Goal: Task Accomplishment & Management: Complete application form

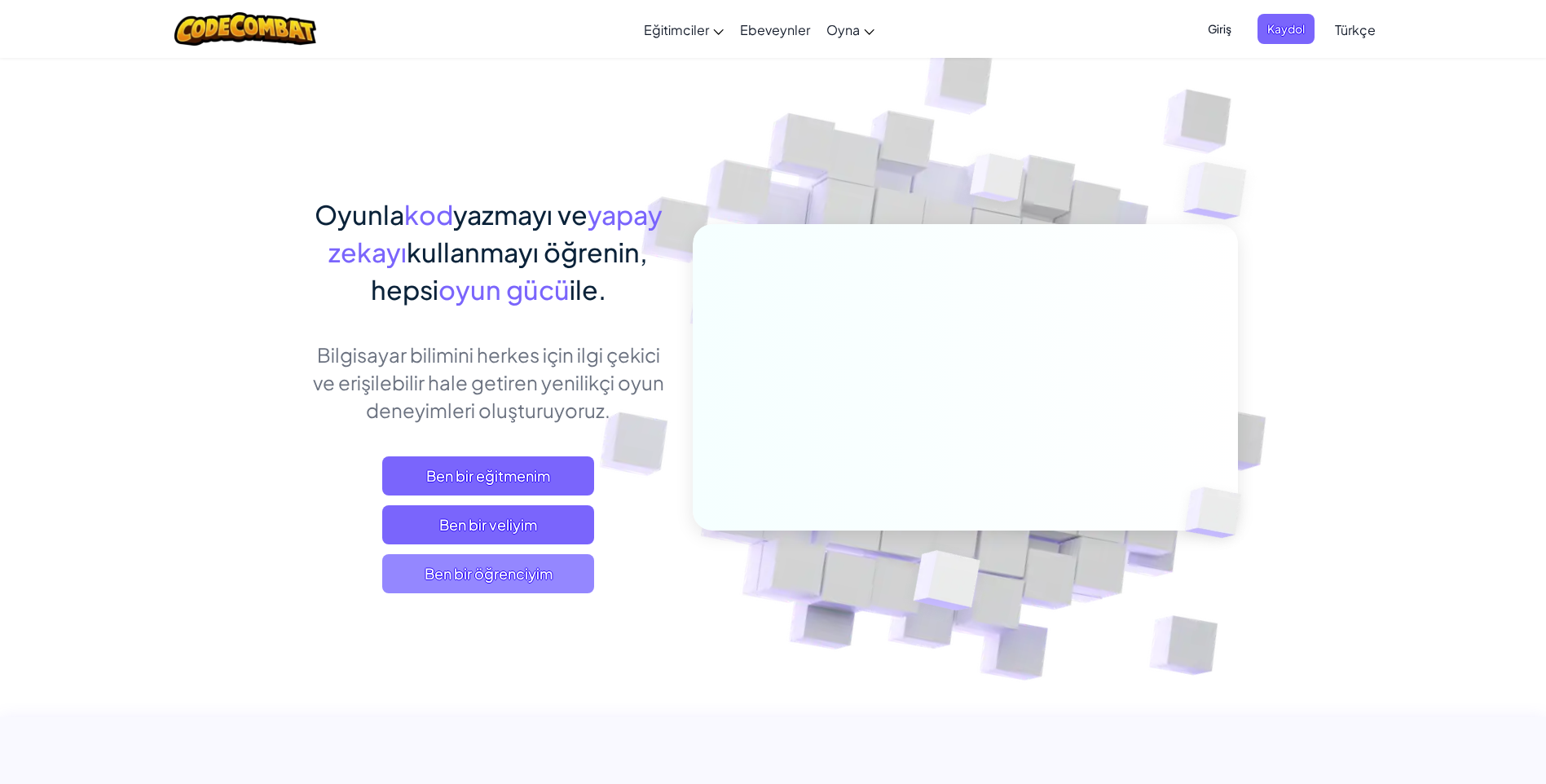
click at [505, 569] on span "Ben bir öğrenciyim" at bounding box center [488, 574] width 212 height 39
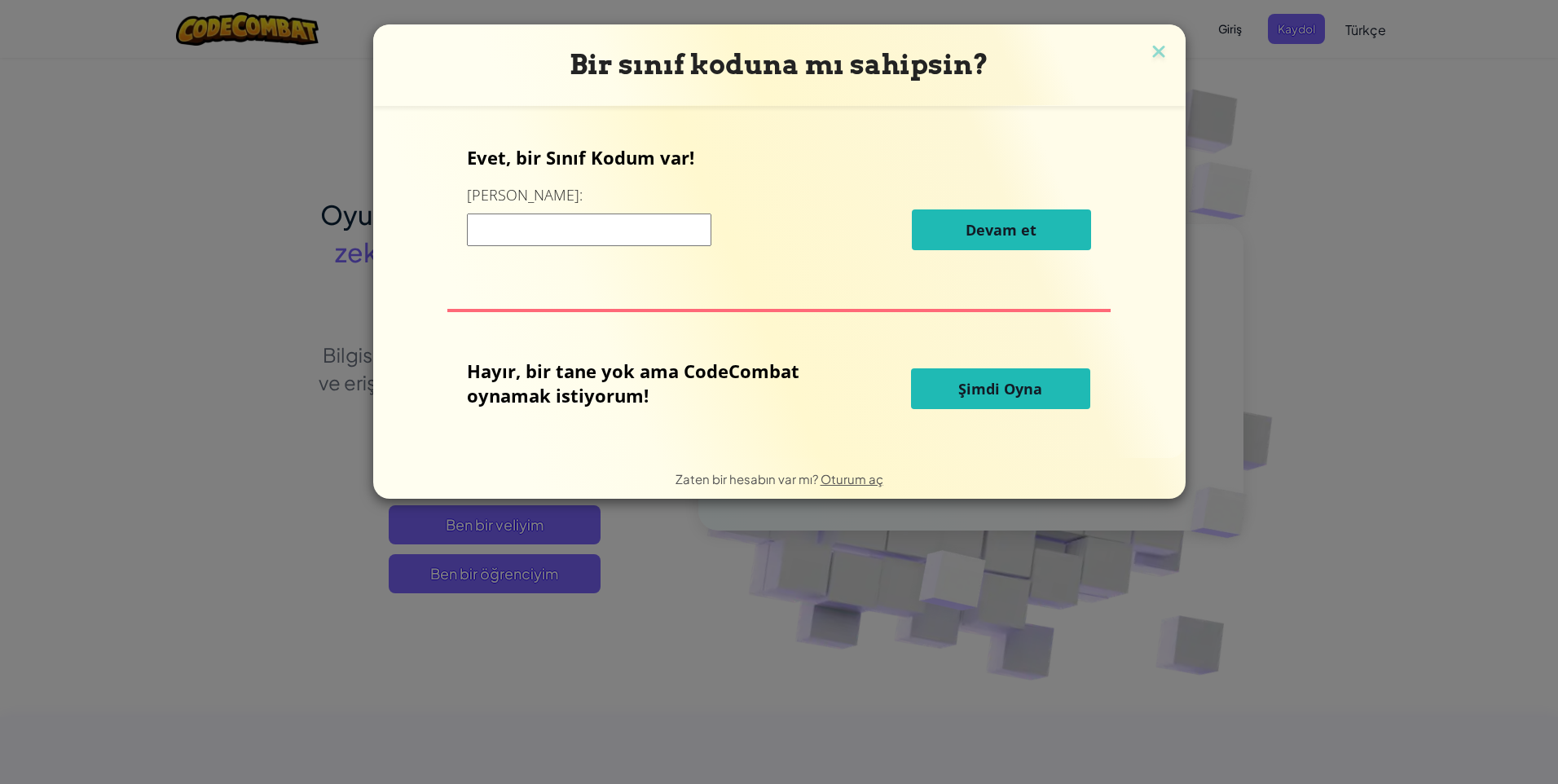
click at [621, 236] on input at bounding box center [589, 230] width 245 height 33
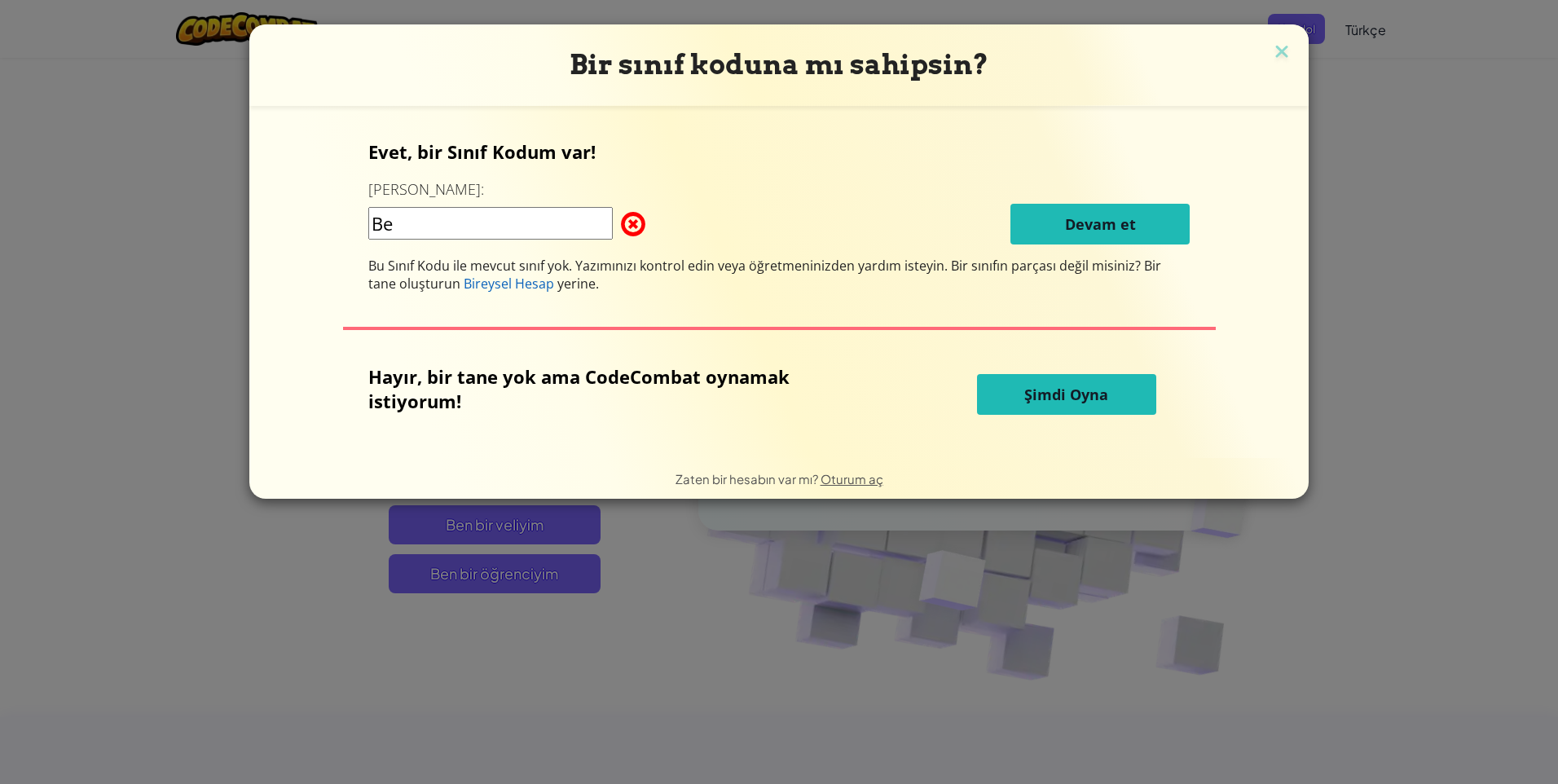
type input "B"
click at [557, 215] on input at bounding box center [491, 223] width 245 height 33
type input "BedOpentown"
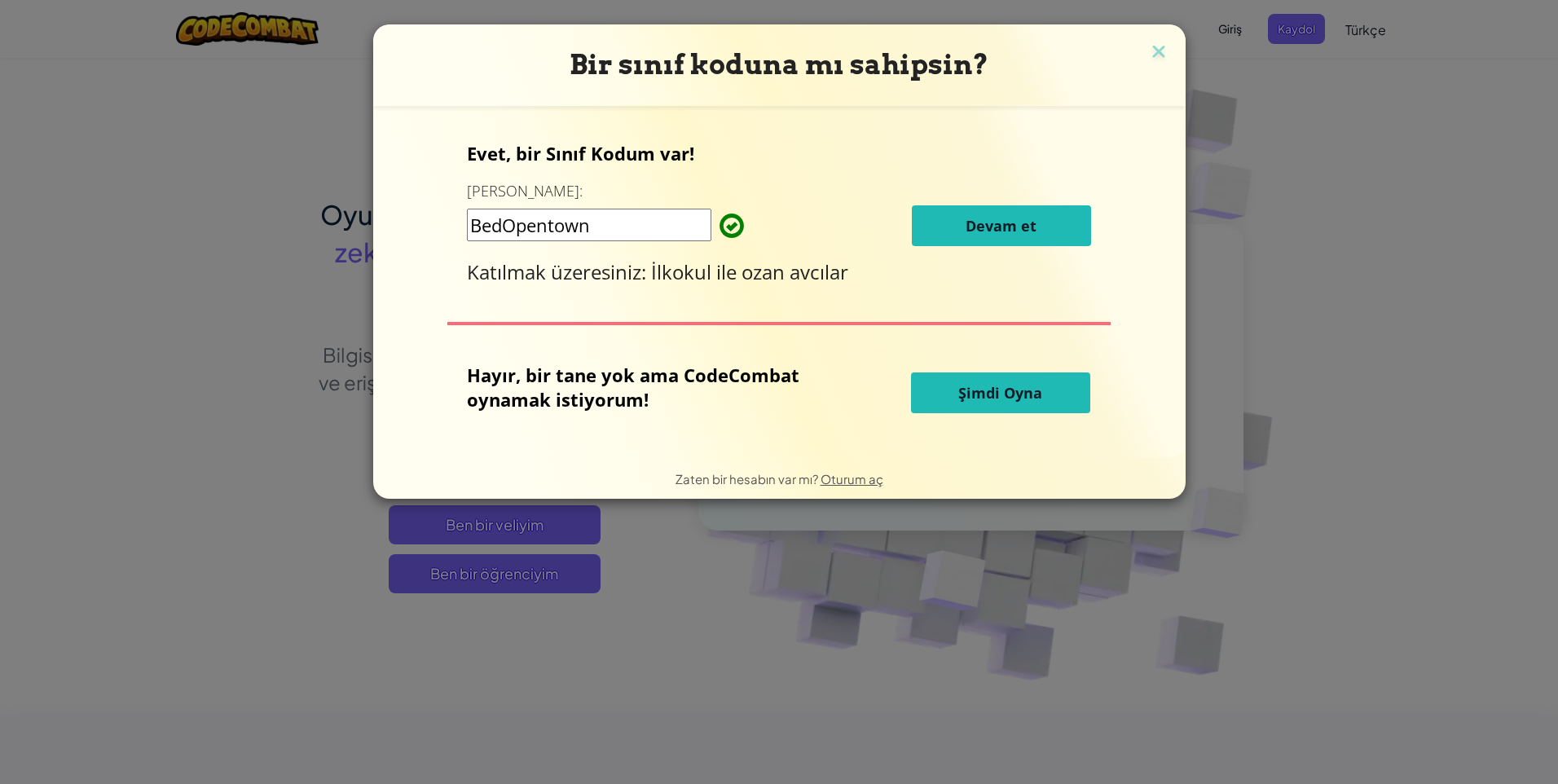
click at [996, 212] on button "Devam et" at bounding box center [1001, 226] width 179 height 41
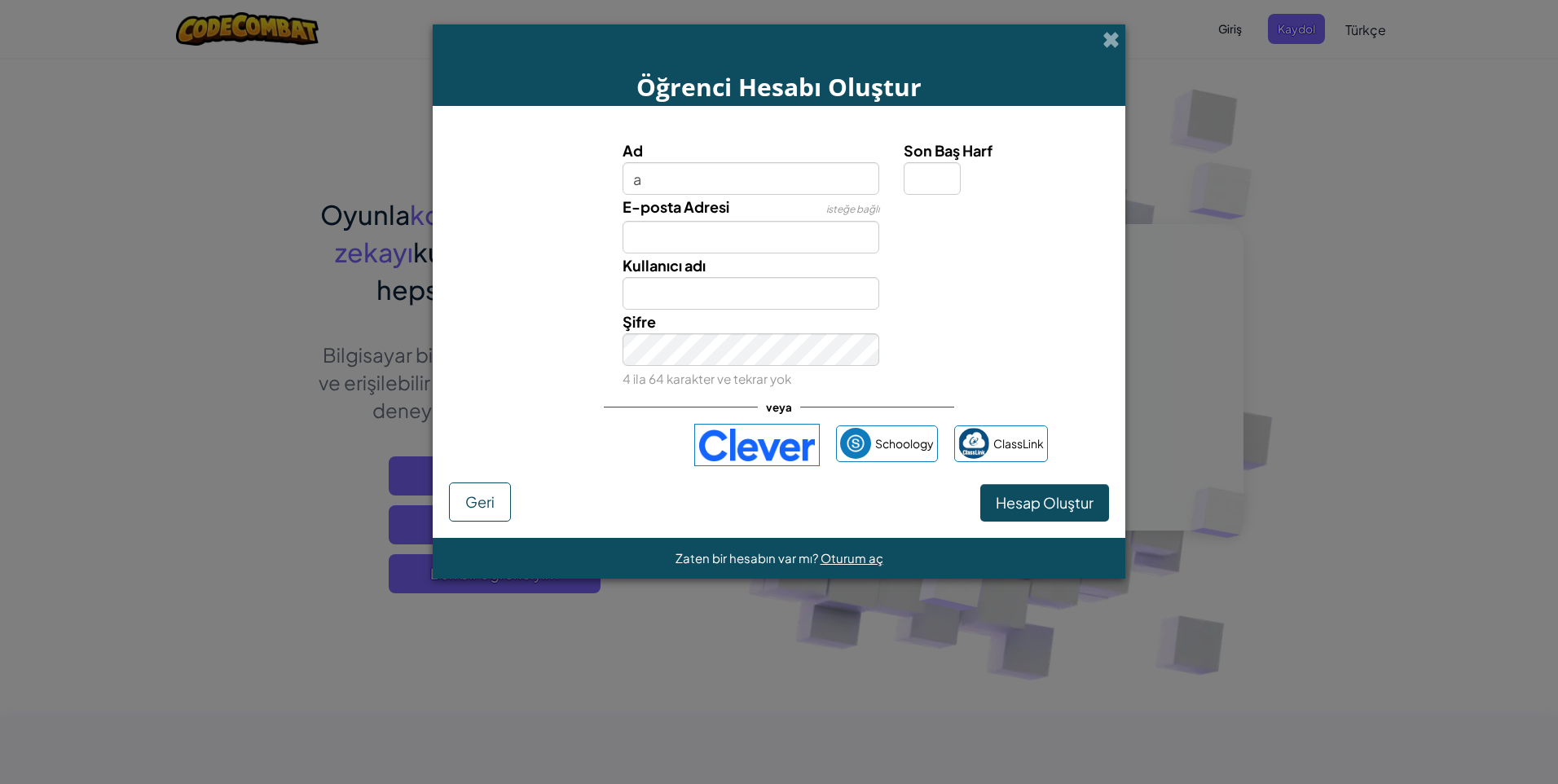
type input "atlas çalıgülü"
type input "Atlas çalıgülü"
click at [917, 178] on input "Son Baş Harf" at bounding box center [932, 178] width 57 height 33
type input "a"
type input "Atlas çalıgülüA"
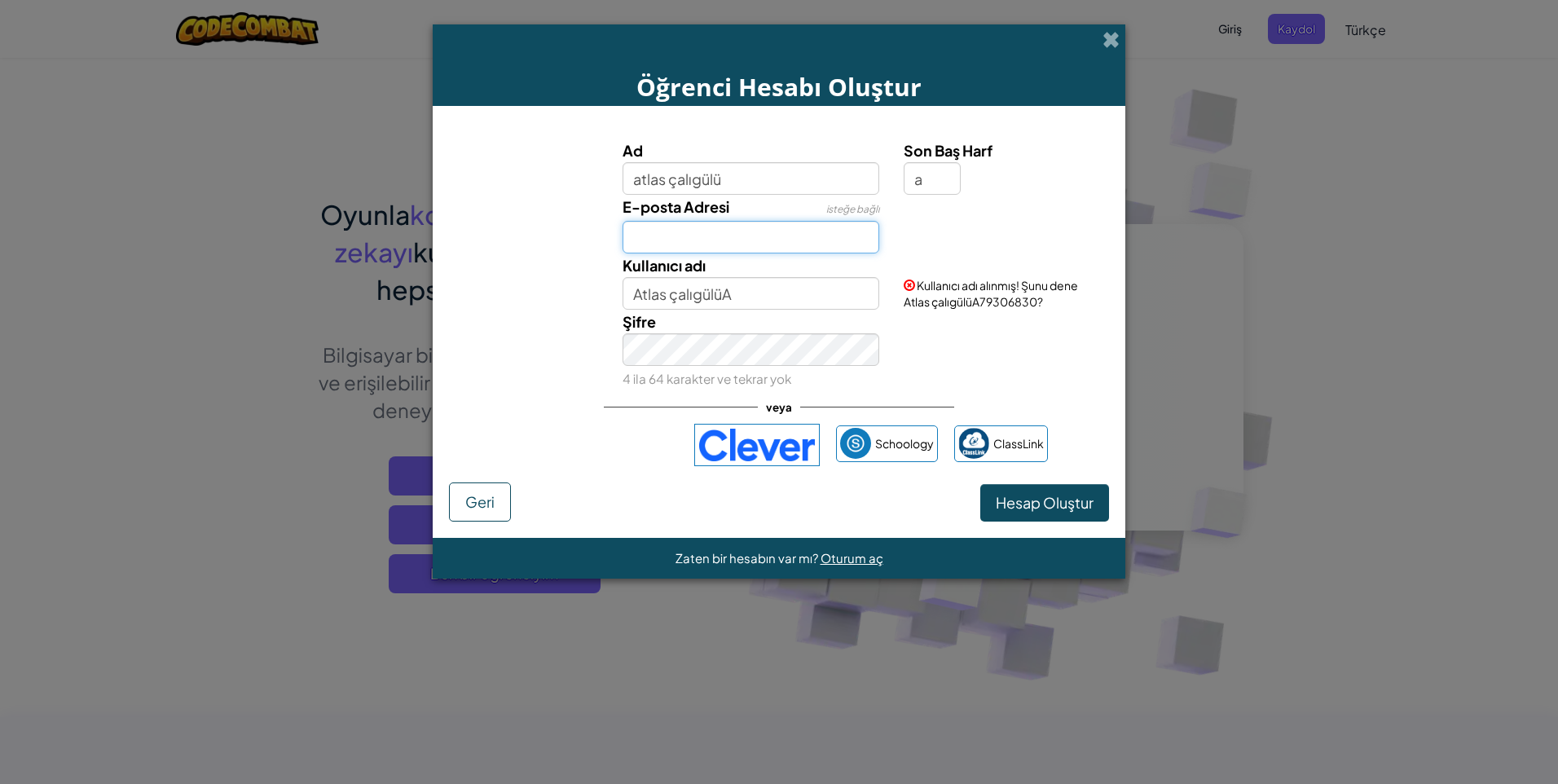
click at [737, 231] on input "E-posta Adresi" at bounding box center [750, 236] width 257 height 33
click at [992, 501] on button "Hesap Oluştur" at bounding box center [1045, 502] width 129 height 38
click at [1014, 491] on button "Hesap Oluştur" at bounding box center [1045, 502] width 129 height 38
click at [1007, 501] on button "Hesap Oluştur" at bounding box center [1045, 502] width 129 height 38
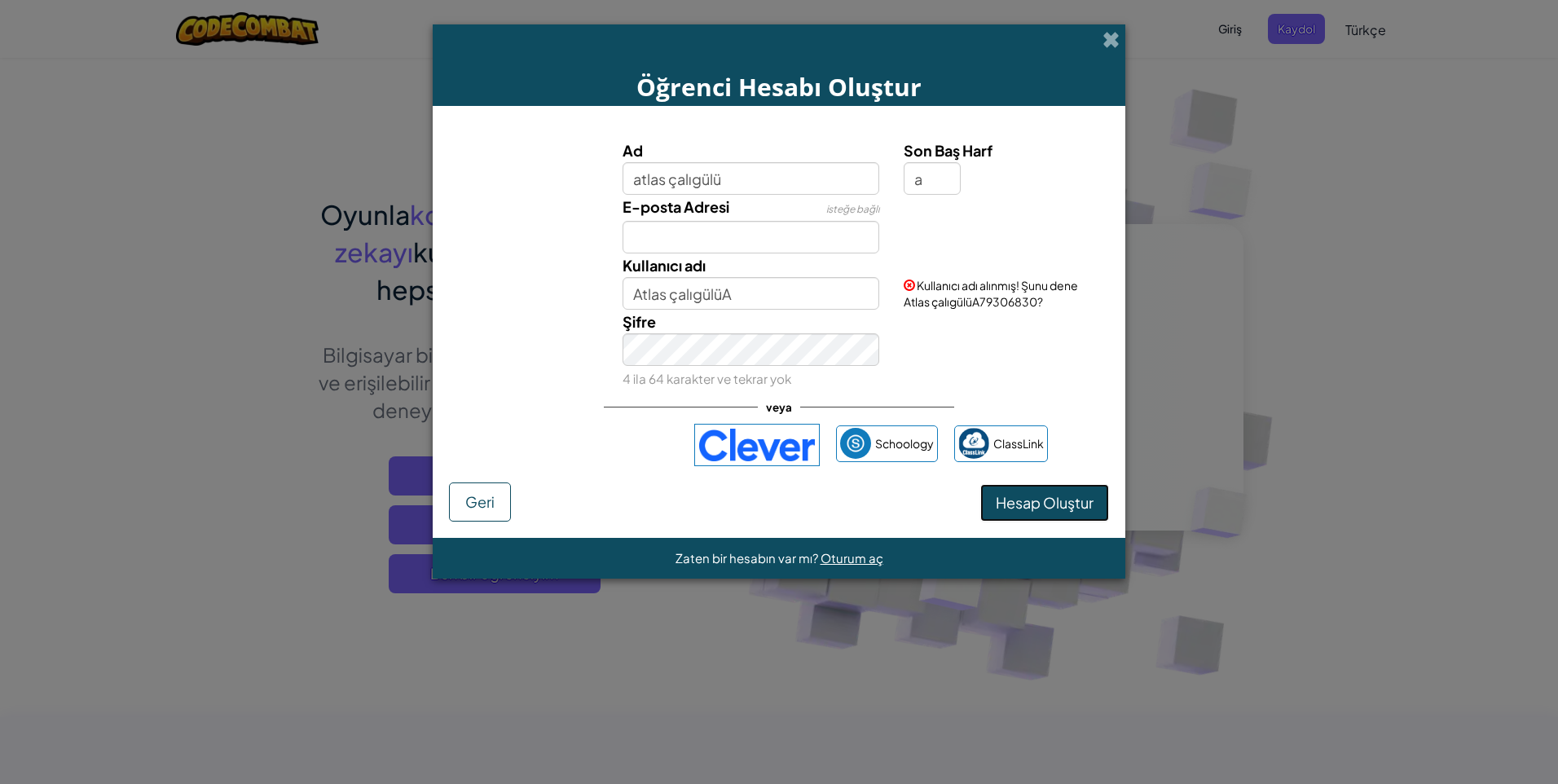
click at [1057, 485] on button "Hesap Oluştur" at bounding box center [1045, 502] width 129 height 38
click at [1055, 496] on button "Hesap Oluştur" at bounding box center [1045, 502] width 129 height 38
click at [1028, 501] on button "Hesap Oluştur" at bounding box center [1045, 502] width 129 height 38
drag, startPoint x: 1028, startPoint y: 501, endPoint x: 1053, endPoint y: 542, distance: 48.0
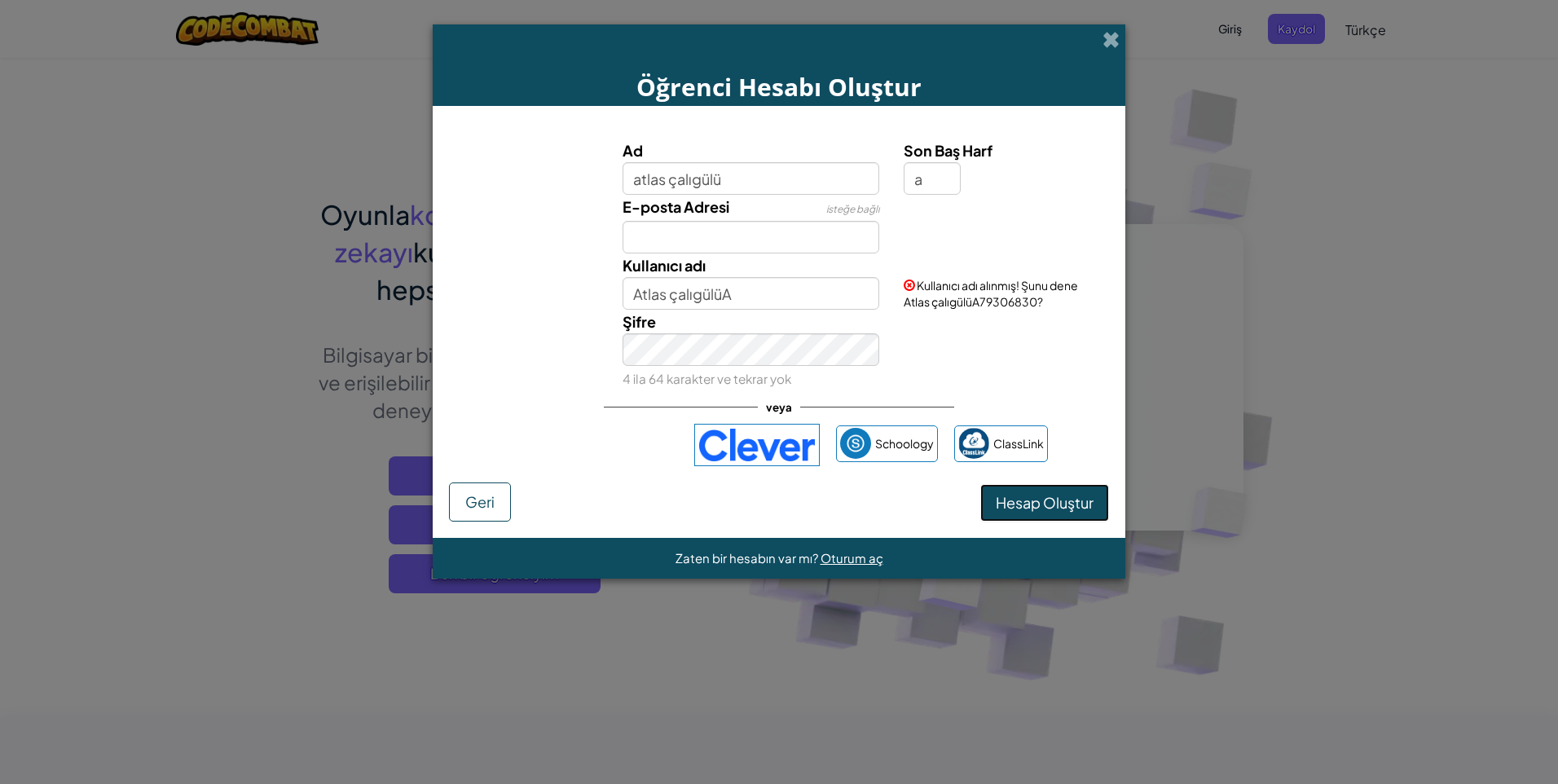
click at [1052, 557] on div "Öğrenci Hesabı Oluştur Ad atlas çalıgülü Son Baş Harf a E-posta Adresi isteğe b…" at bounding box center [779, 301] width 693 height 554
drag, startPoint x: 1056, startPoint y: 505, endPoint x: 1060, endPoint y: 517, distance: 12.6
click at [1060, 517] on button "Hesap Oluştur" at bounding box center [1045, 502] width 129 height 38
drag, startPoint x: 1060, startPoint y: 517, endPoint x: 1036, endPoint y: 505, distance: 26.8
click at [1036, 505] on button "Hesap Oluştur" at bounding box center [1045, 502] width 129 height 38
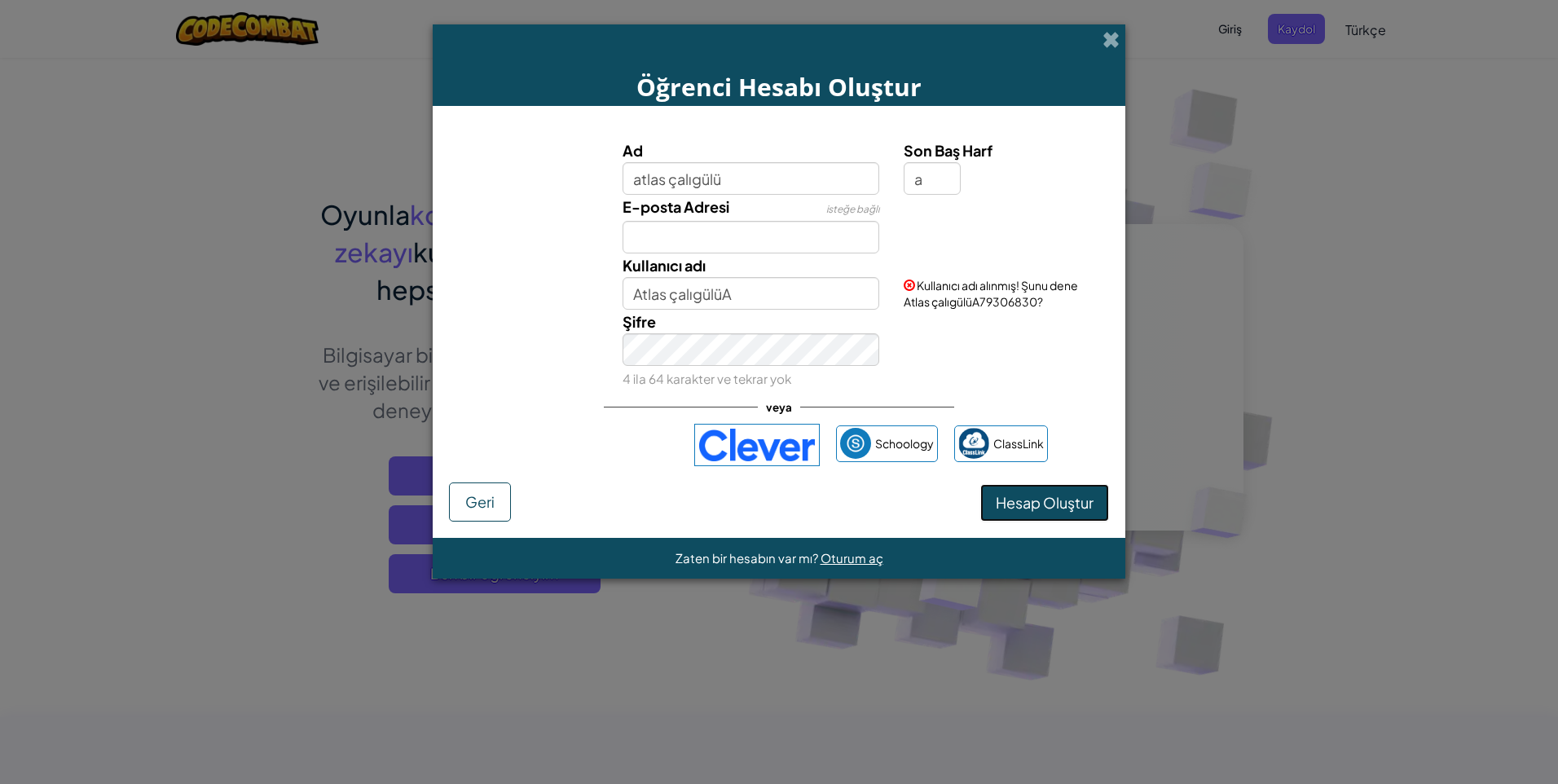
click at [1036, 505] on button "Hesap Oluştur" at bounding box center [1045, 502] width 129 height 38
click at [1036, 498] on button "Hesap Oluştur" at bounding box center [1045, 502] width 129 height 38
click at [1026, 496] on button "Hesap Oluştur" at bounding box center [1045, 502] width 129 height 38
click at [1025, 489] on button "Hesap Oluştur" at bounding box center [1045, 502] width 129 height 38
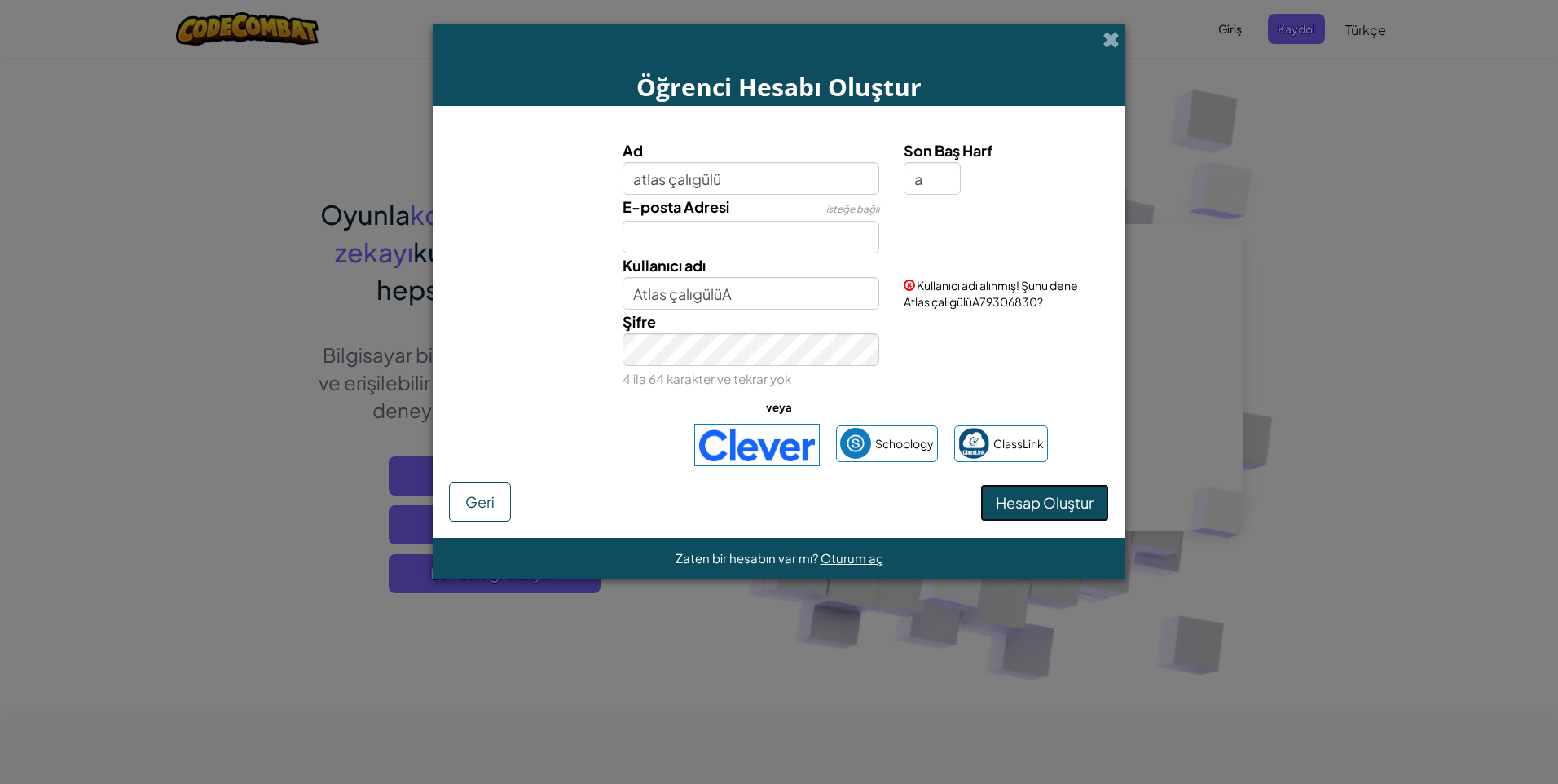
drag, startPoint x: 1057, startPoint y: 489, endPoint x: 1057, endPoint y: 506, distance: 17.0
click at [1057, 506] on button "Hesap Oluştur" at bounding box center [1045, 502] width 129 height 38
click at [1056, 506] on button "Hesap Oluştur" at bounding box center [1045, 502] width 129 height 38
click at [716, 557] on span "Zaten bir hesabın var mı?" at bounding box center [748, 558] width 145 height 15
click at [771, 558] on span "Zaten bir hesabın var mı?" at bounding box center [748, 558] width 145 height 15
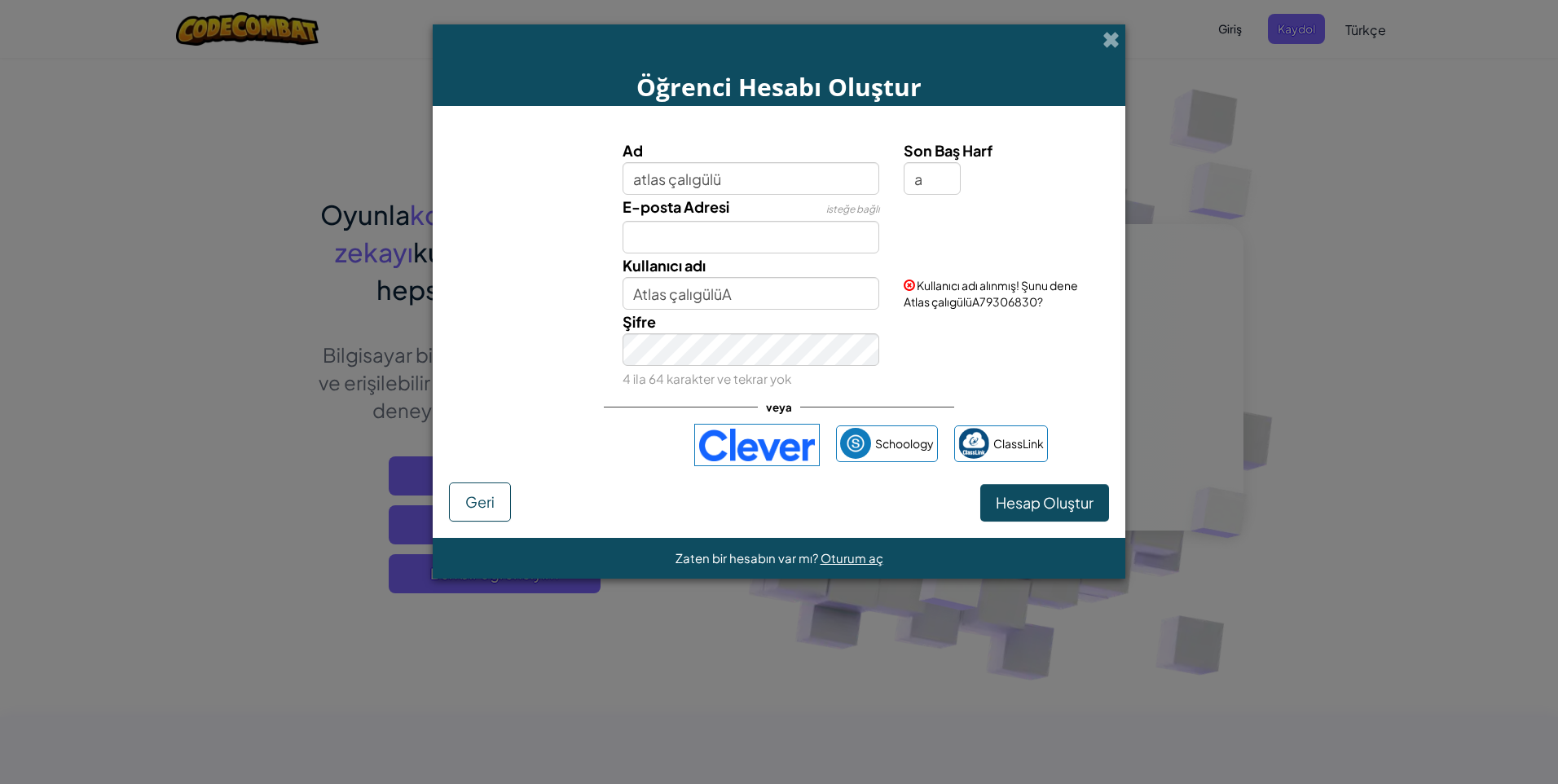
click at [771, 558] on span "Zaten bir hesabın var mı?" at bounding box center [748, 558] width 145 height 15
copy span "hesabın"
click at [462, 218] on div "E-posta Adresi isteğe bağlı" at bounding box center [779, 224] width 677 height 59
click at [482, 220] on div "E-posta Adresi isteğe bağlı" at bounding box center [779, 224] width 677 height 59
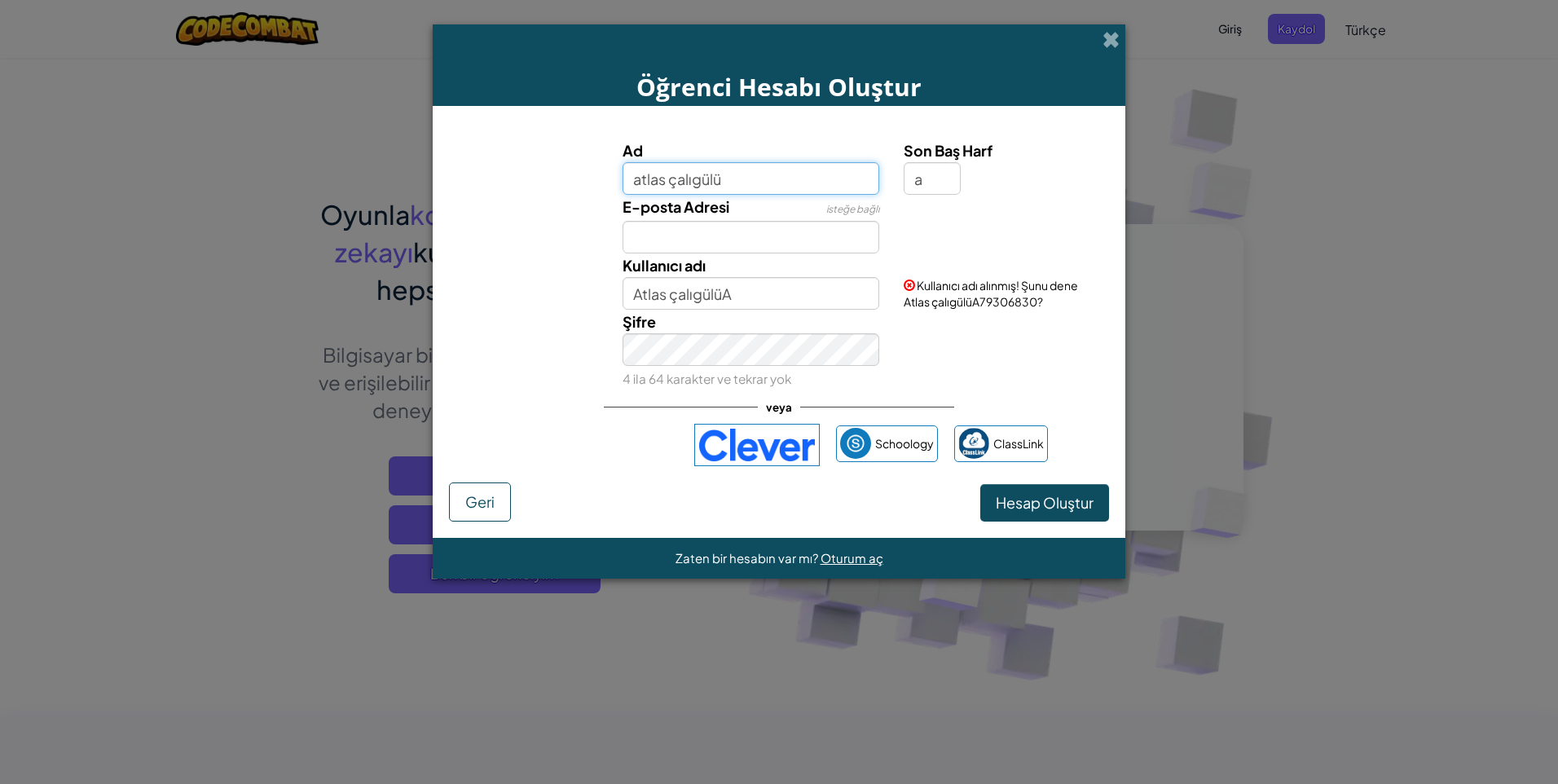
click at [810, 172] on input "atlas çalıgülü" at bounding box center [750, 178] width 257 height 33
type input "atlas çalıgülü021"
type input "Atlas çalıgülü021A"
click at [1036, 505] on button "Hesap Oluştur" at bounding box center [1045, 502] width 129 height 38
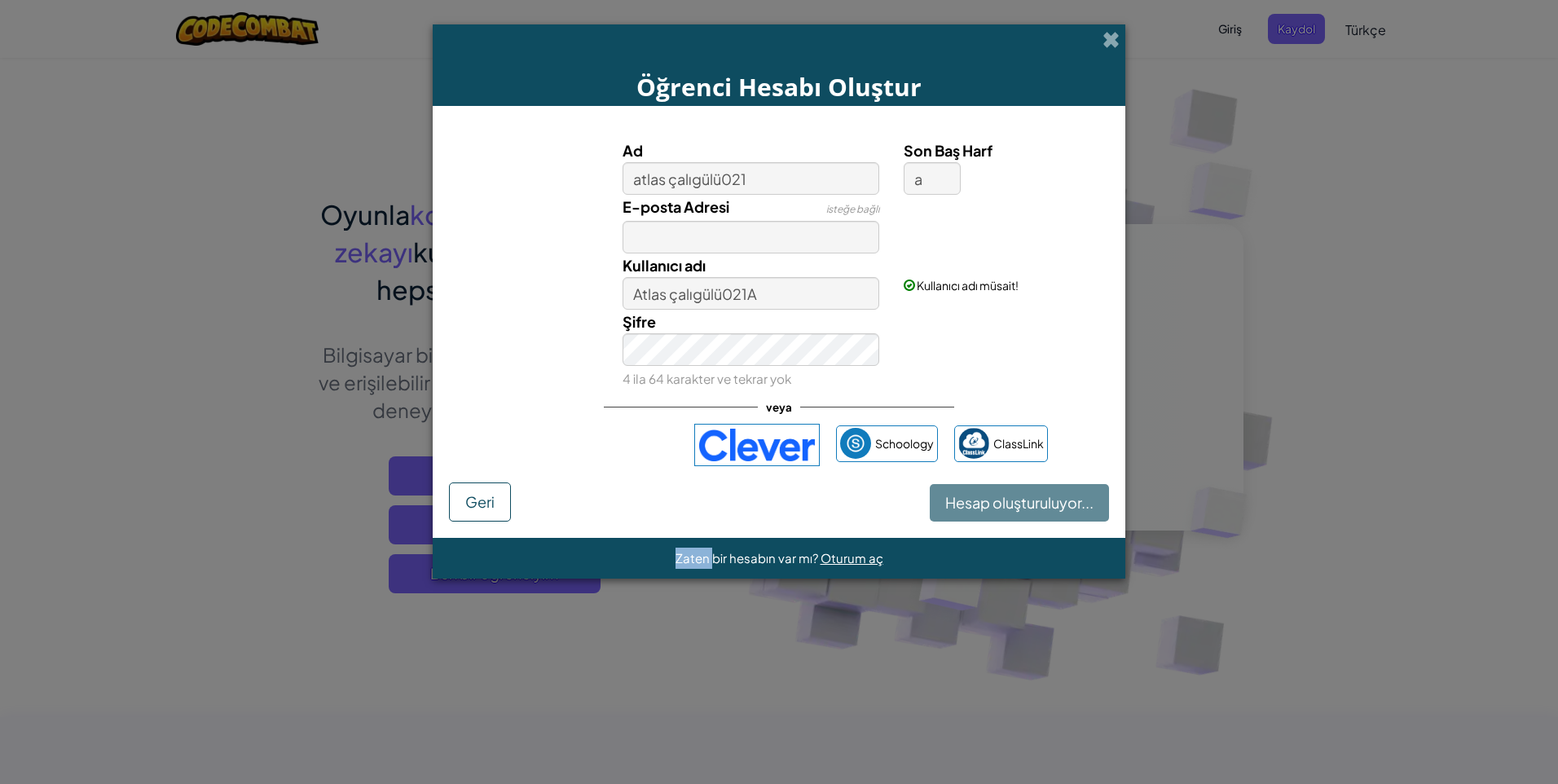
click at [1036, 505] on div "Hesap oluşturuluyor... Geri" at bounding box center [778, 501] width 660 height 39
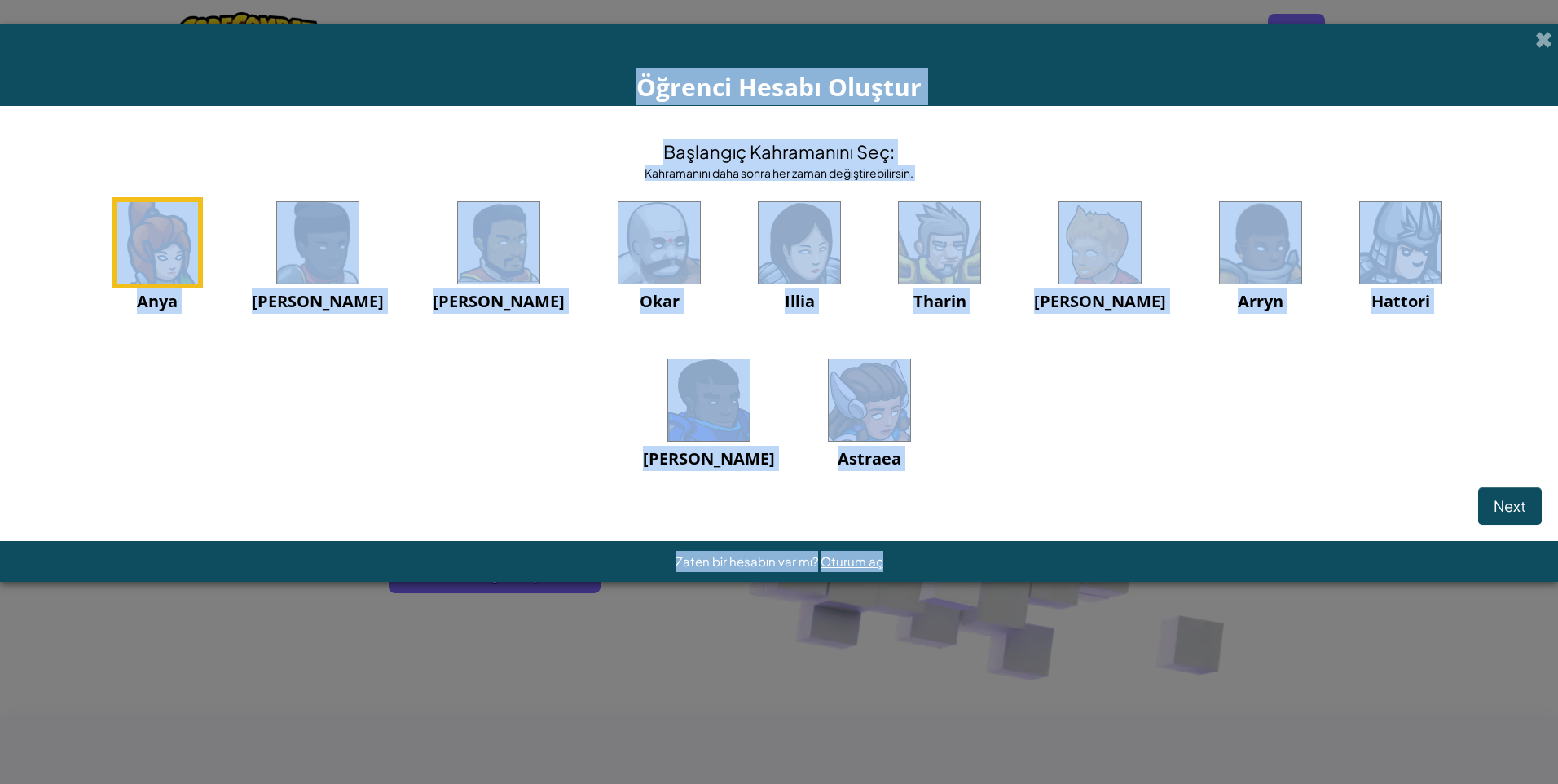
click at [1288, 435] on div "Anya Ida Alejandro Okar Illia Tharin Ned Arryn Hattori Gordon Astraea" at bounding box center [778, 354] width 1525 height 314
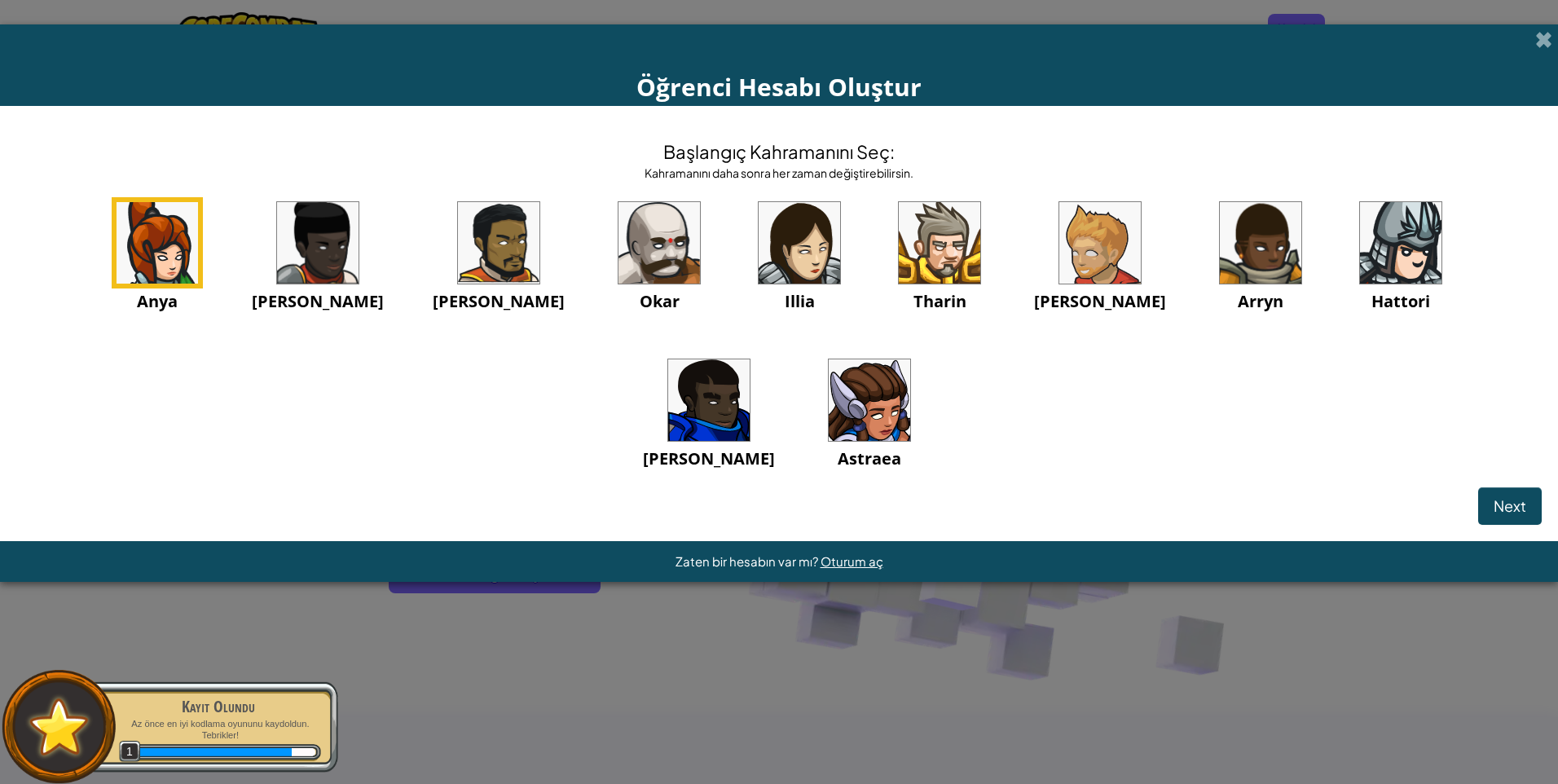
click at [750, 360] on img at bounding box center [709, 400] width 81 height 81
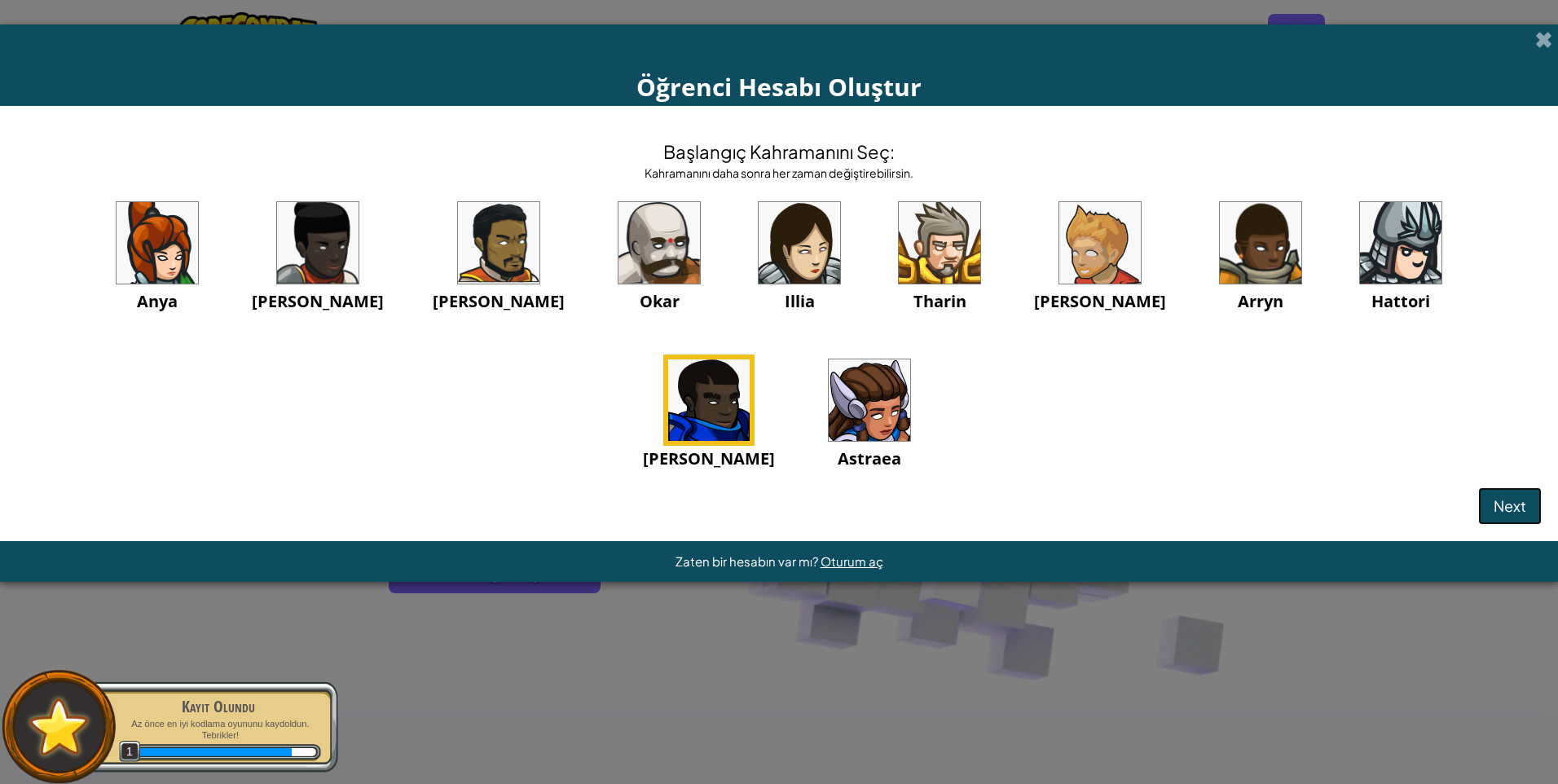
click at [1519, 501] on span "Next" at bounding box center [1509, 506] width 33 height 18
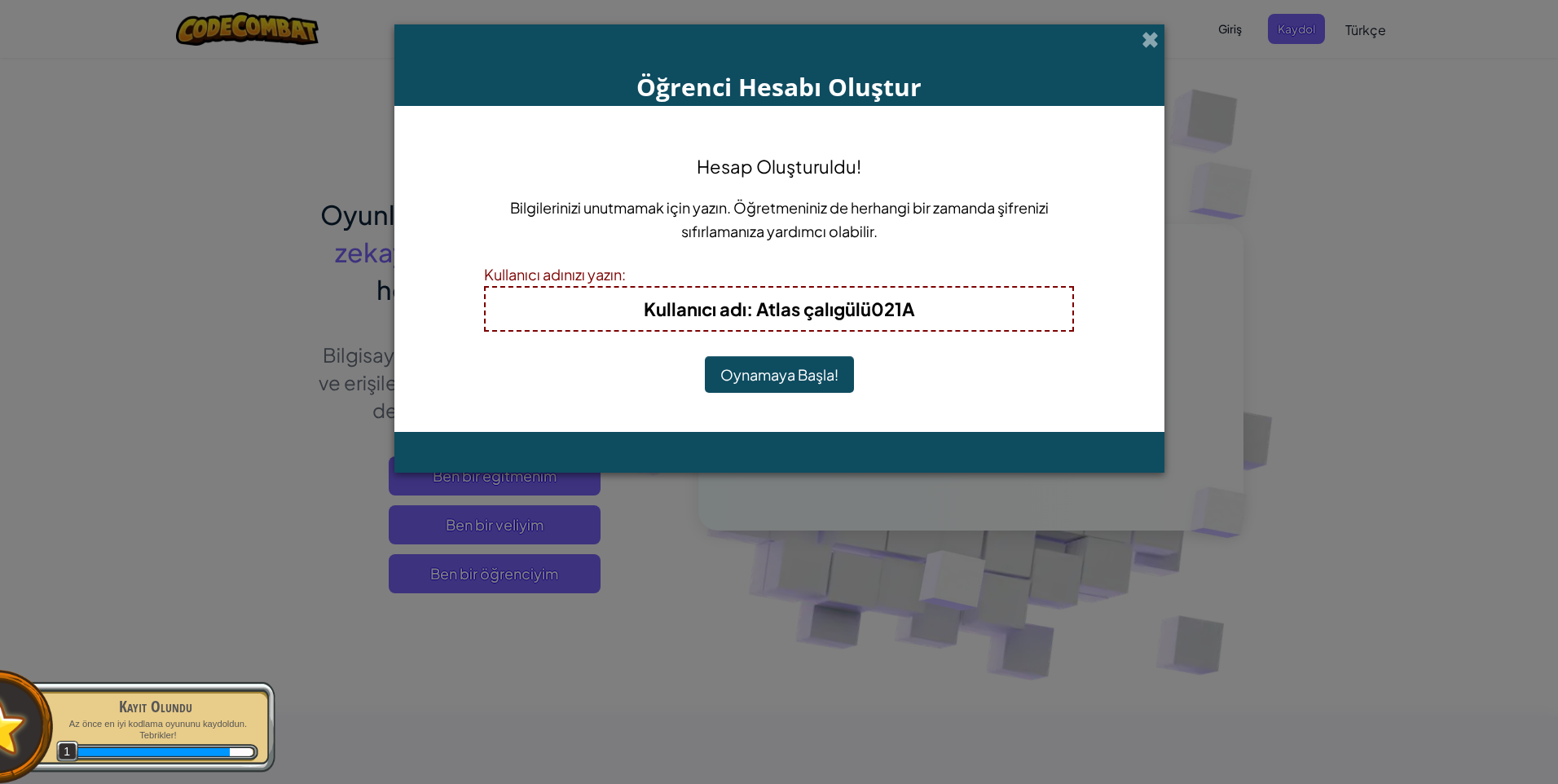
click at [836, 362] on button "Oynamaya Başla!" at bounding box center [780, 375] width 149 height 38
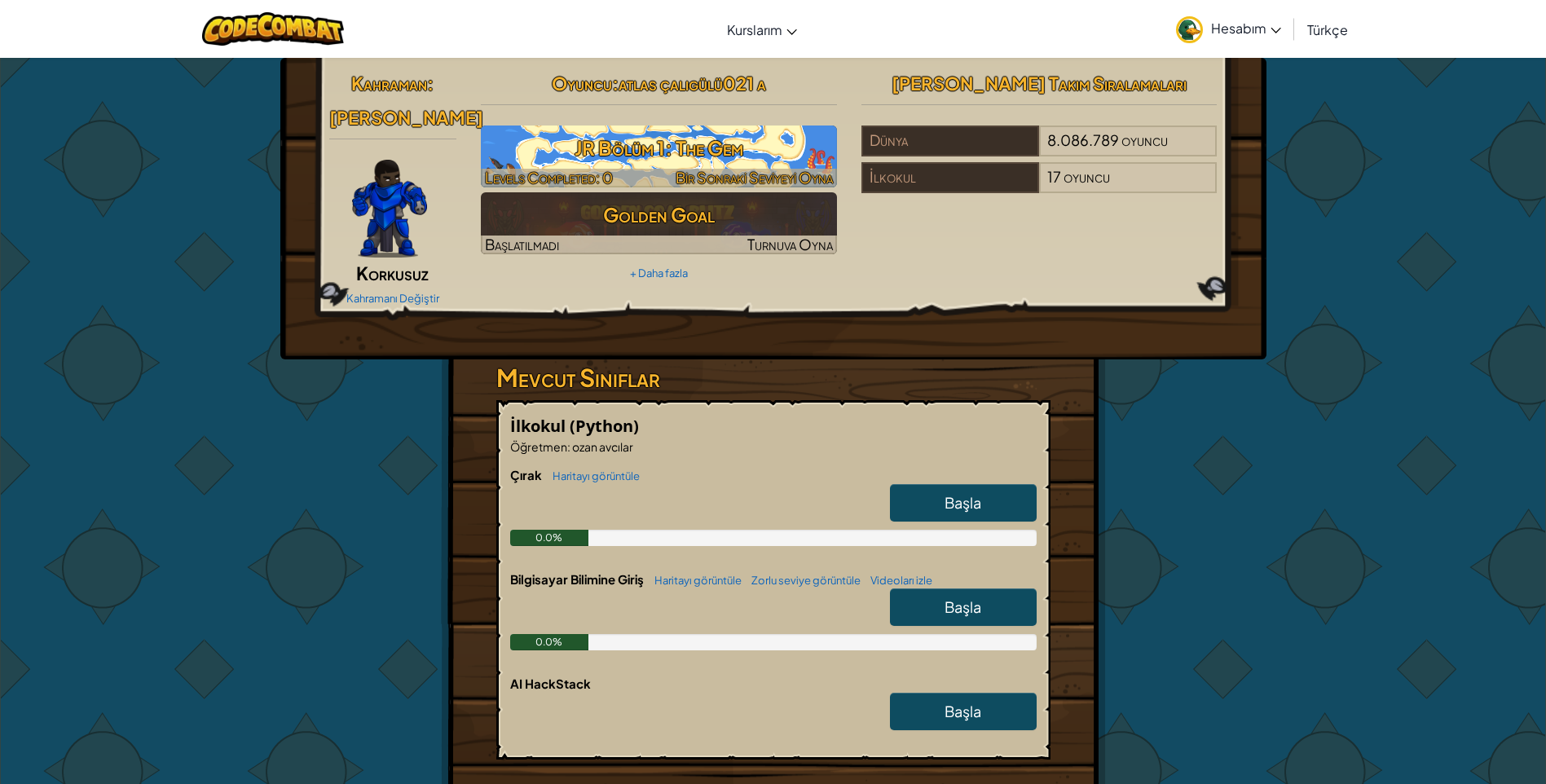
click at [743, 161] on h3 "JR Bölüm 1: The Gem" at bounding box center [658, 148] width 357 height 37
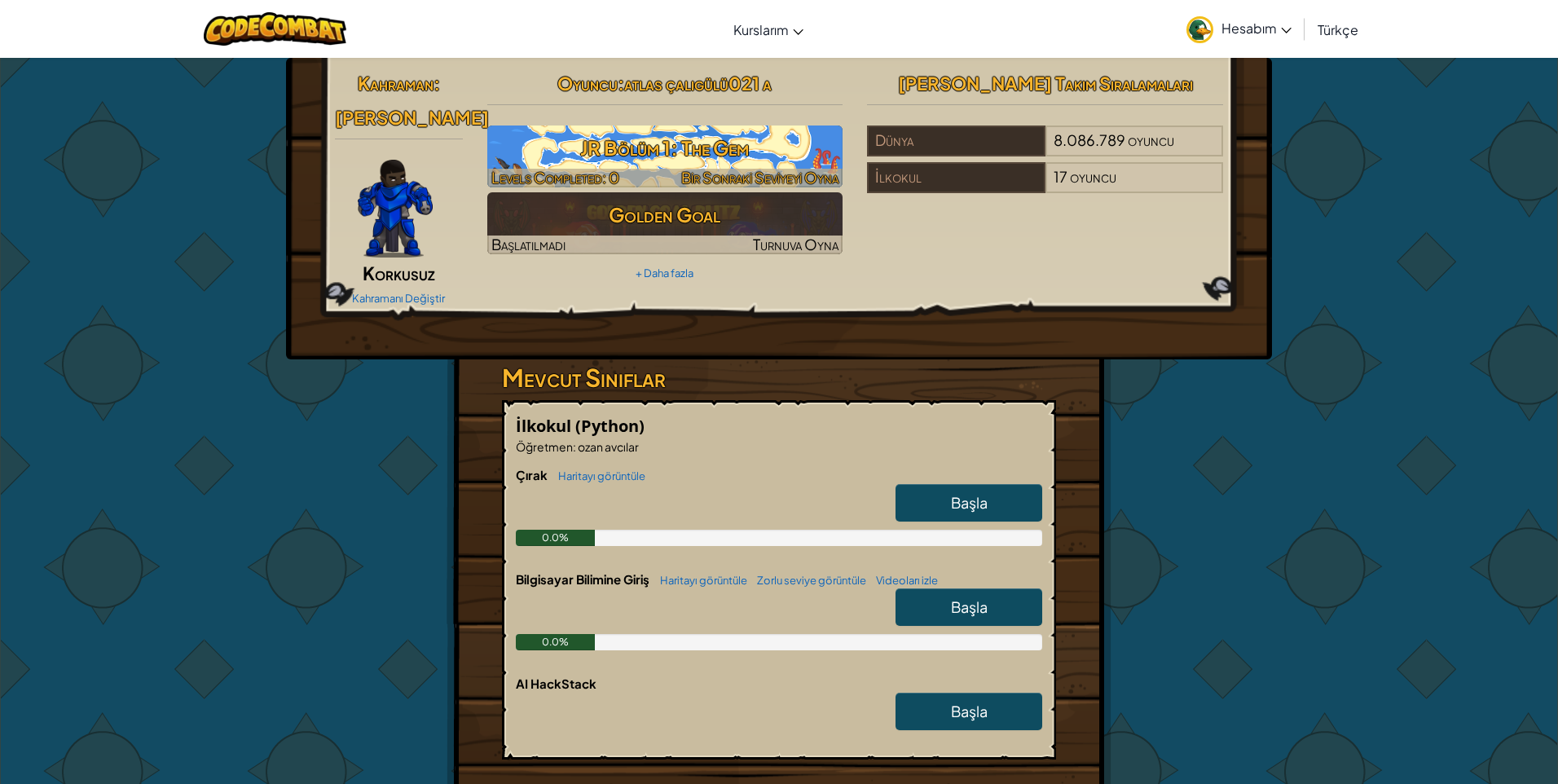
select select "tr"
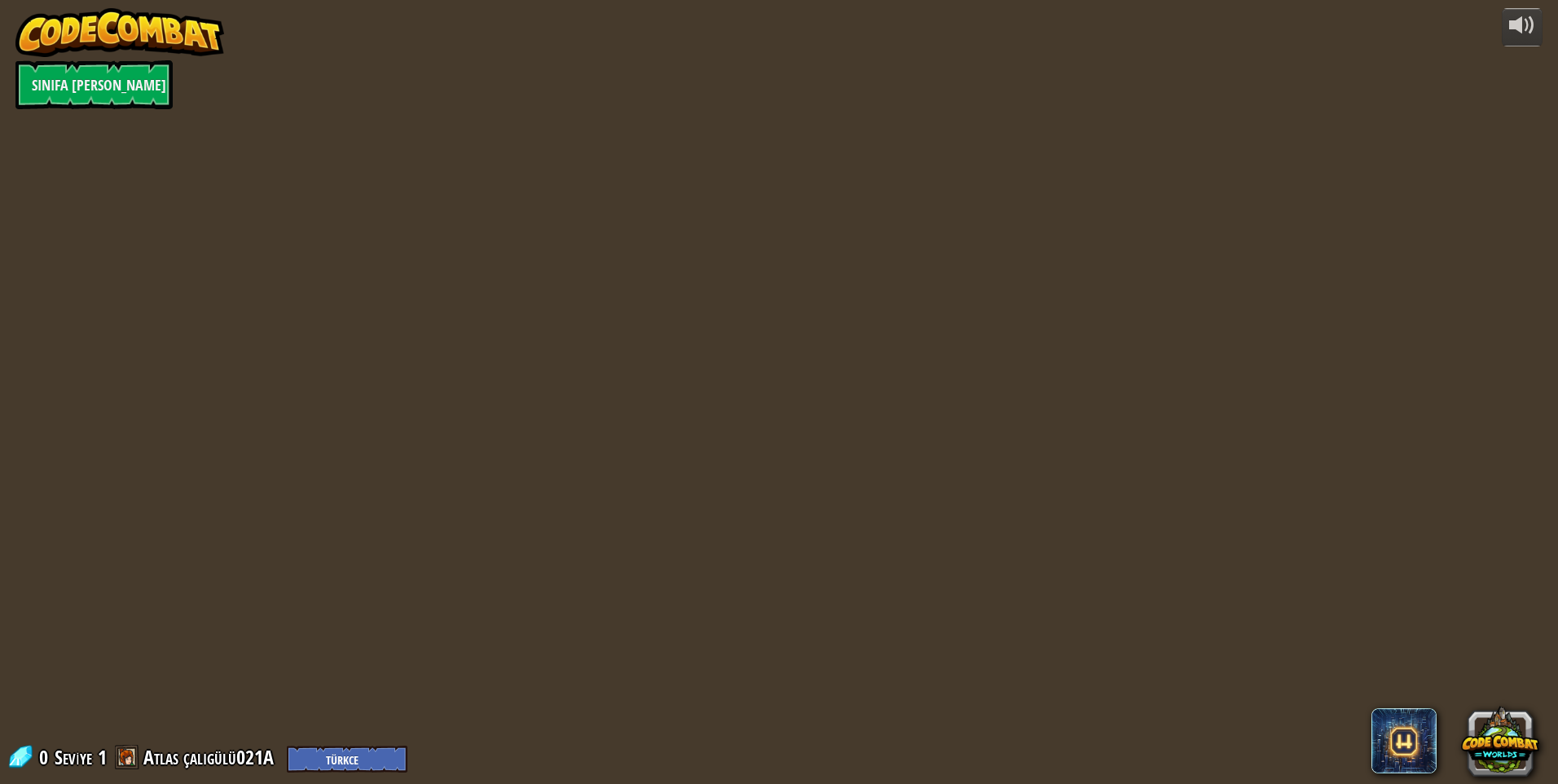
select select "tr"
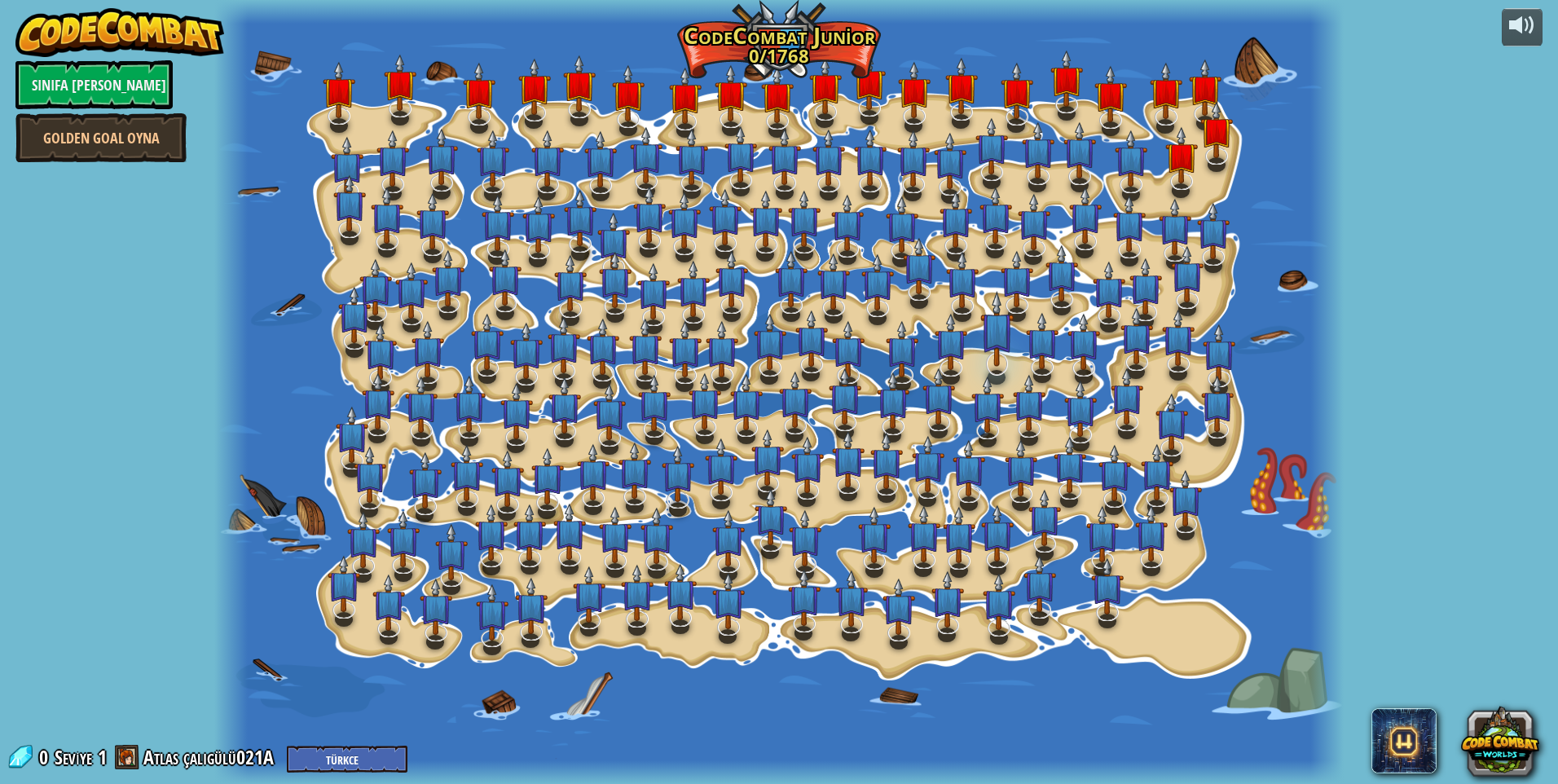
select select "tr"
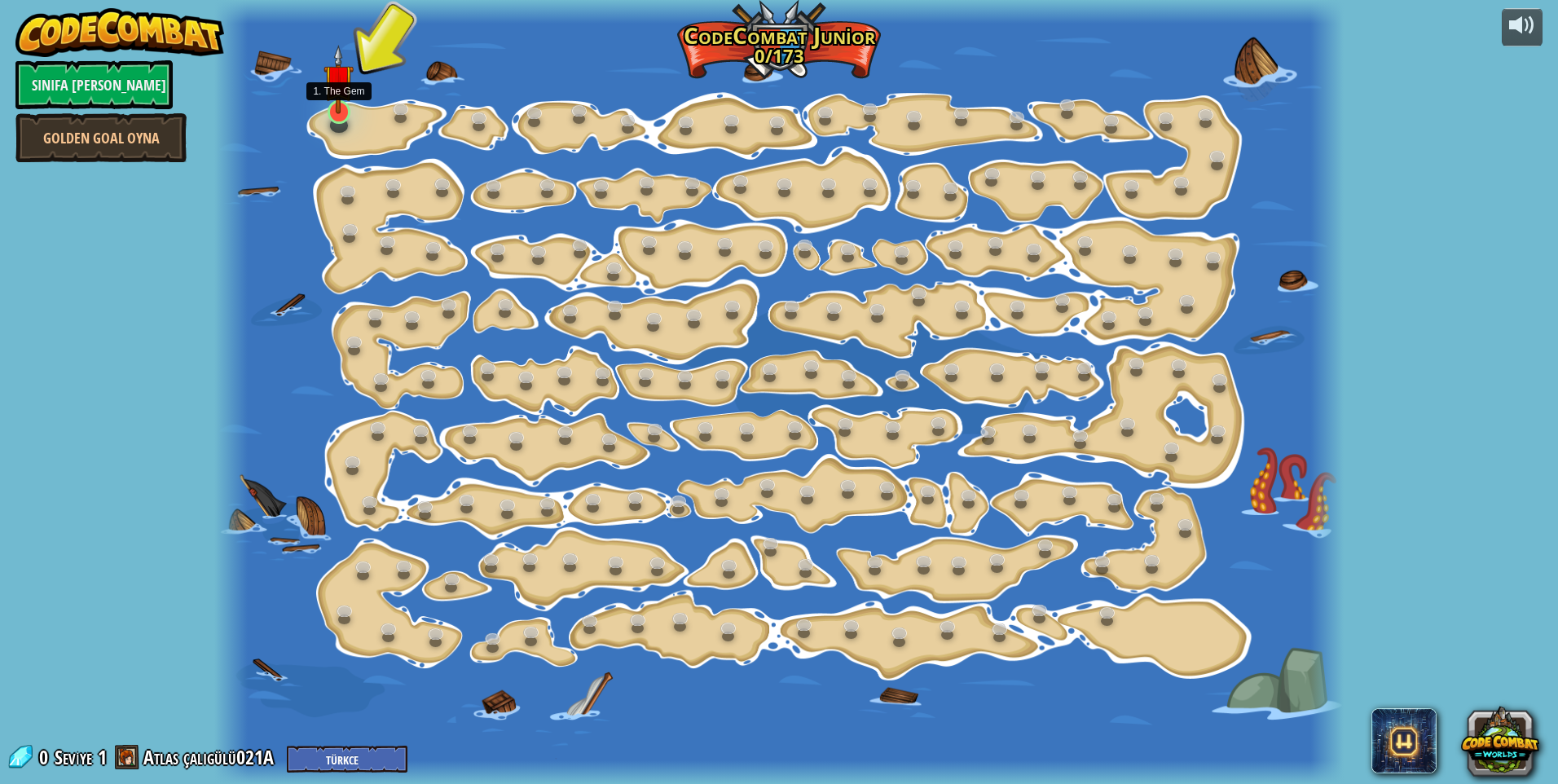
click at [340, 90] on img at bounding box center [339, 79] width 30 height 70
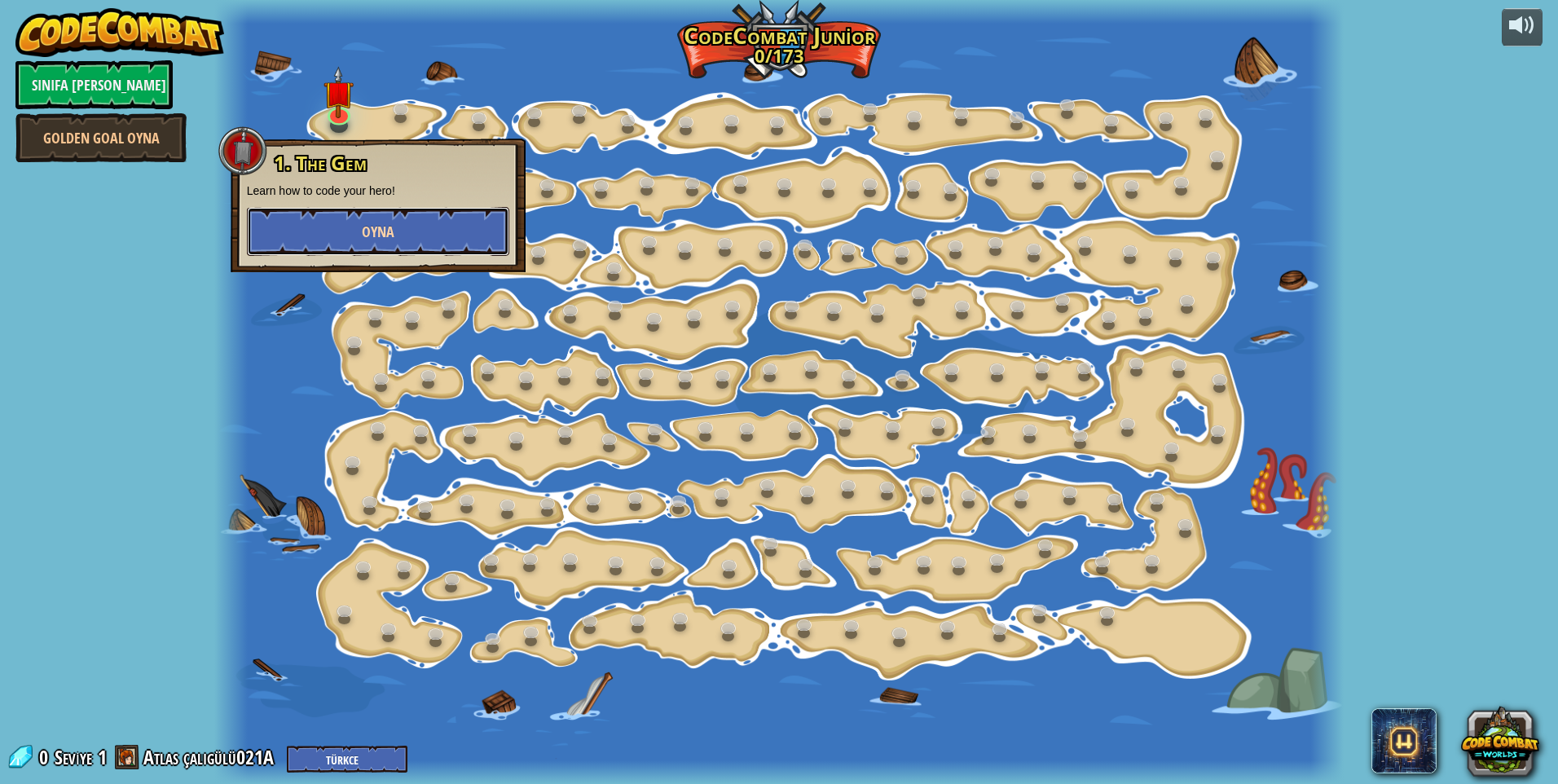
click at [409, 224] on button "Oyna" at bounding box center [377, 231] width 262 height 49
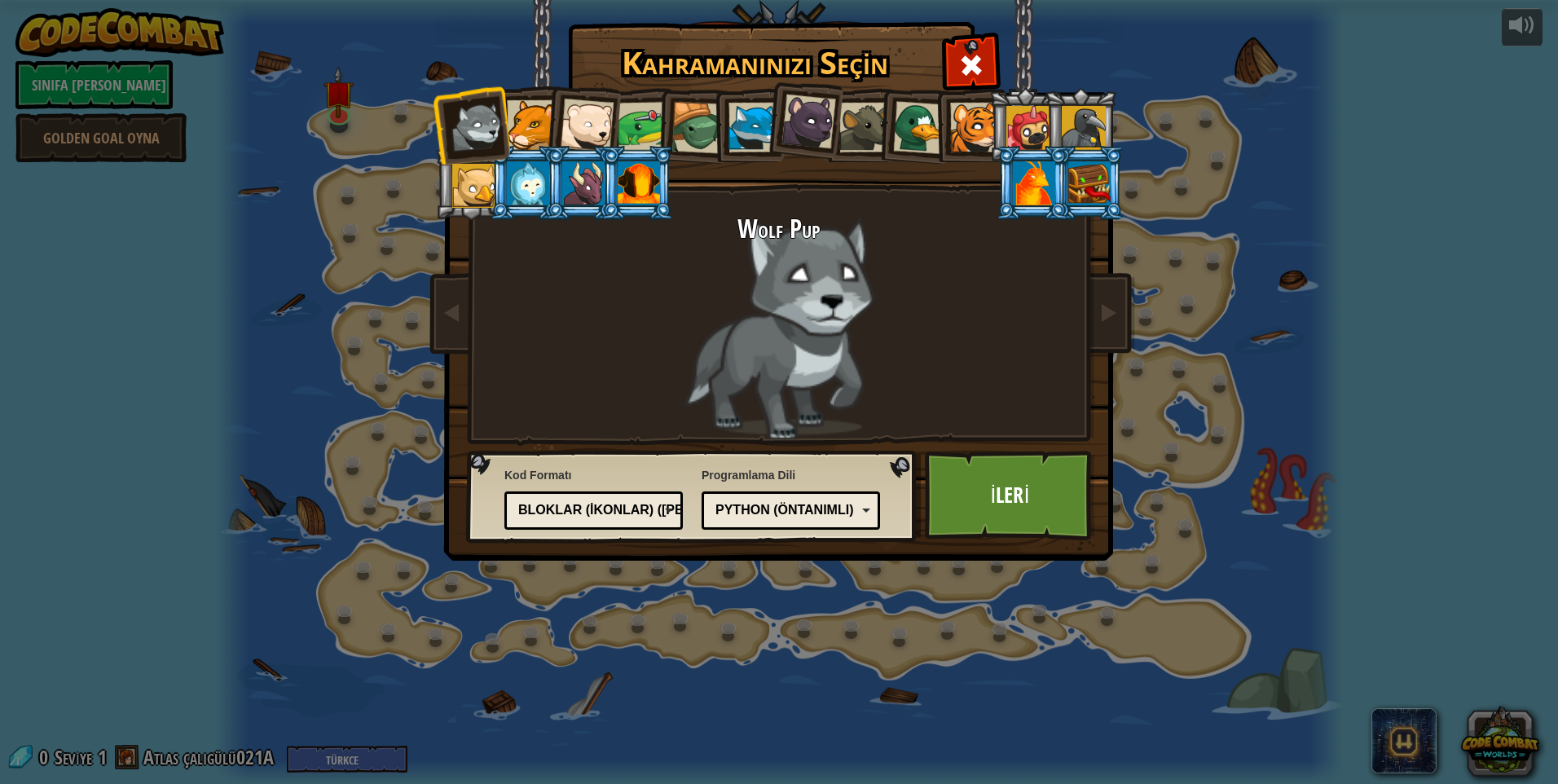
click at [907, 130] on div at bounding box center [919, 127] width 53 height 53
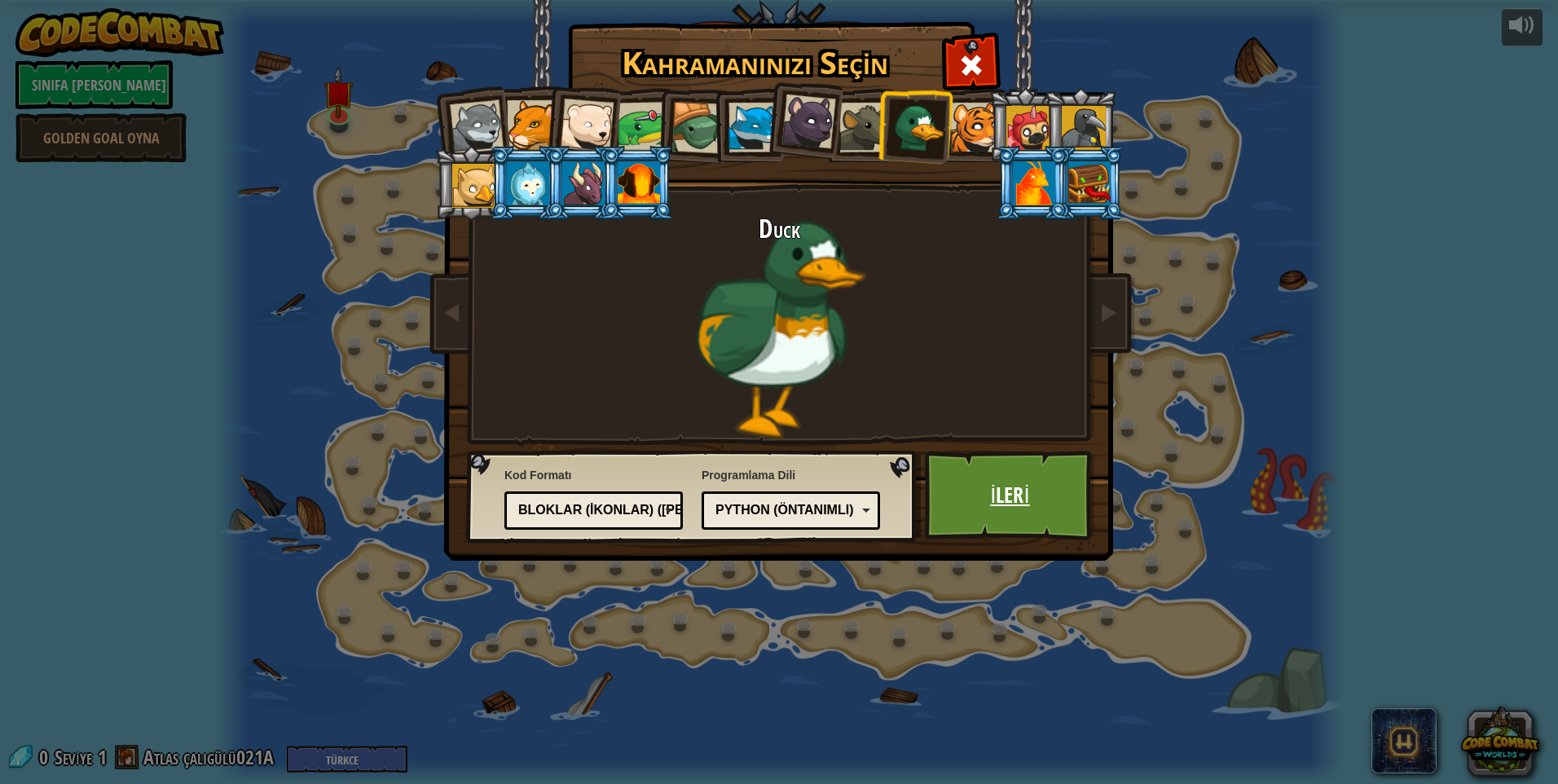
click at [1038, 512] on link "İleri" at bounding box center [1010, 495] width 170 height 90
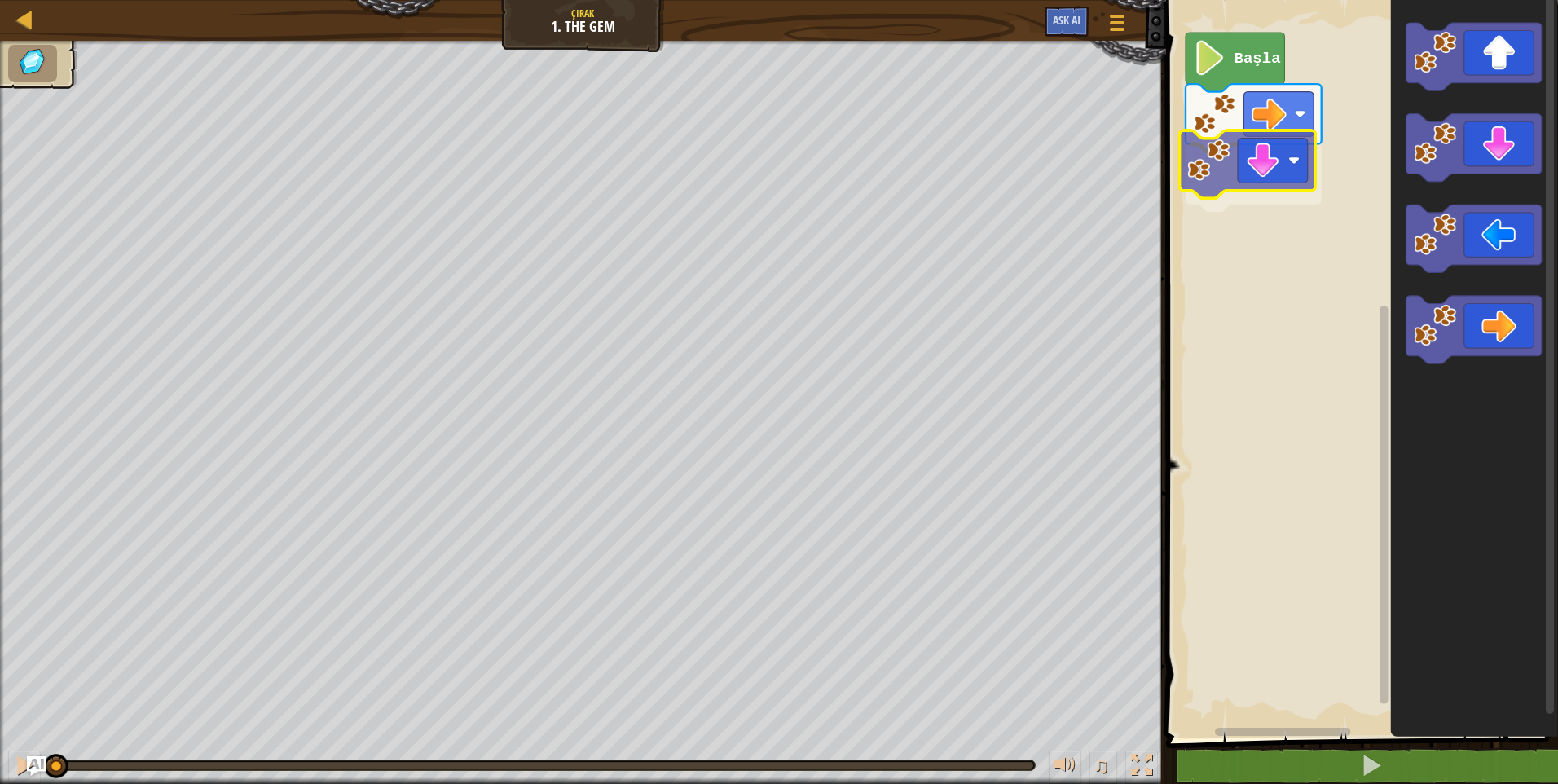
click at [1218, 158] on div "Başla" at bounding box center [1359, 365] width 397 height 746
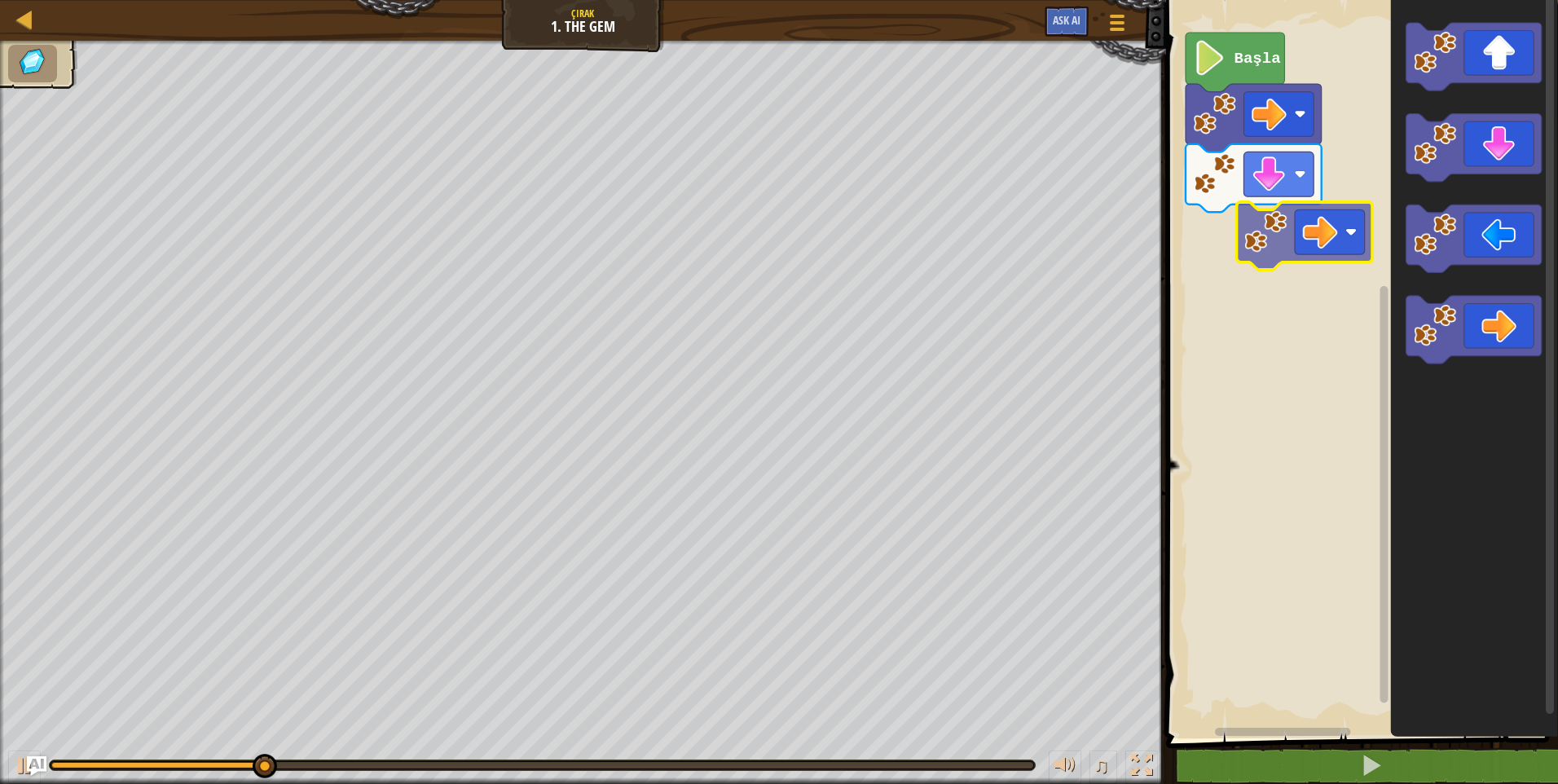
click at [1263, 212] on div "Başla" at bounding box center [1359, 365] width 397 height 746
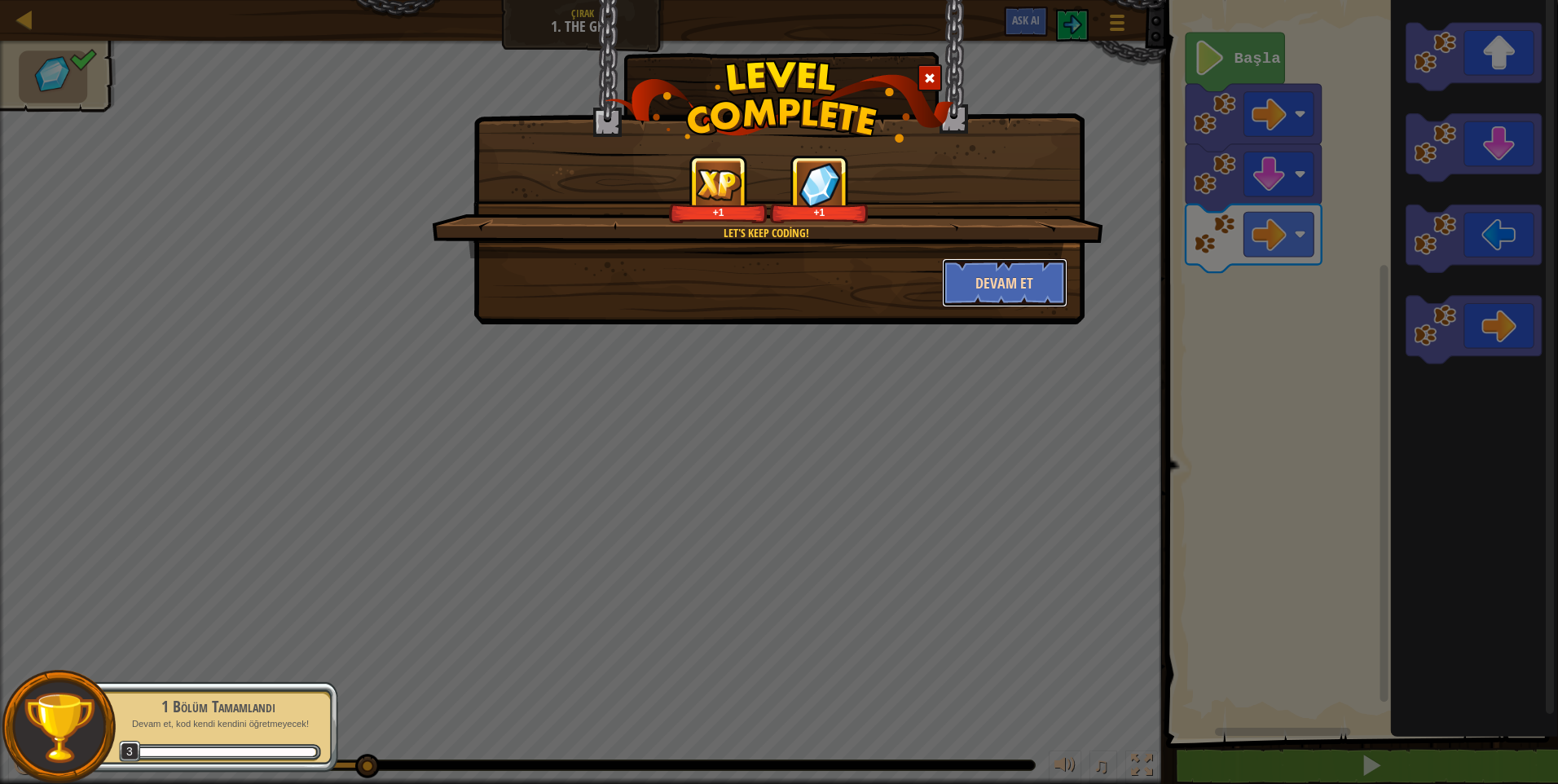
click at [1052, 296] on button "Devam et" at bounding box center [1005, 283] width 127 height 49
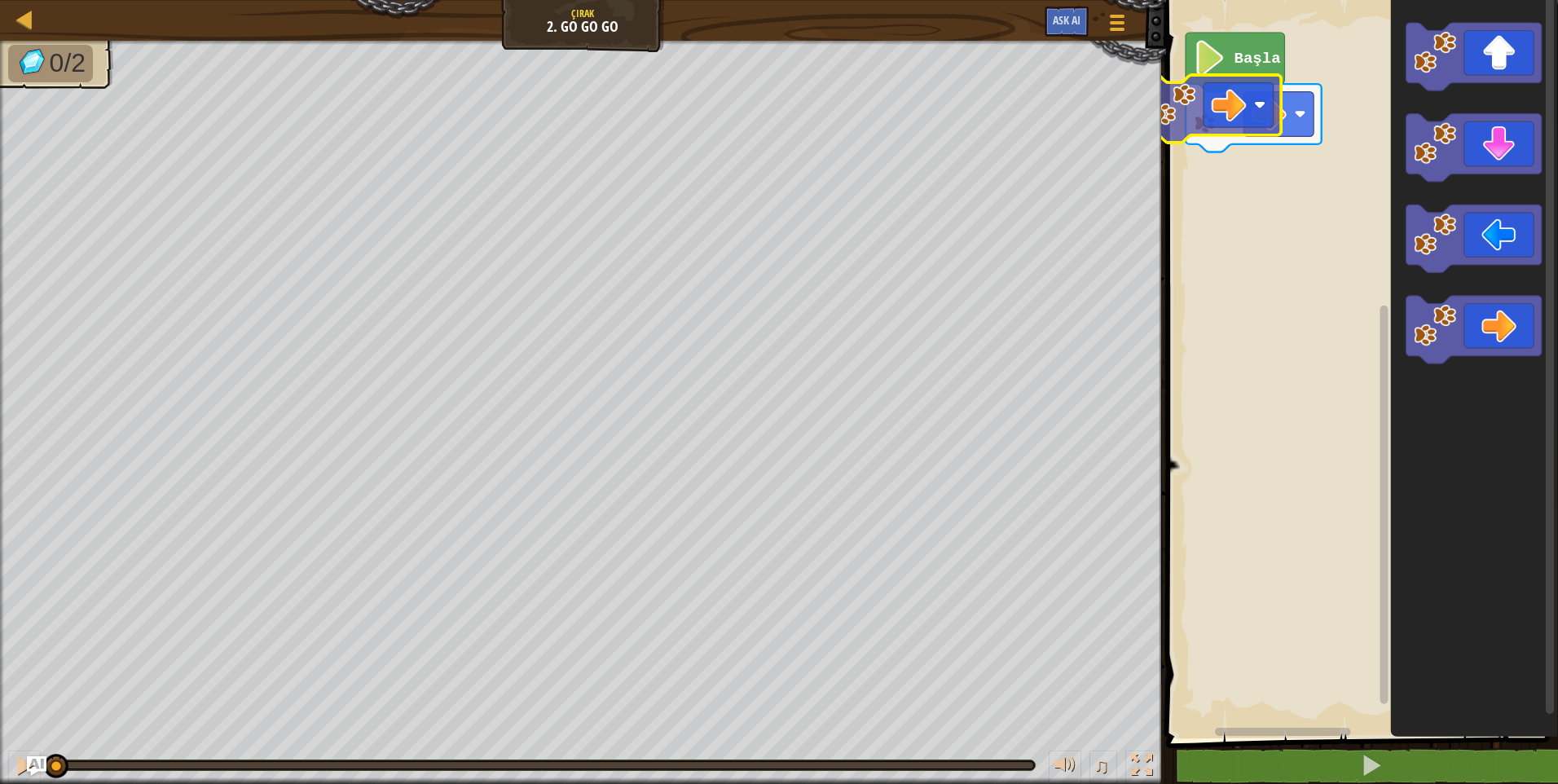
click at [1243, 119] on div "Başla" at bounding box center [1359, 365] width 397 height 746
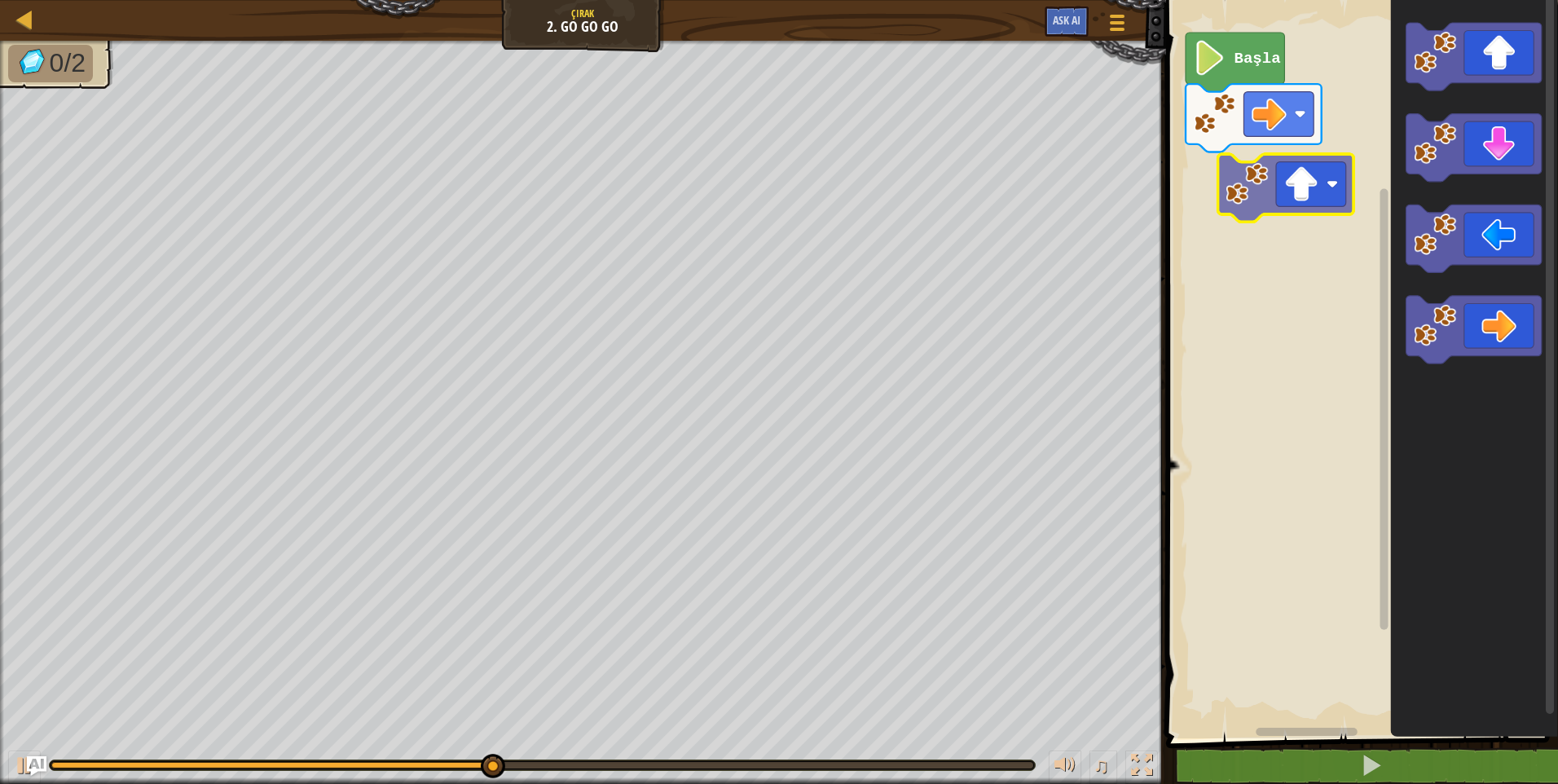
click at [1314, 205] on div "Başla" at bounding box center [1359, 365] width 397 height 746
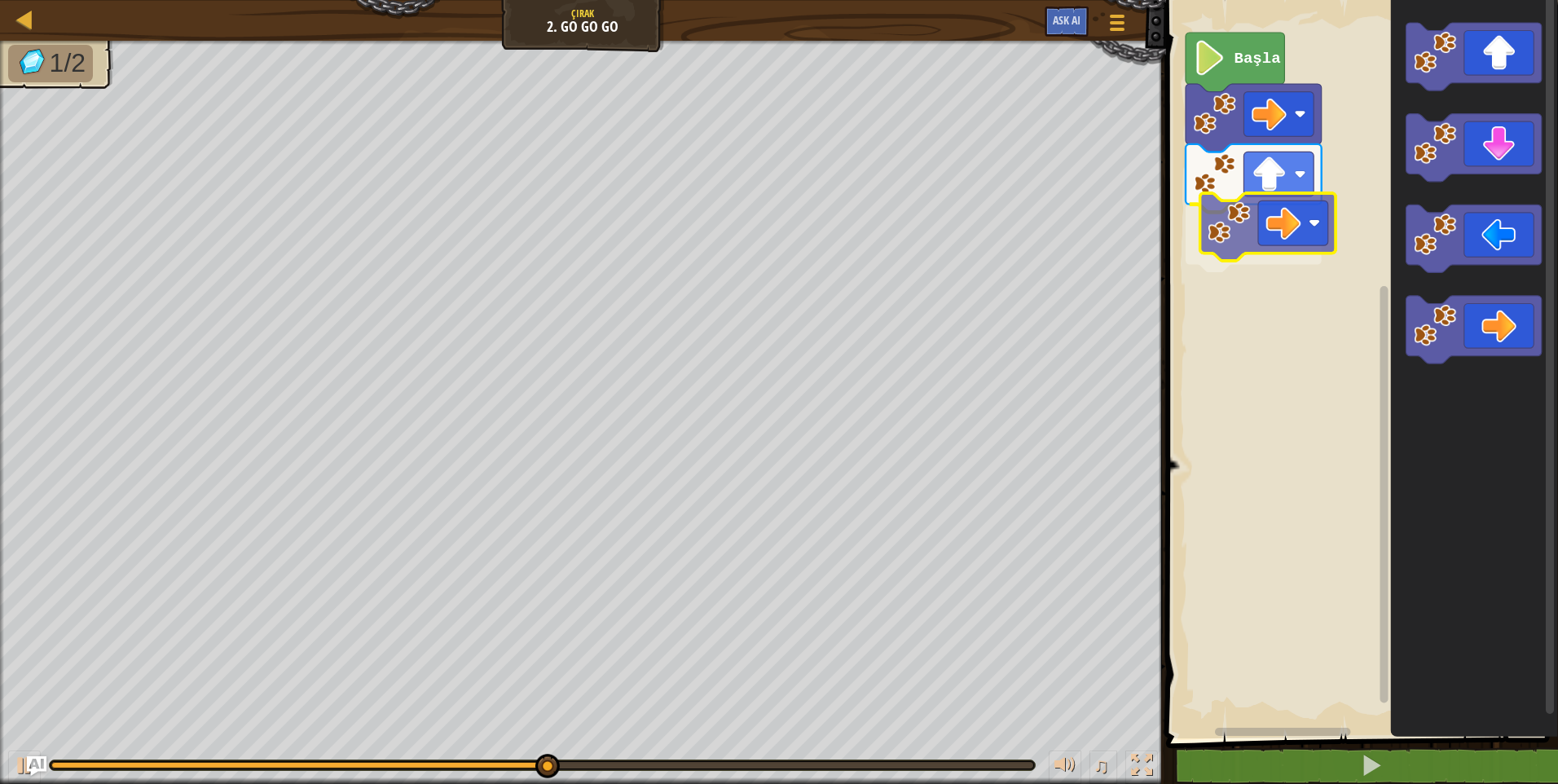
click at [1288, 213] on div "Başla" at bounding box center [1359, 365] width 397 height 746
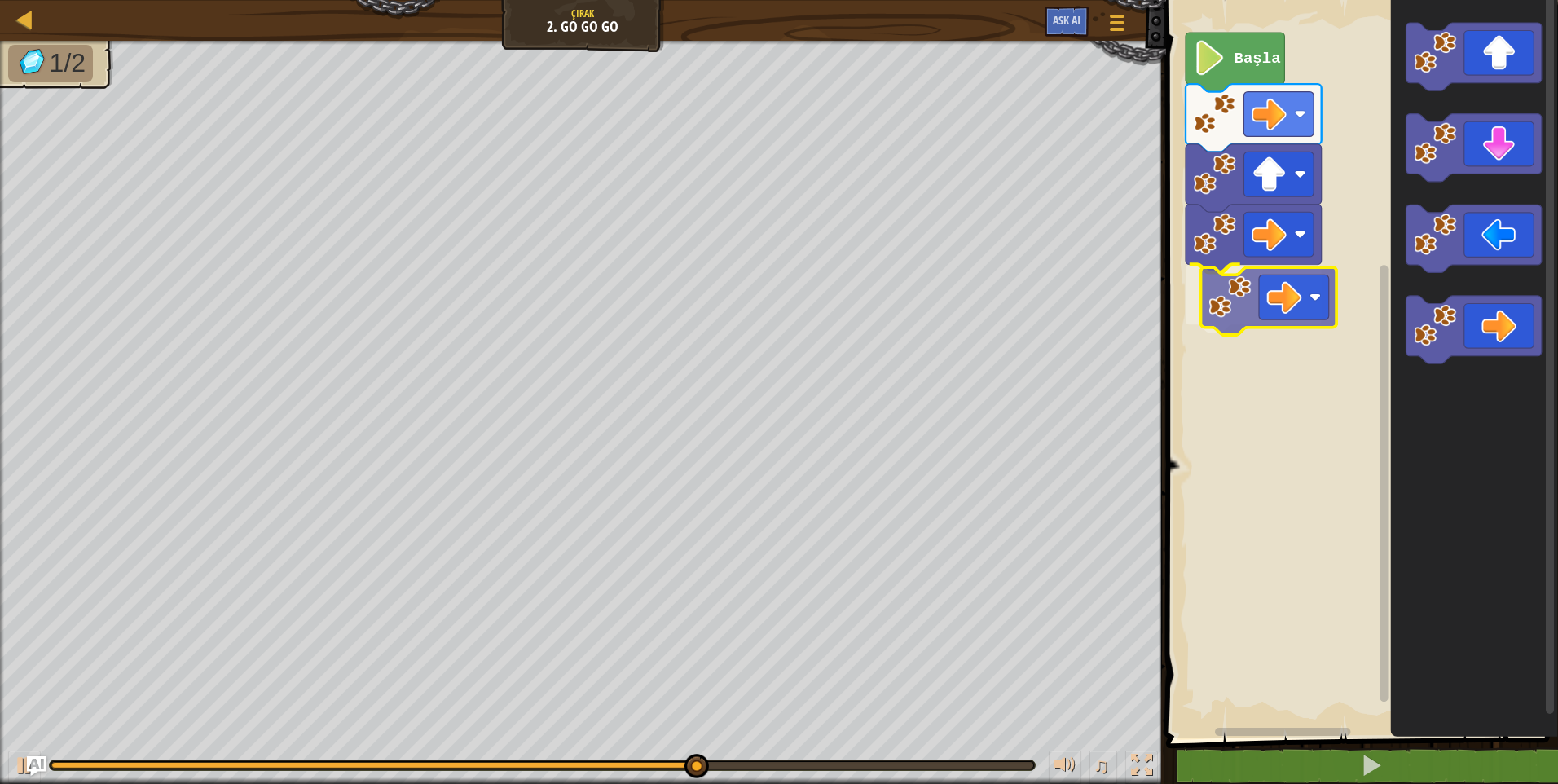
click at [1301, 324] on div "Başla" at bounding box center [1359, 365] width 397 height 746
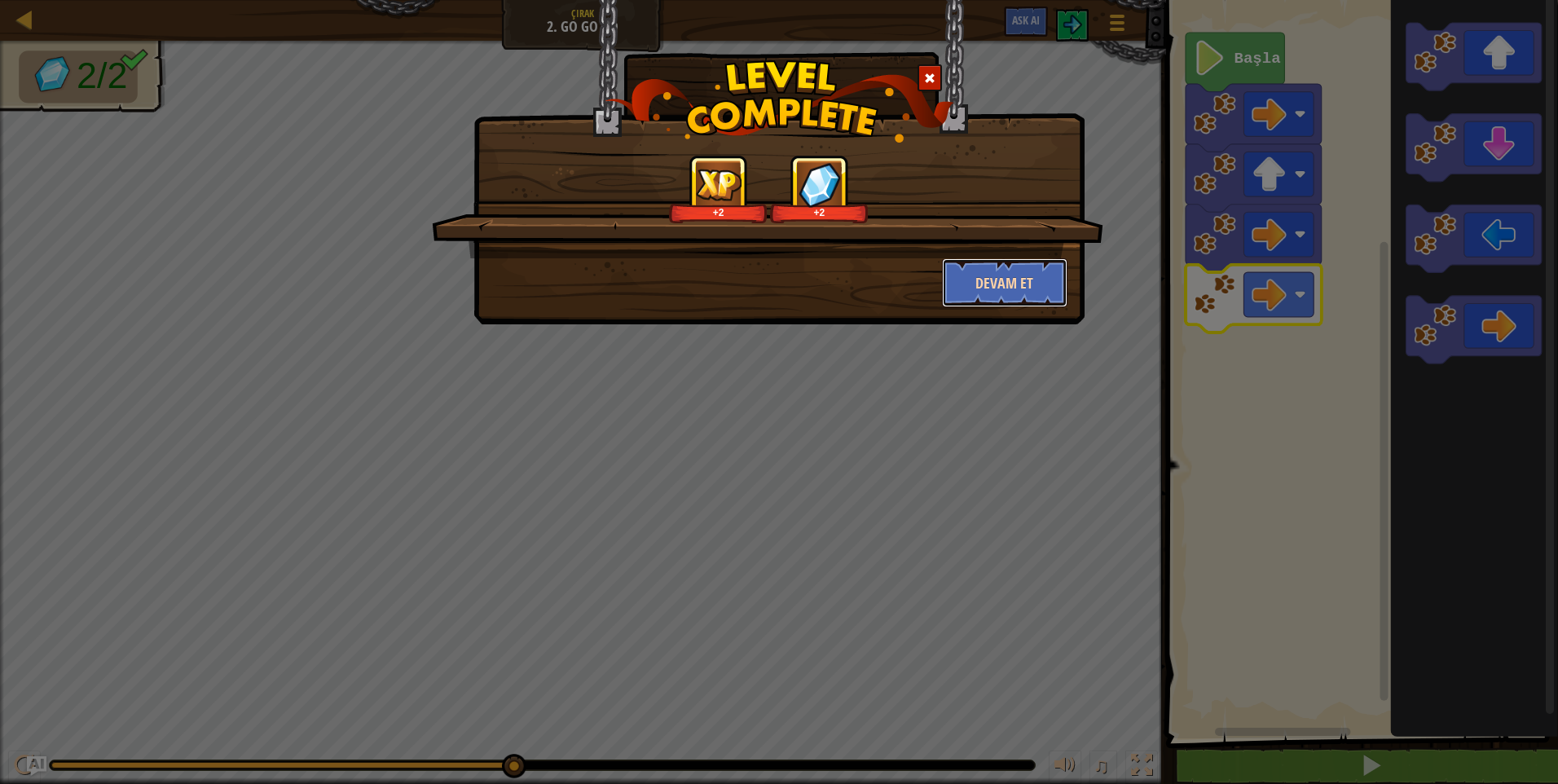
click at [1025, 273] on button "Devam et" at bounding box center [1005, 283] width 127 height 49
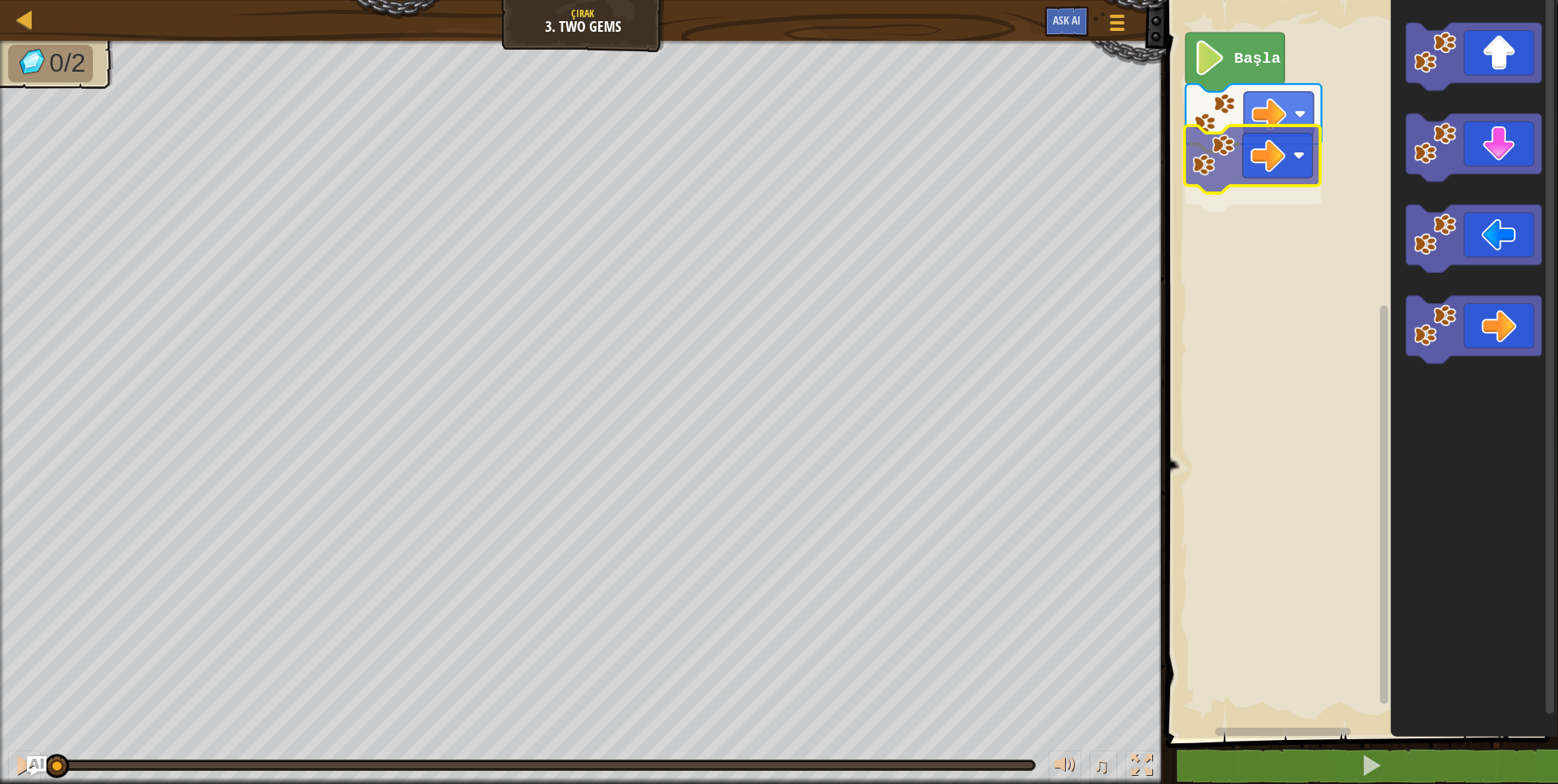
click at [1273, 163] on div "Başla" at bounding box center [1359, 365] width 397 height 746
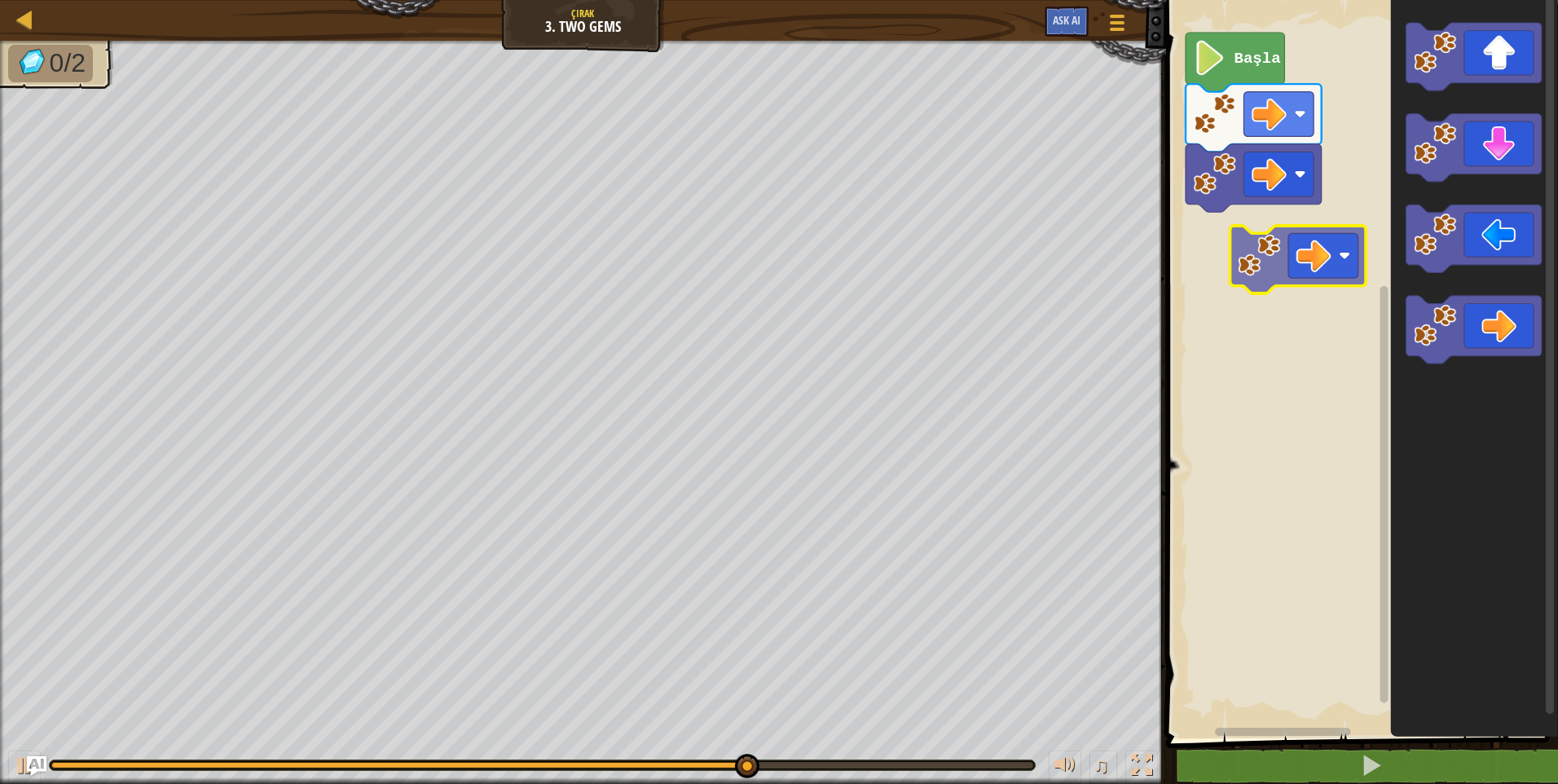
click at [1295, 252] on div "Başla" at bounding box center [1359, 365] width 397 height 746
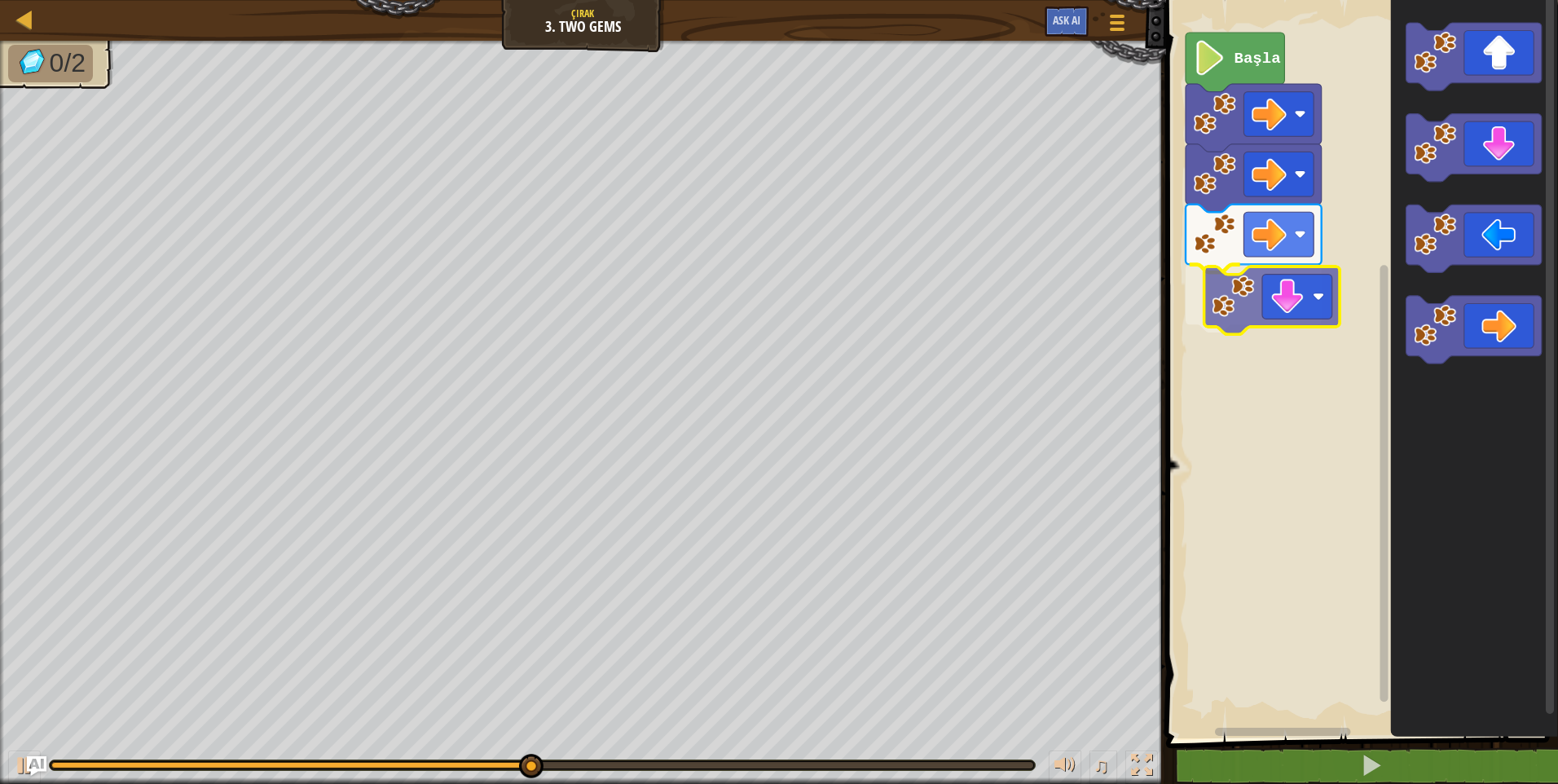
click at [1318, 319] on div "Başla" at bounding box center [1359, 365] width 397 height 746
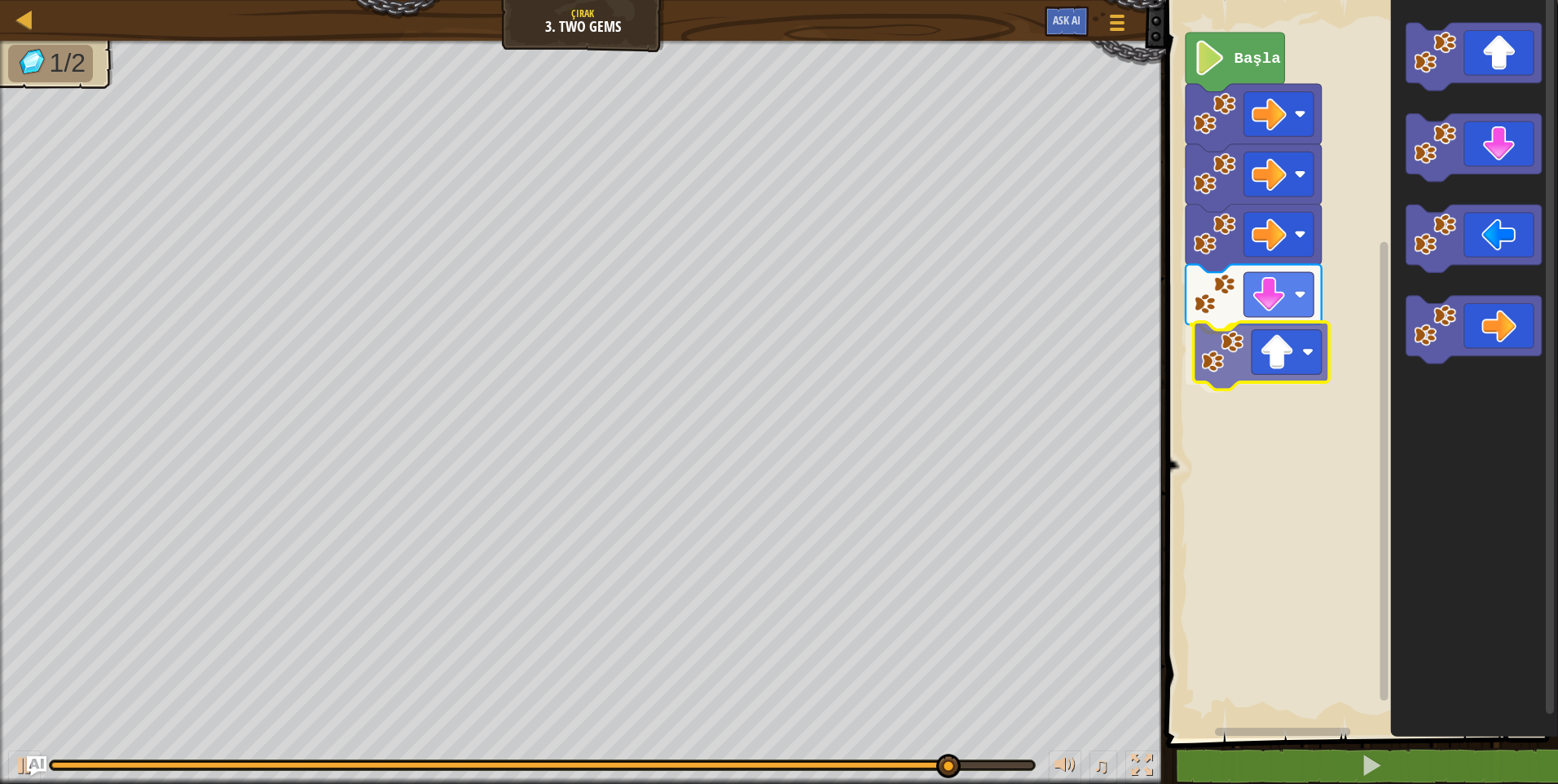
click at [1283, 358] on div "Başla" at bounding box center [1359, 365] width 397 height 746
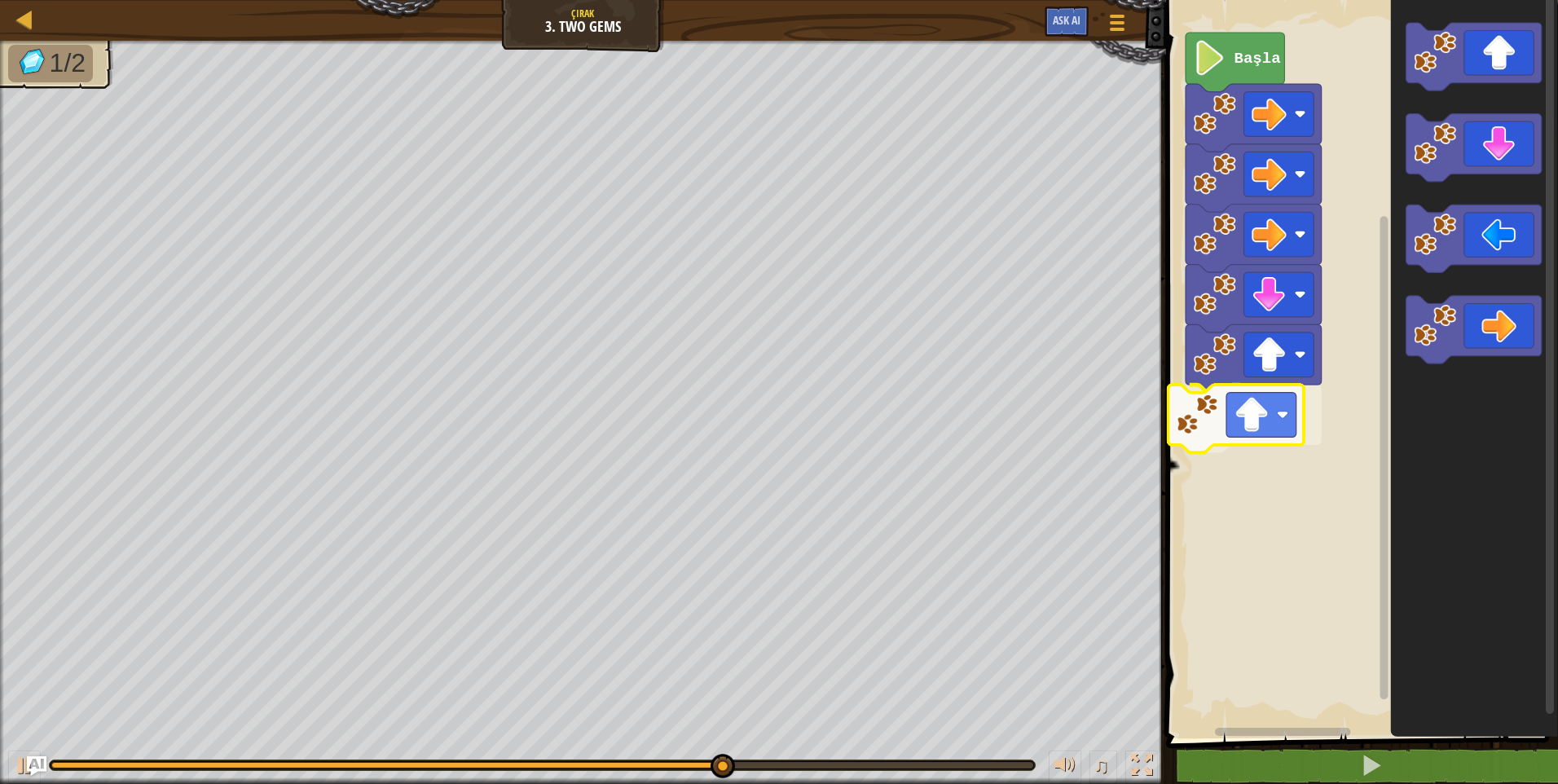
click at [1292, 408] on div "Başla" at bounding box center [1359, 365] width 397 height 746
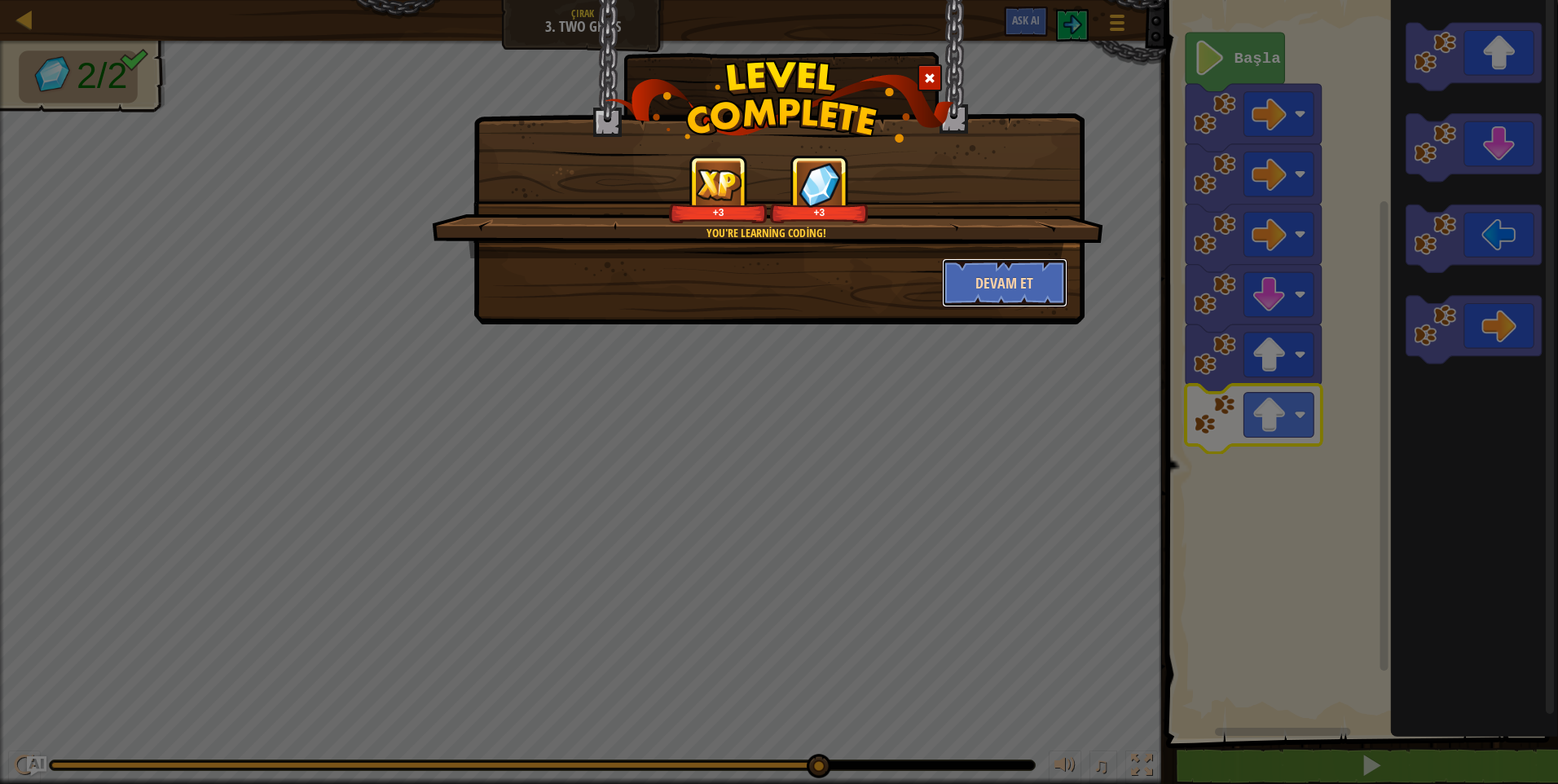
click at [1021, 287] on button "Devam et" at bounding box center [1005, 283] width 127 height 49
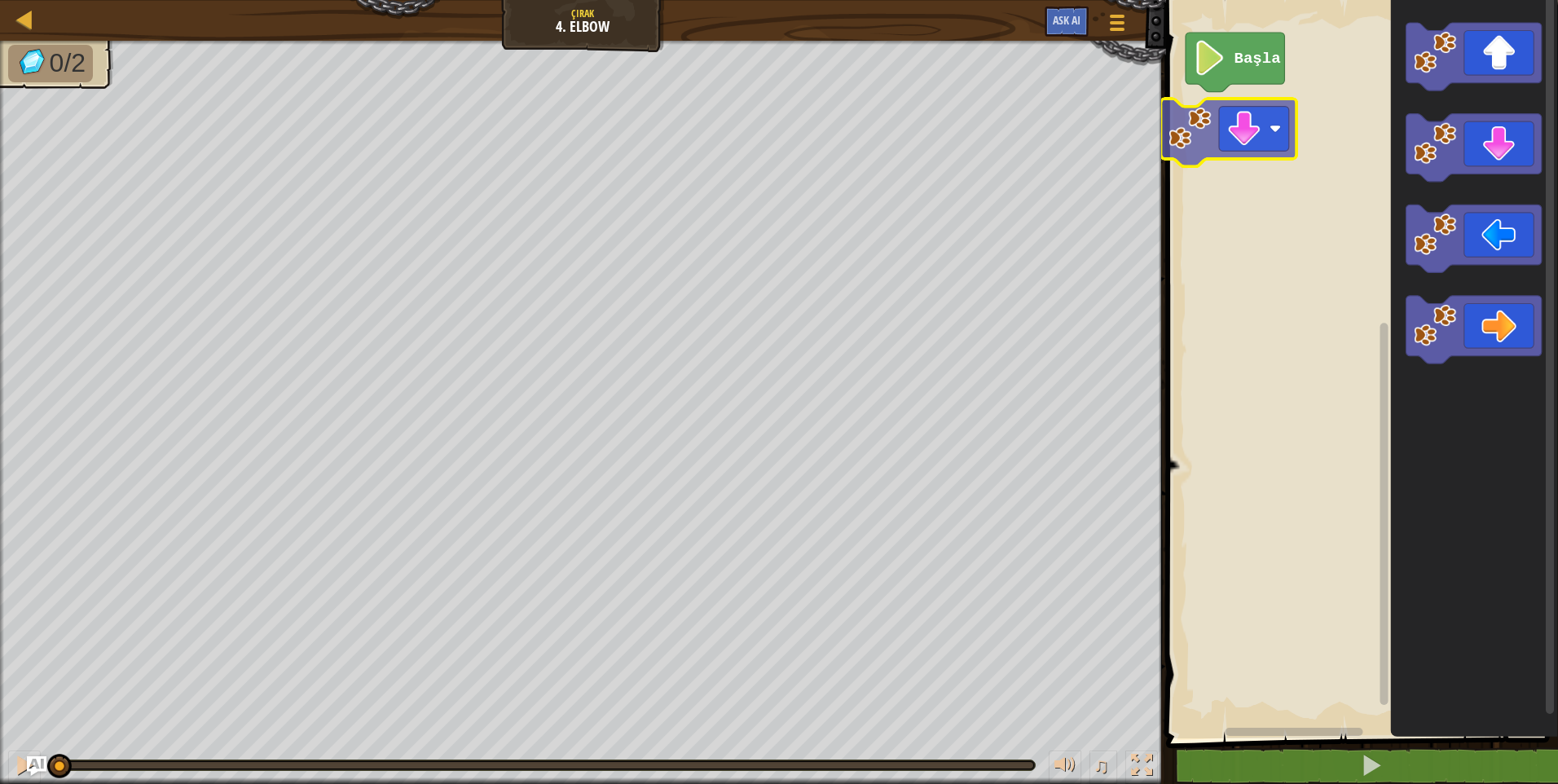
click at [1244, 72] on div "Başla" at bounding box center [1359, 365] width 397 height 746
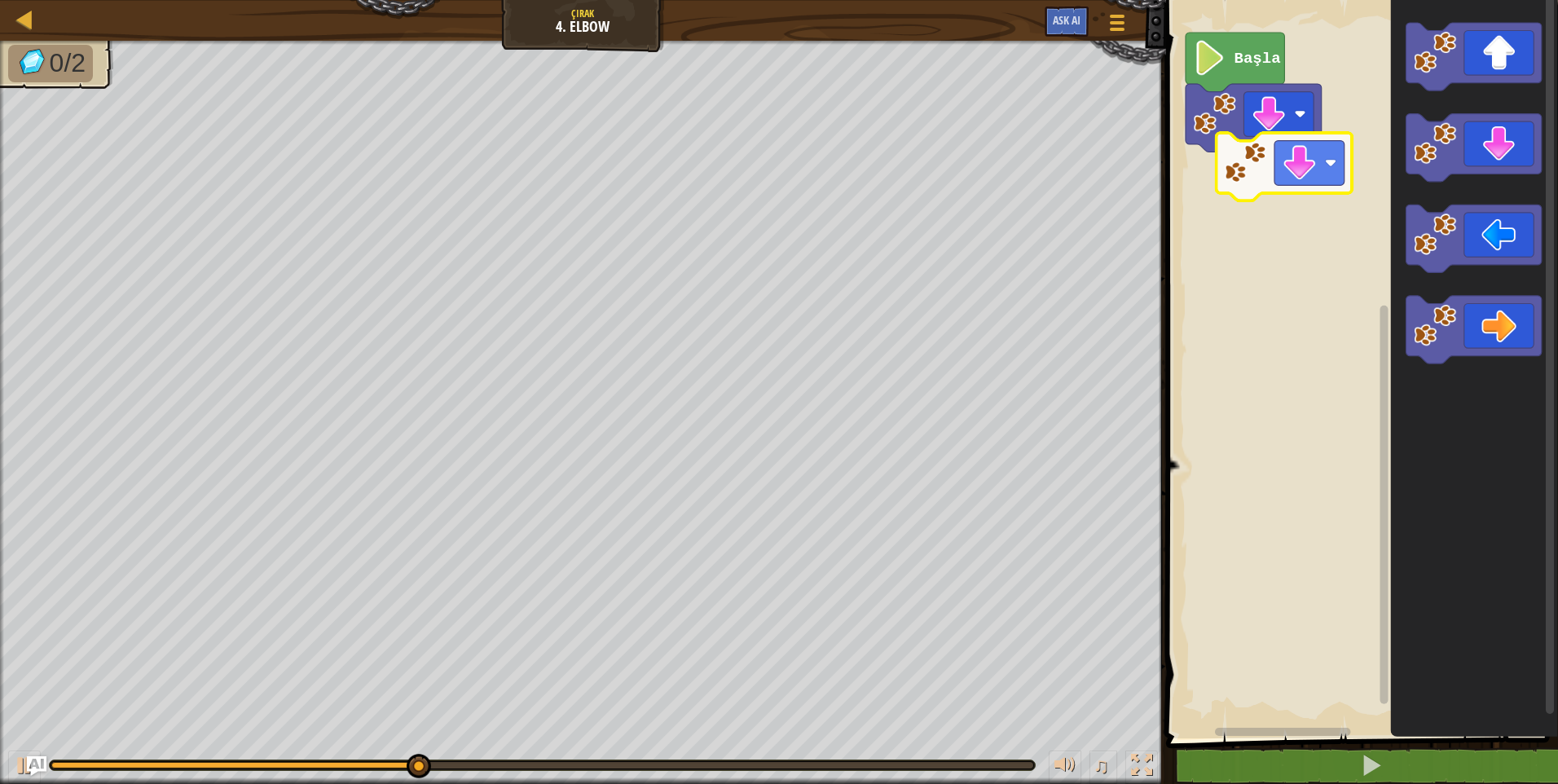
click at [1324, 152] on div "Başla" at bounding box center [1359, 365] width 397 height 746
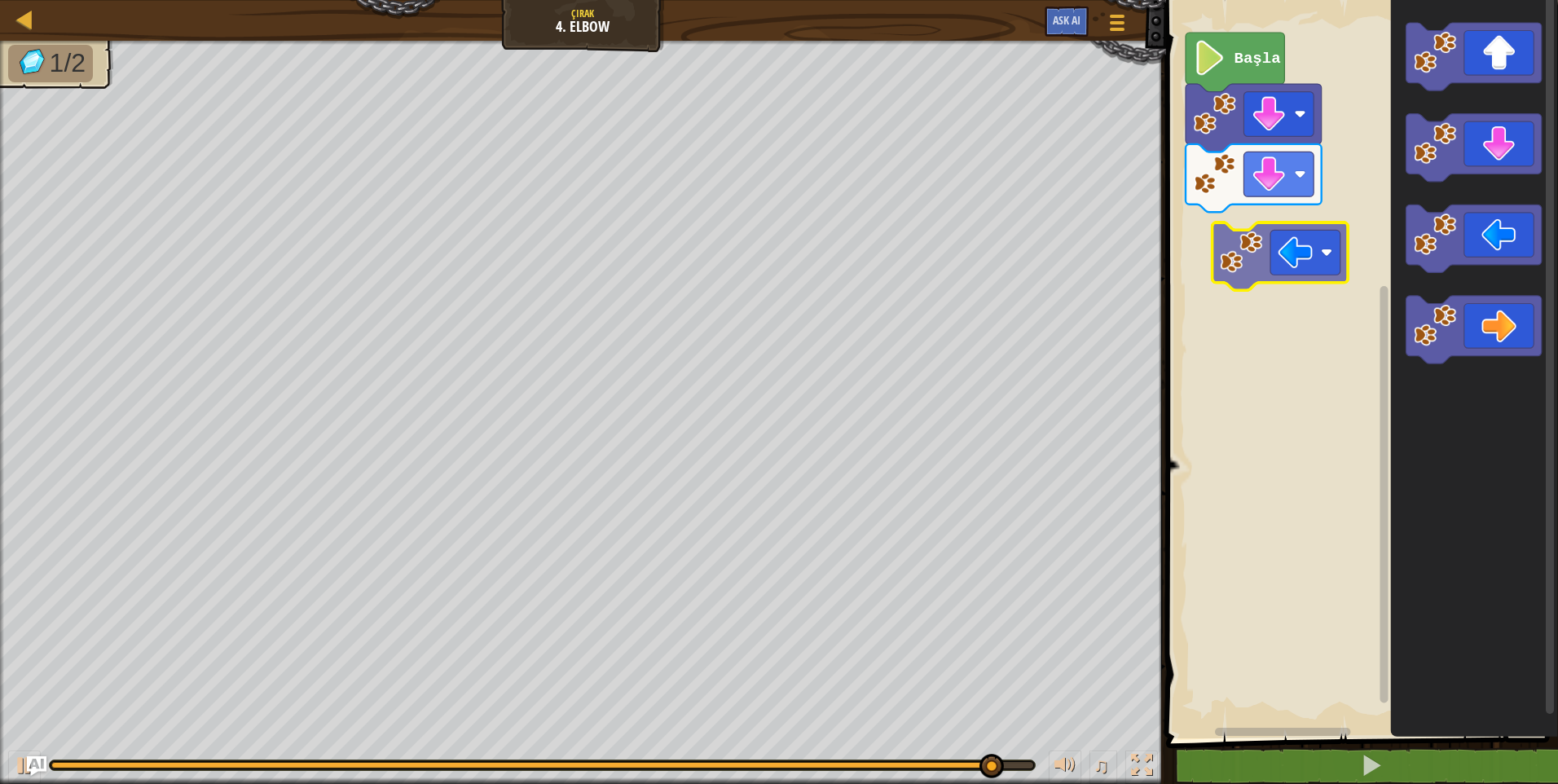
click at [1276, 233] on div "Başla" at bounding box center [1359, 365] width 397 height 746
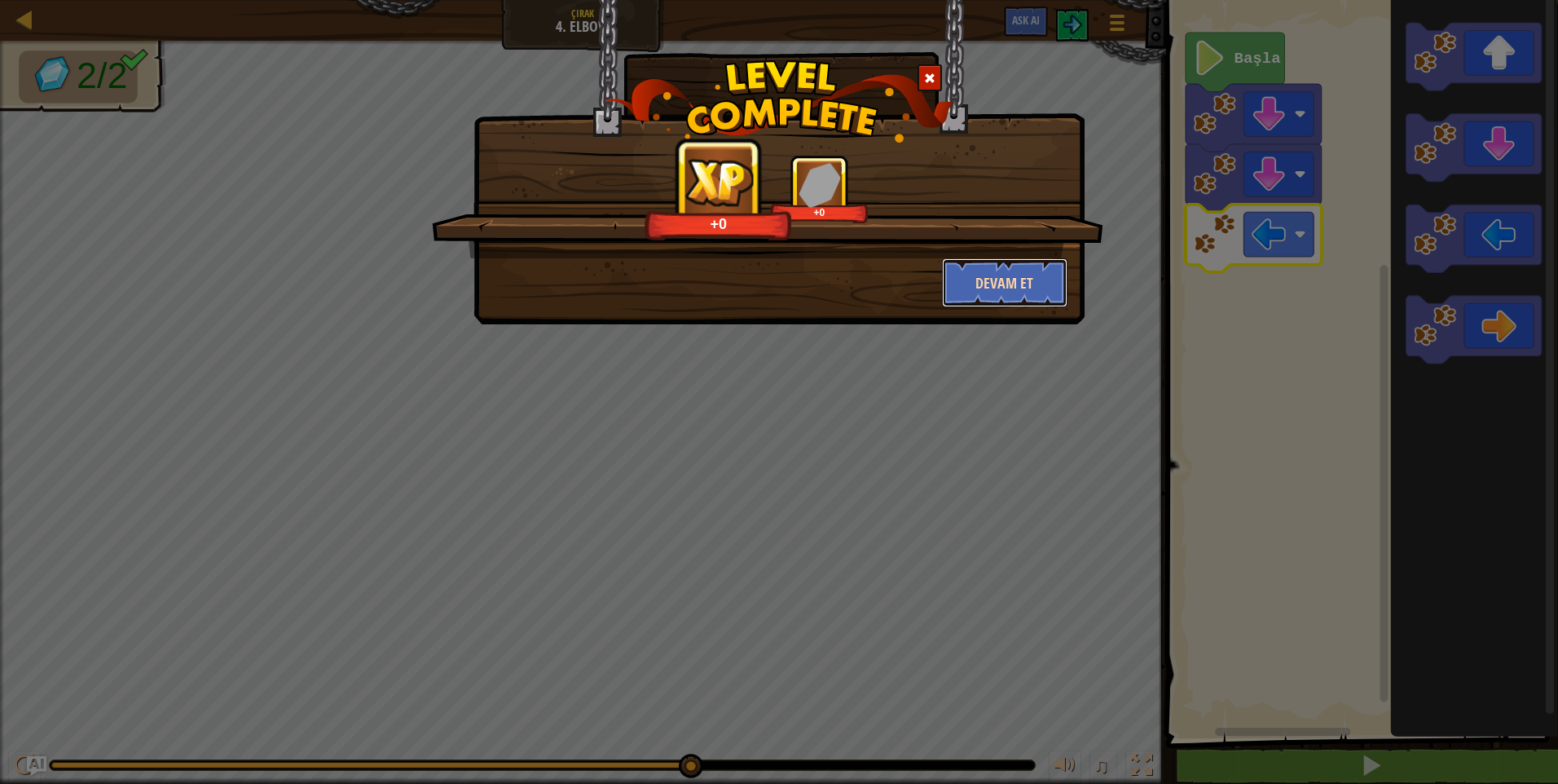
click at [1000, 293] on button "Devam et" at bounding box center [1005, 283] width 127 height 49
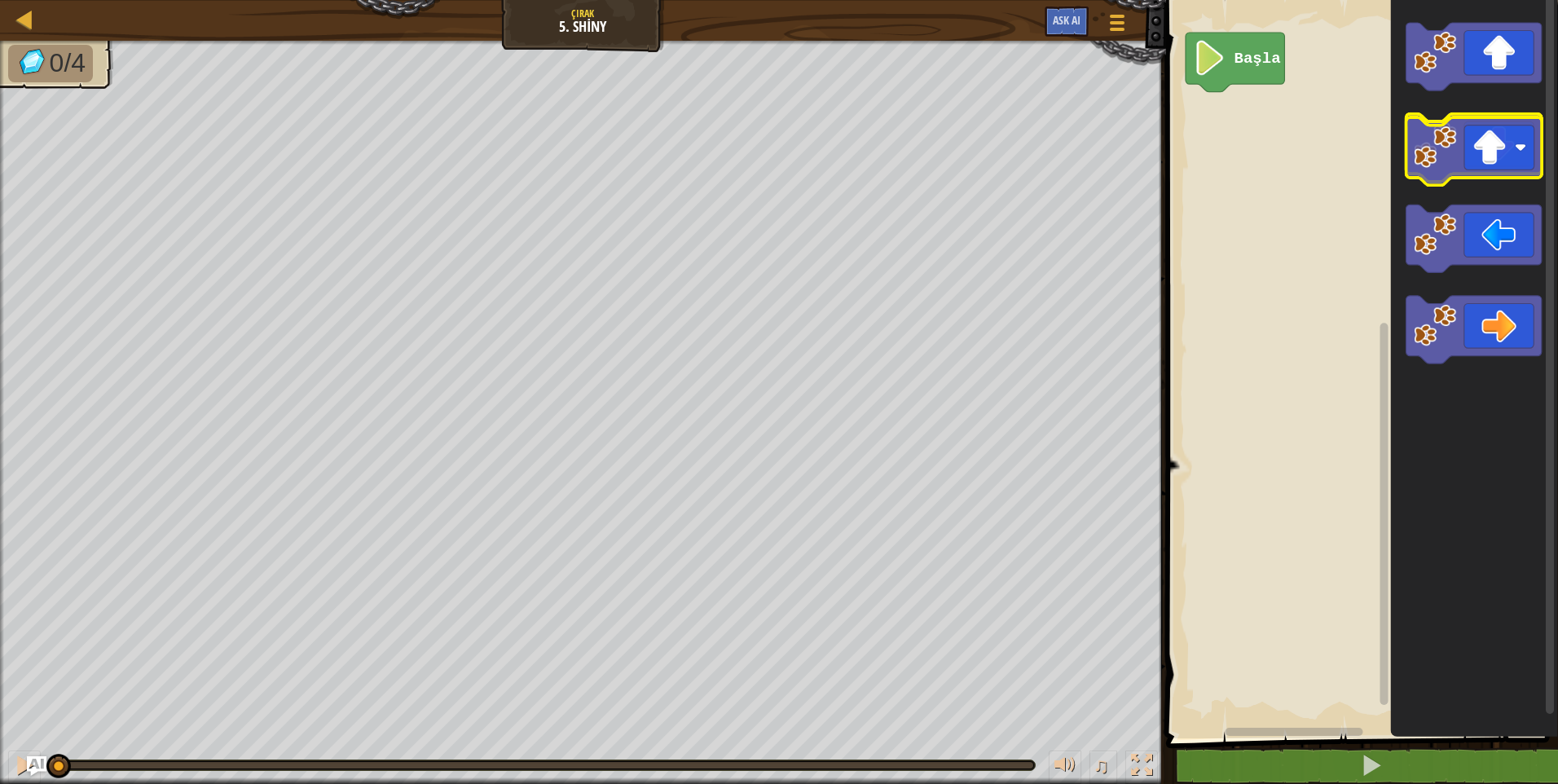
click at [1540, 137] on g "Blockly Çalışma Alanı" at bounding box center [1473, 193] width 136 height 341
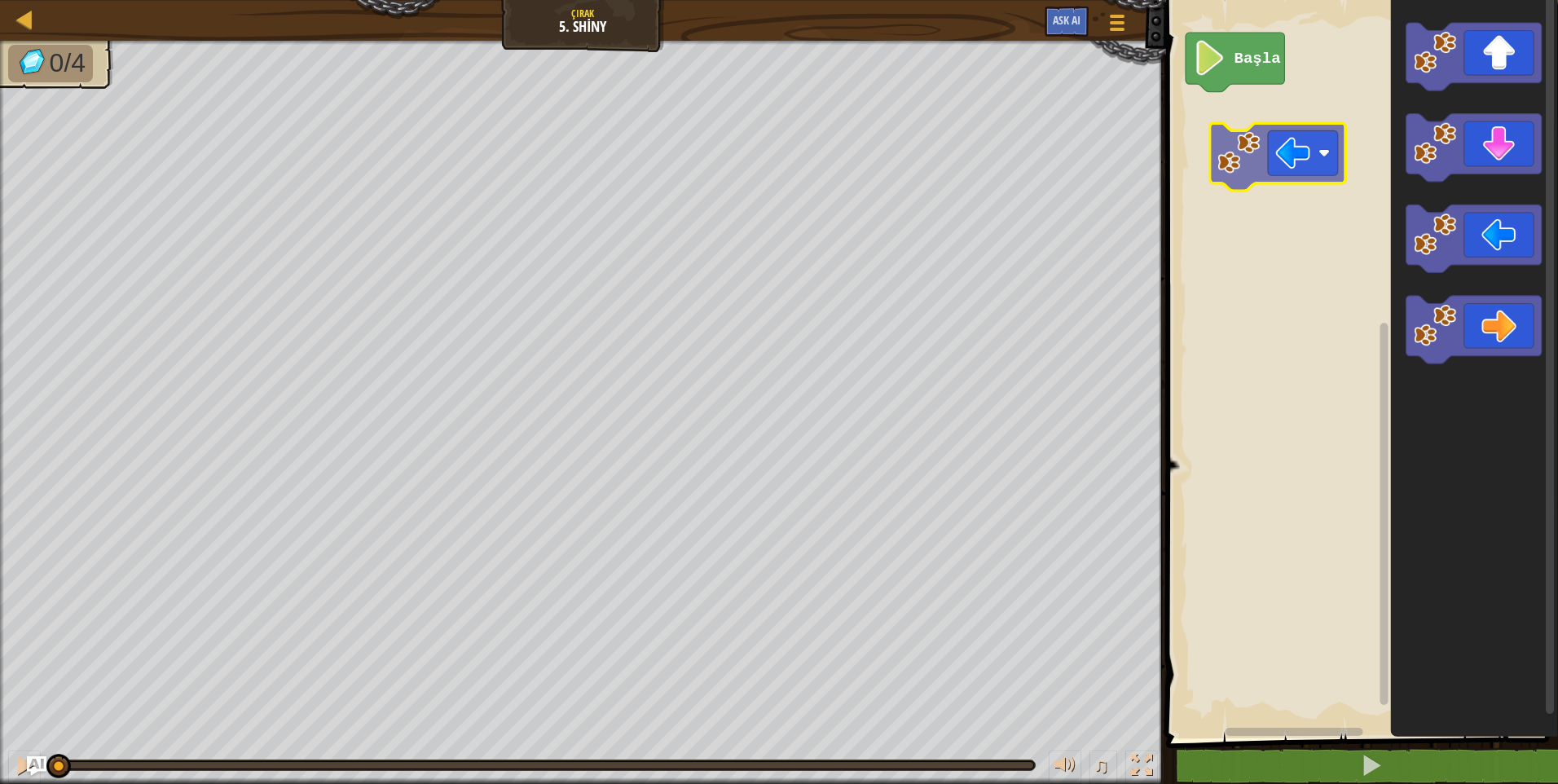
click at [1278, 155] on div "Başla" at bounding box center [1359, 365] width 397 height 746
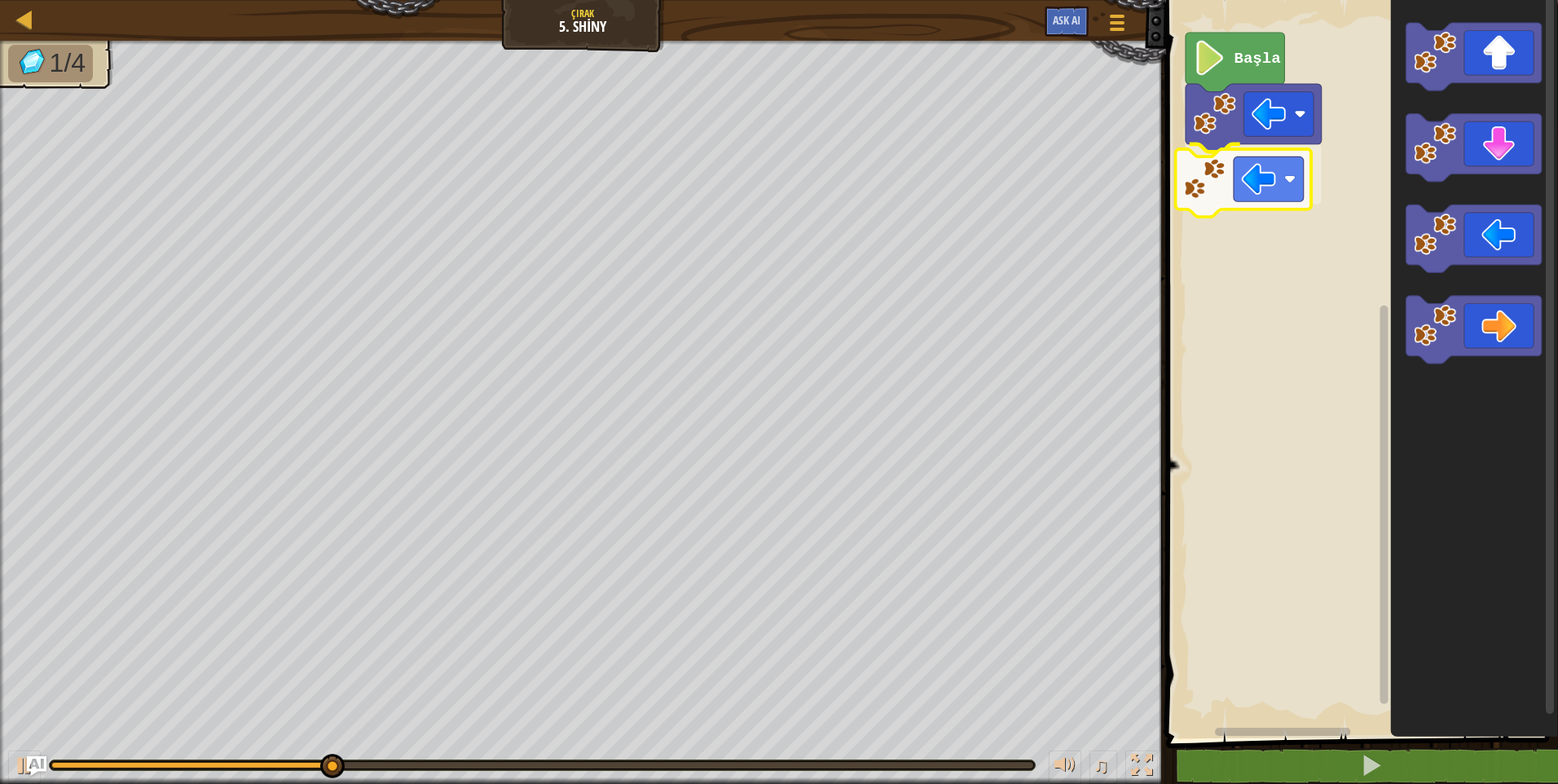
click at [1280, 202] on div "Başla" at bounding box center [1359, 365] width 397 height 746
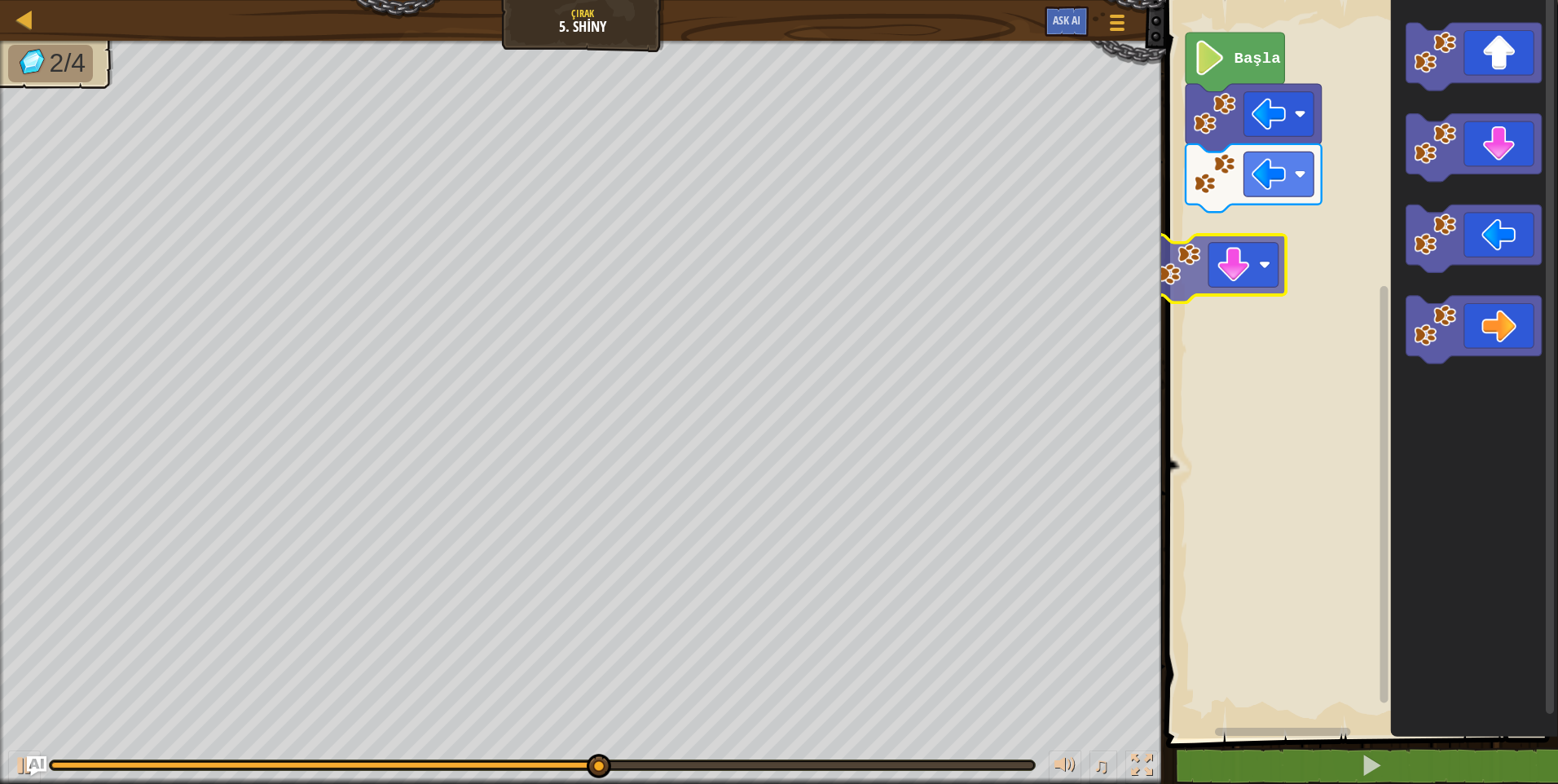
click at [1200, 247] on div "Başla" at bounding box center [1359, 365] width 397 height 746
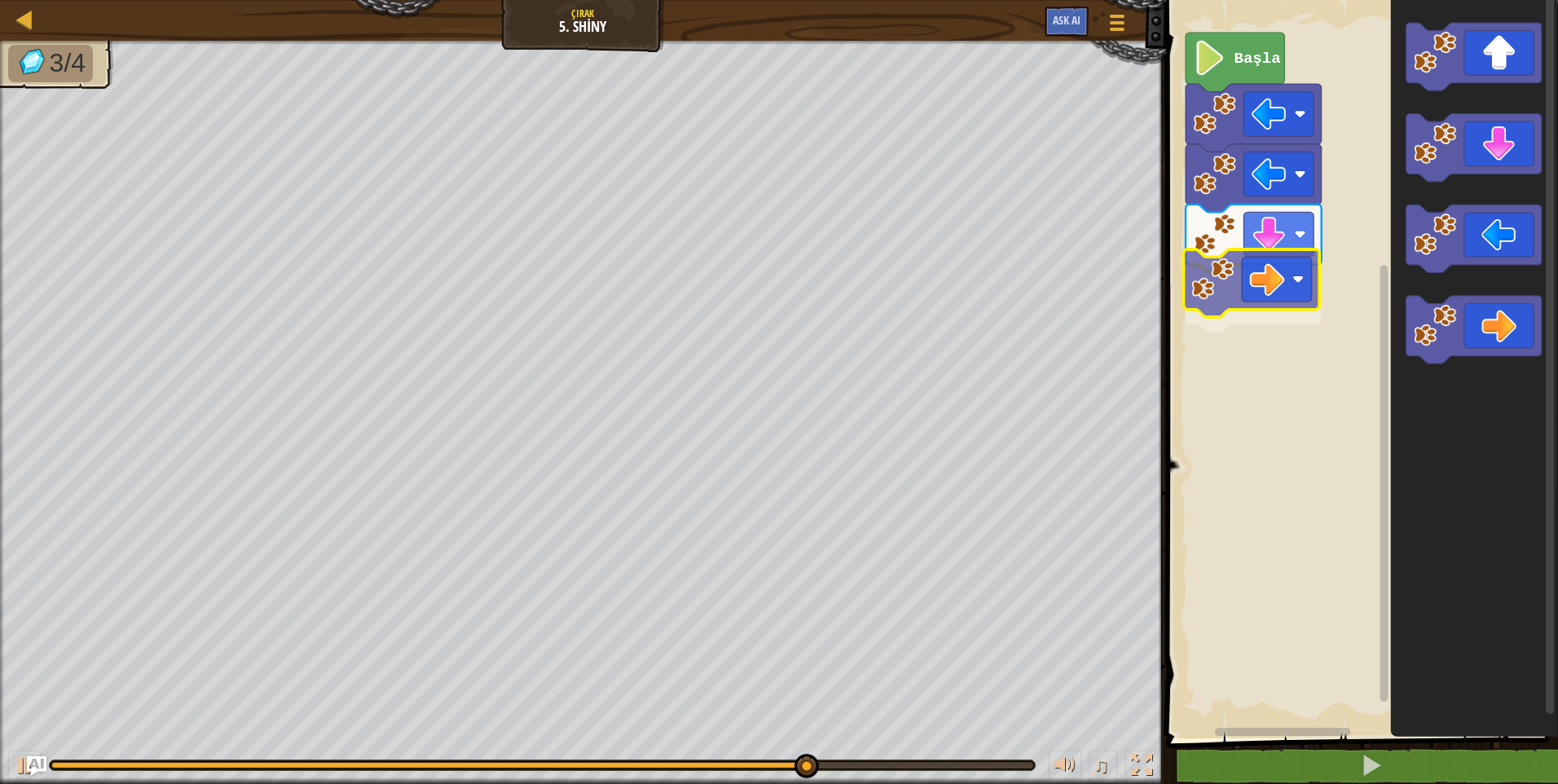
click at [1306, 250] on div "Başla" at bounding box center [1359, 365] width 397 height 746
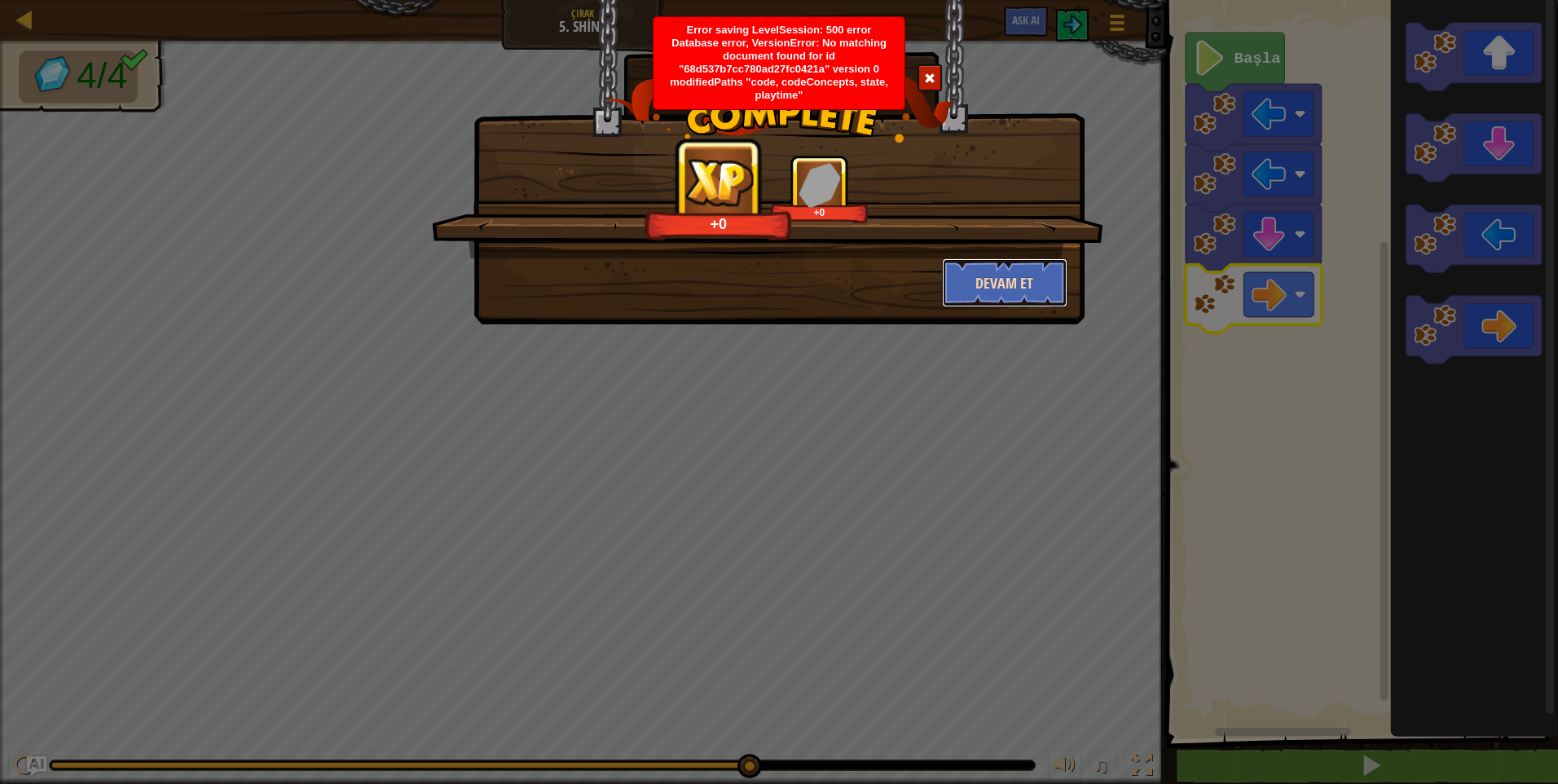
click at [995, 279] on button "Devam et" at bounding box center [1005, 283] width 127 height 49
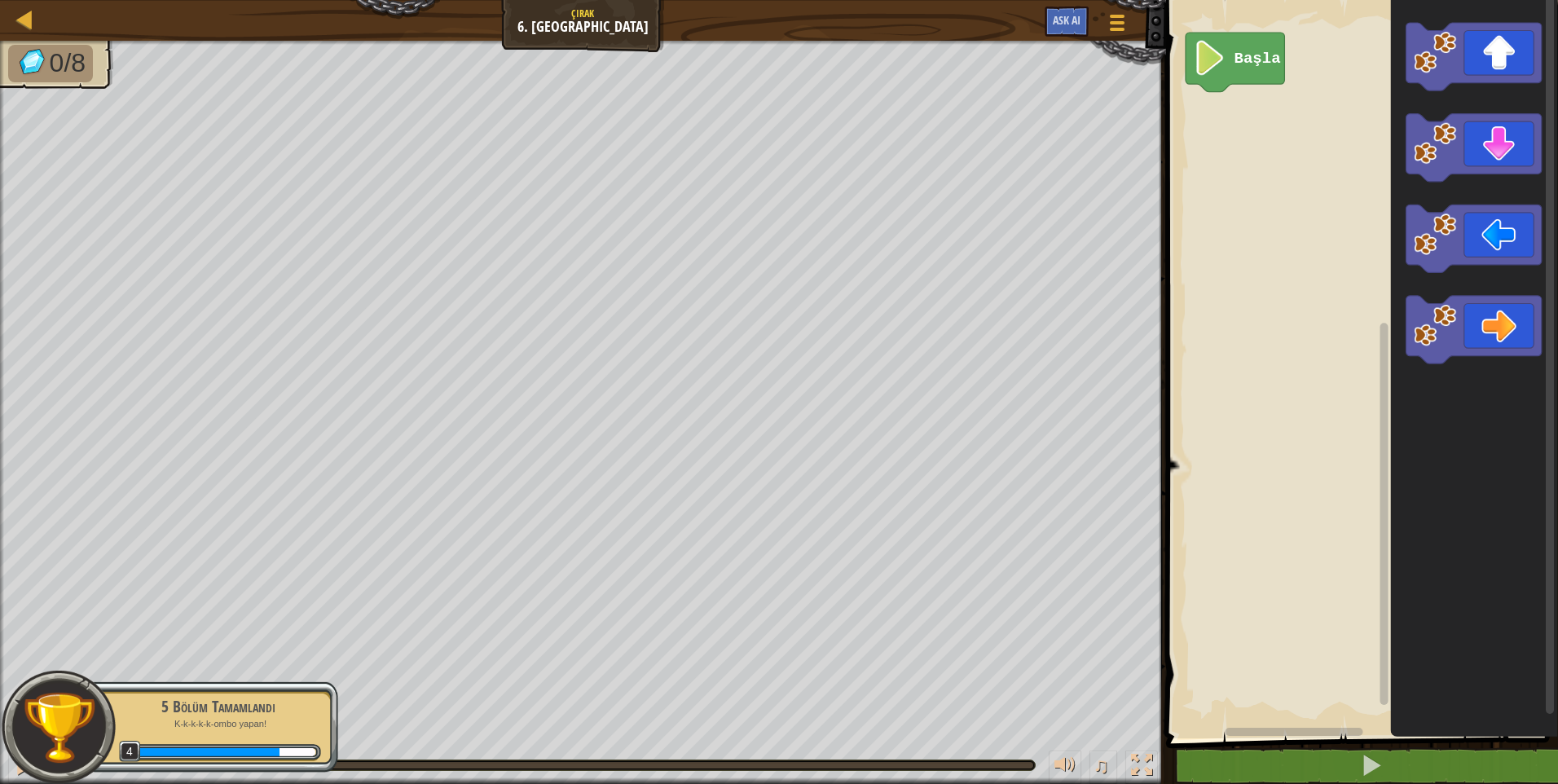
click at [1363, 79] on div "Başla" at bounding box center [1359, 365] width 397 height 746
click at [1259, 132] on div "Başla" at bounding box center [1359, 365] width 397 height 746
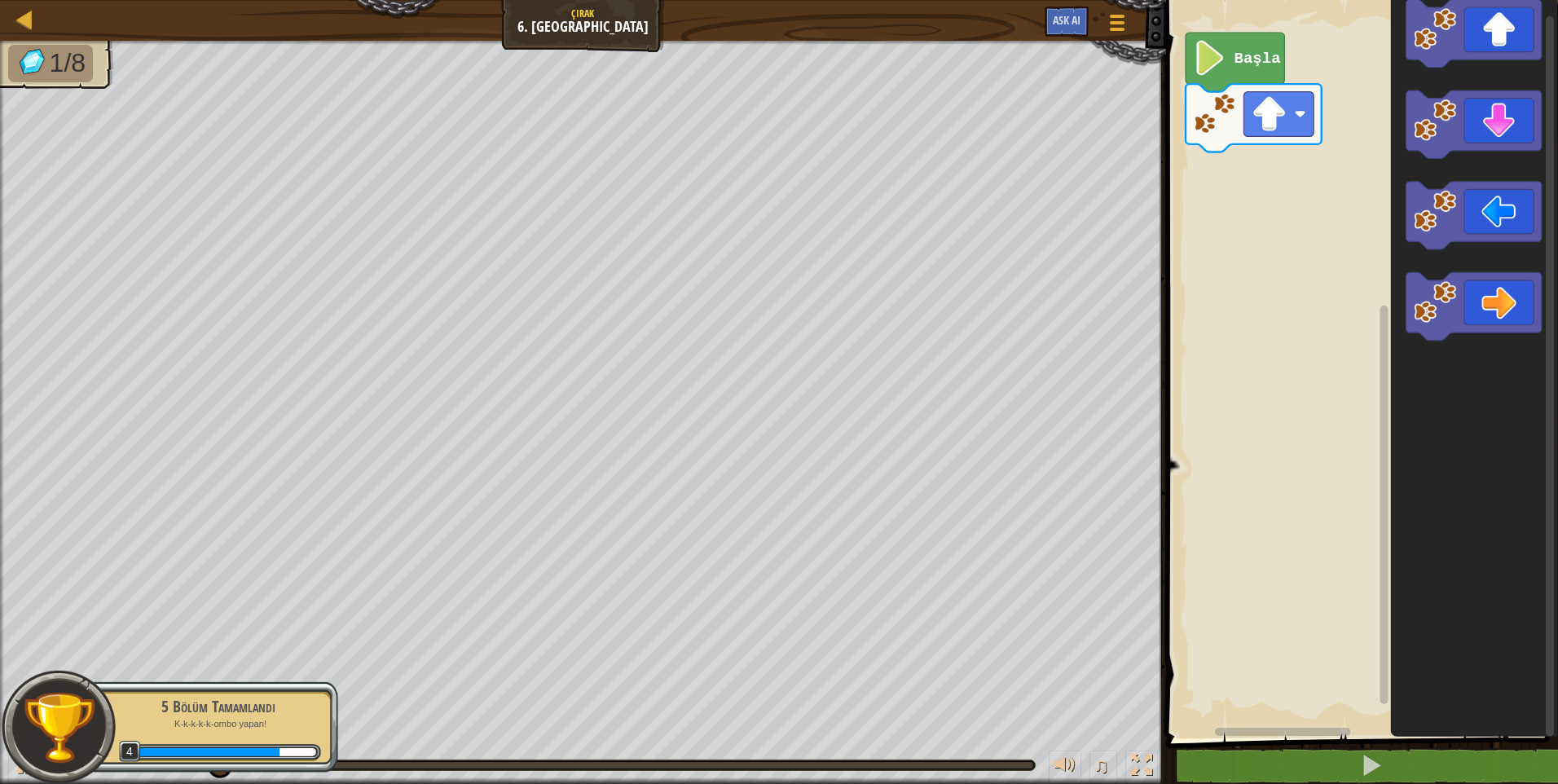
click at [1481, 261] on icon "Blockly Çalışma Alanı" at bounding box center [1473, 365] width 167 height 746
click at [1292, 164] on div "Başla" at bounding box center [1359, 365] width 397 height 746
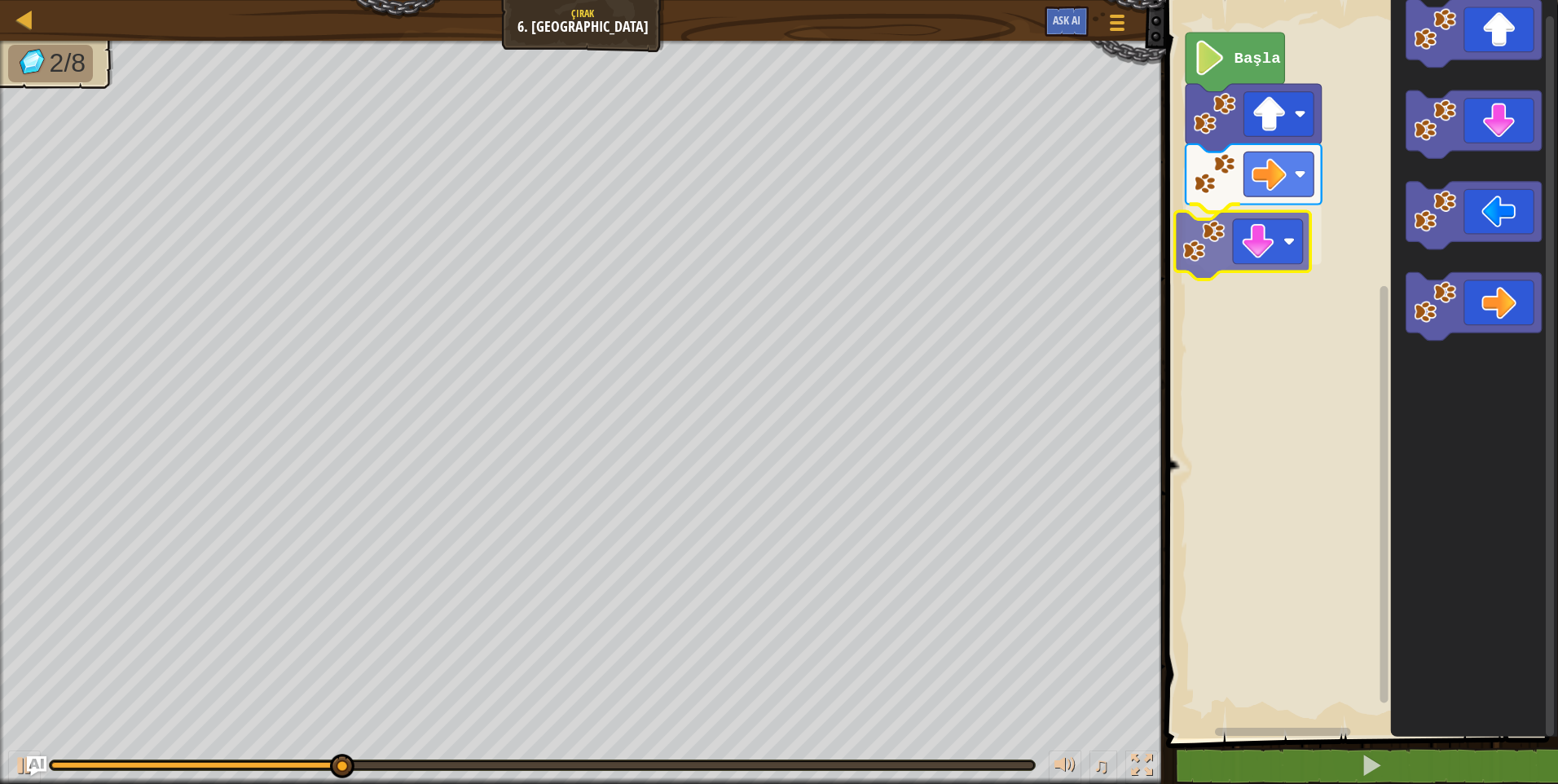
click at [1262, 242] on div "Başla" at bounding box center [1359, 365] width 397 height 746
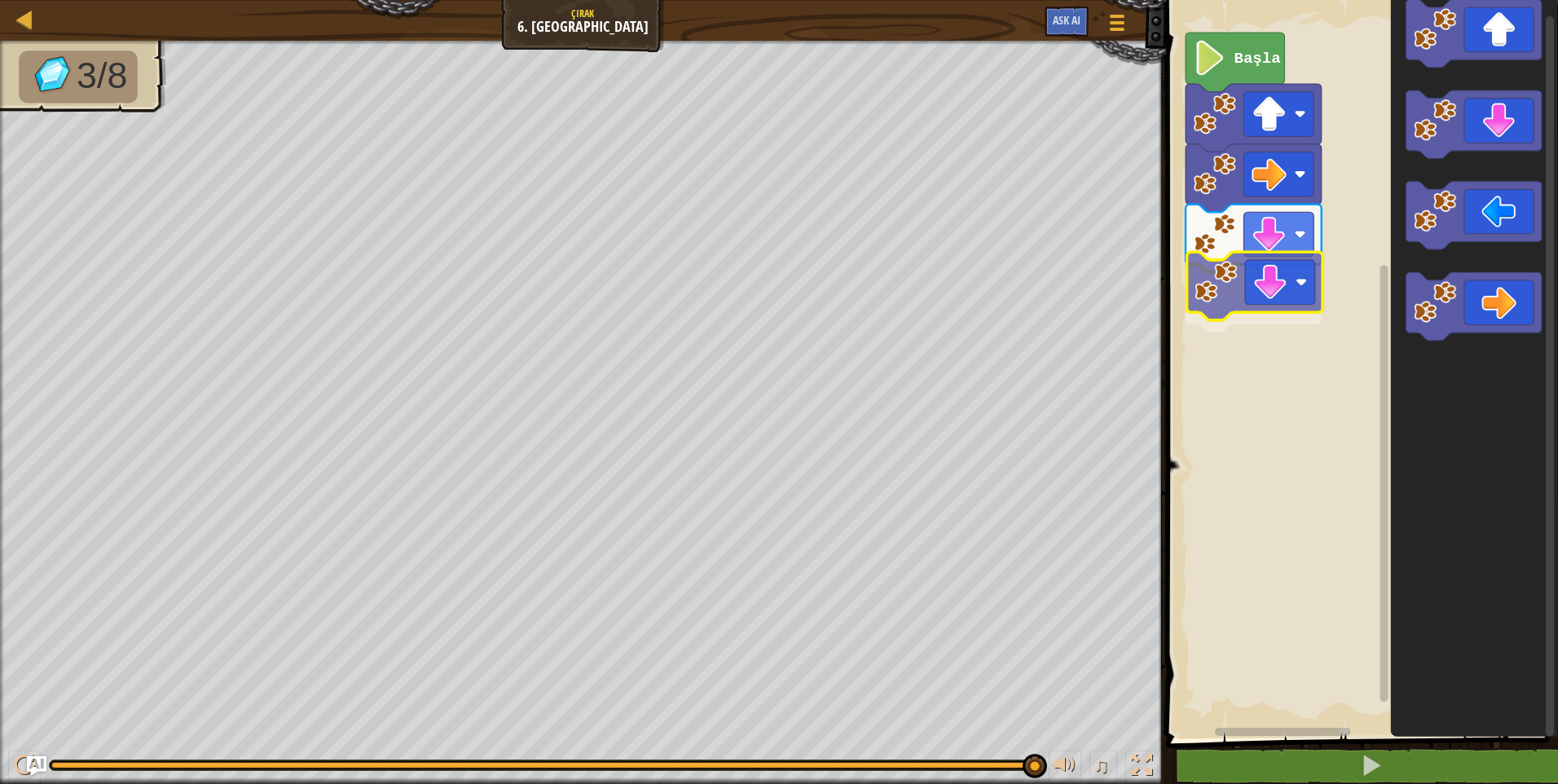
click at [1276, 288] on div "Başla" at bounding box center [1359, 365] width 397 height 746
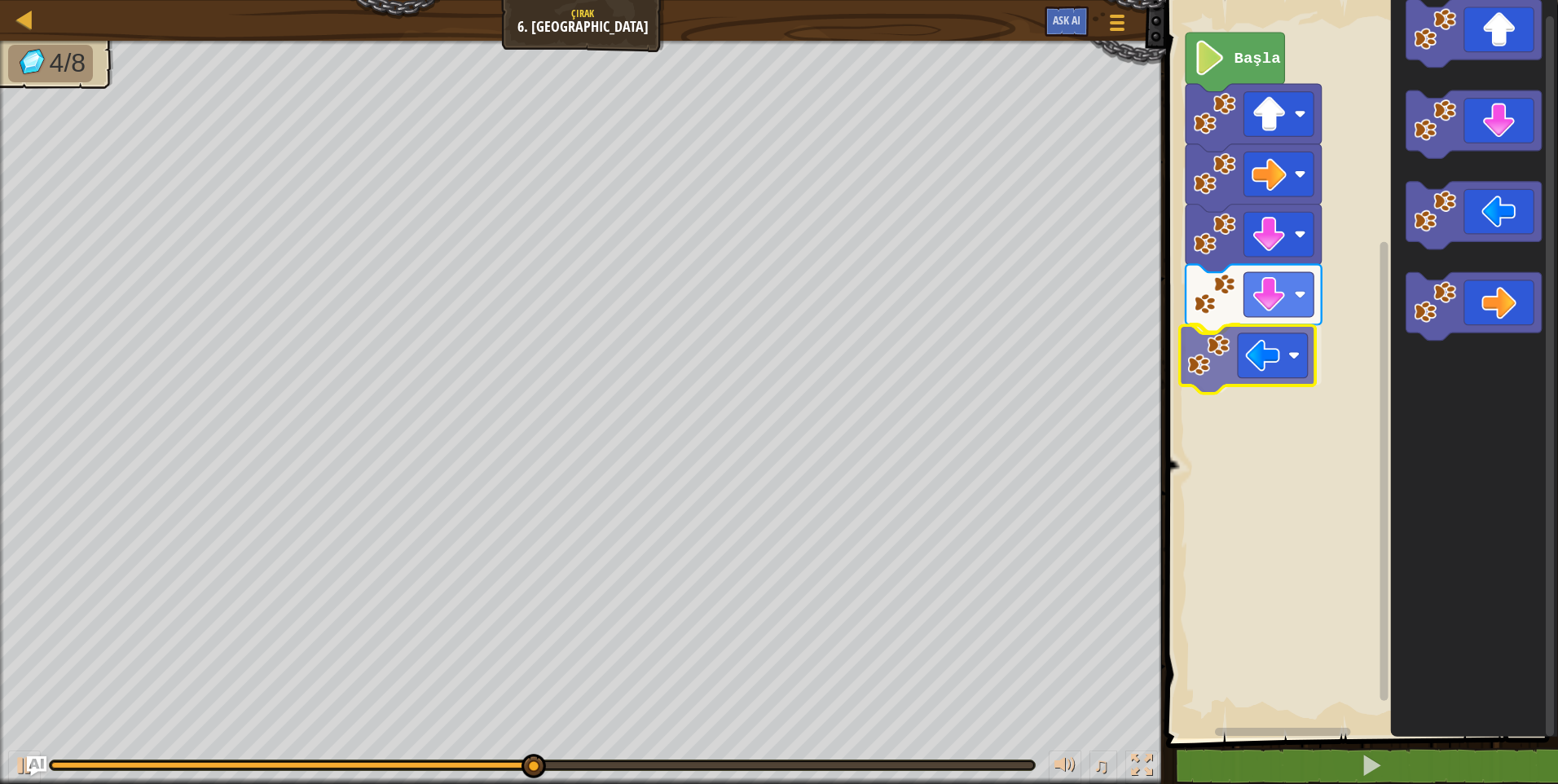
click at [1278, 362] on div "Başla" at bounding box center [1359, 365] width 397 height 746
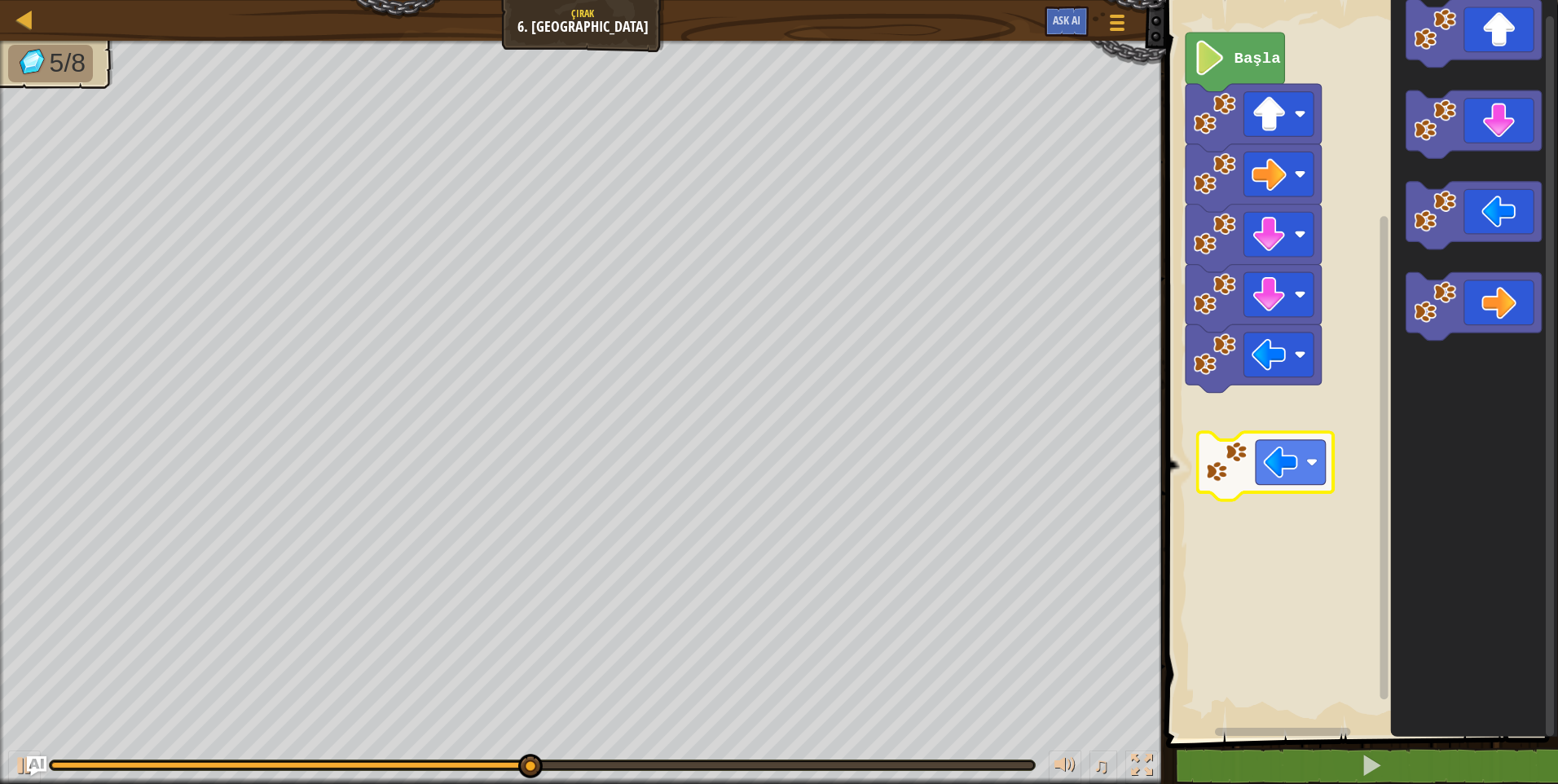
click at [1300, 461] on div "Başla" at bounding box center [1359, 365] width 397 height 746
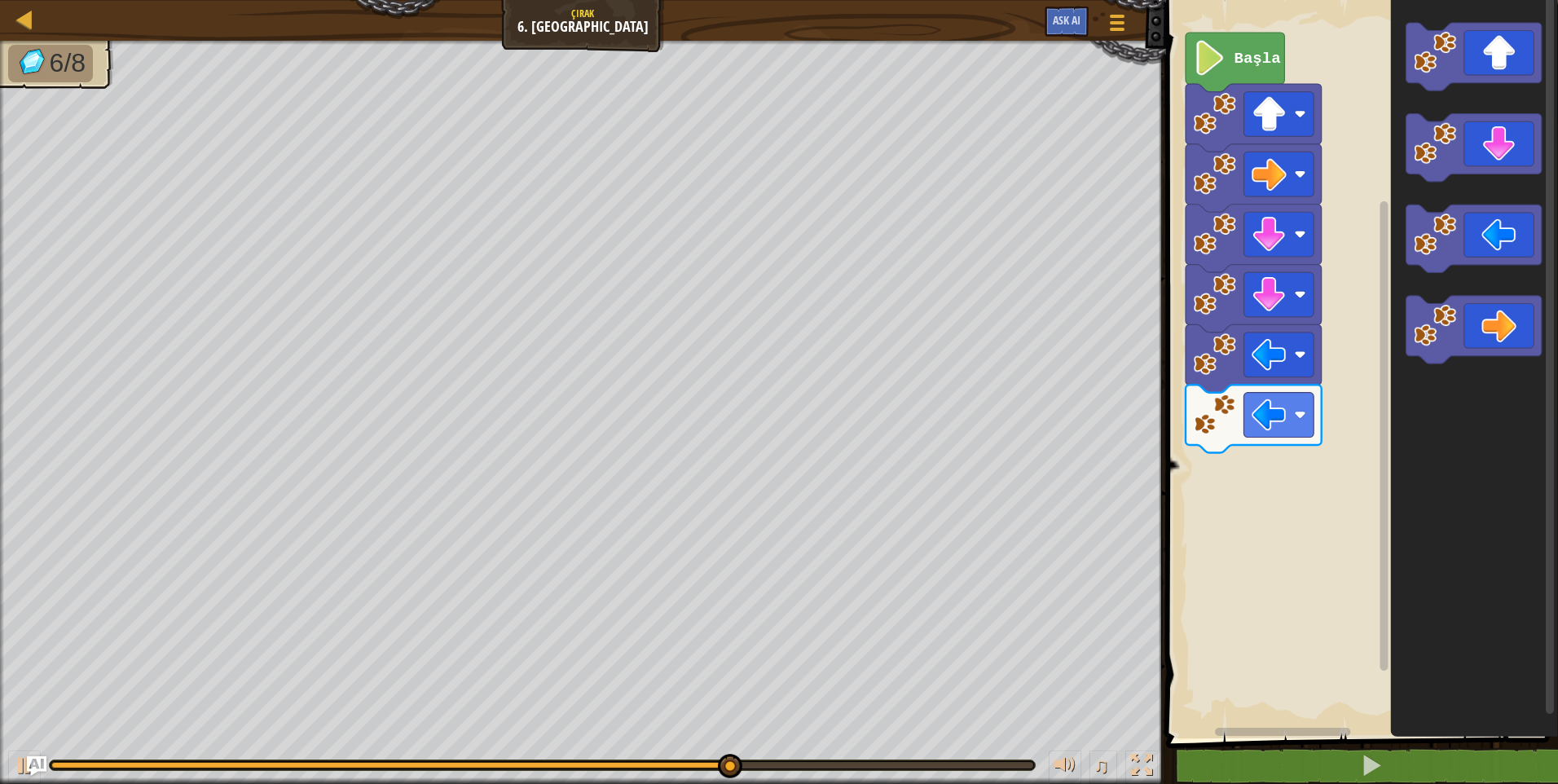
click at [1310, 371] on div "Başla" at bounding box center [1359, 365] width 397 height 746
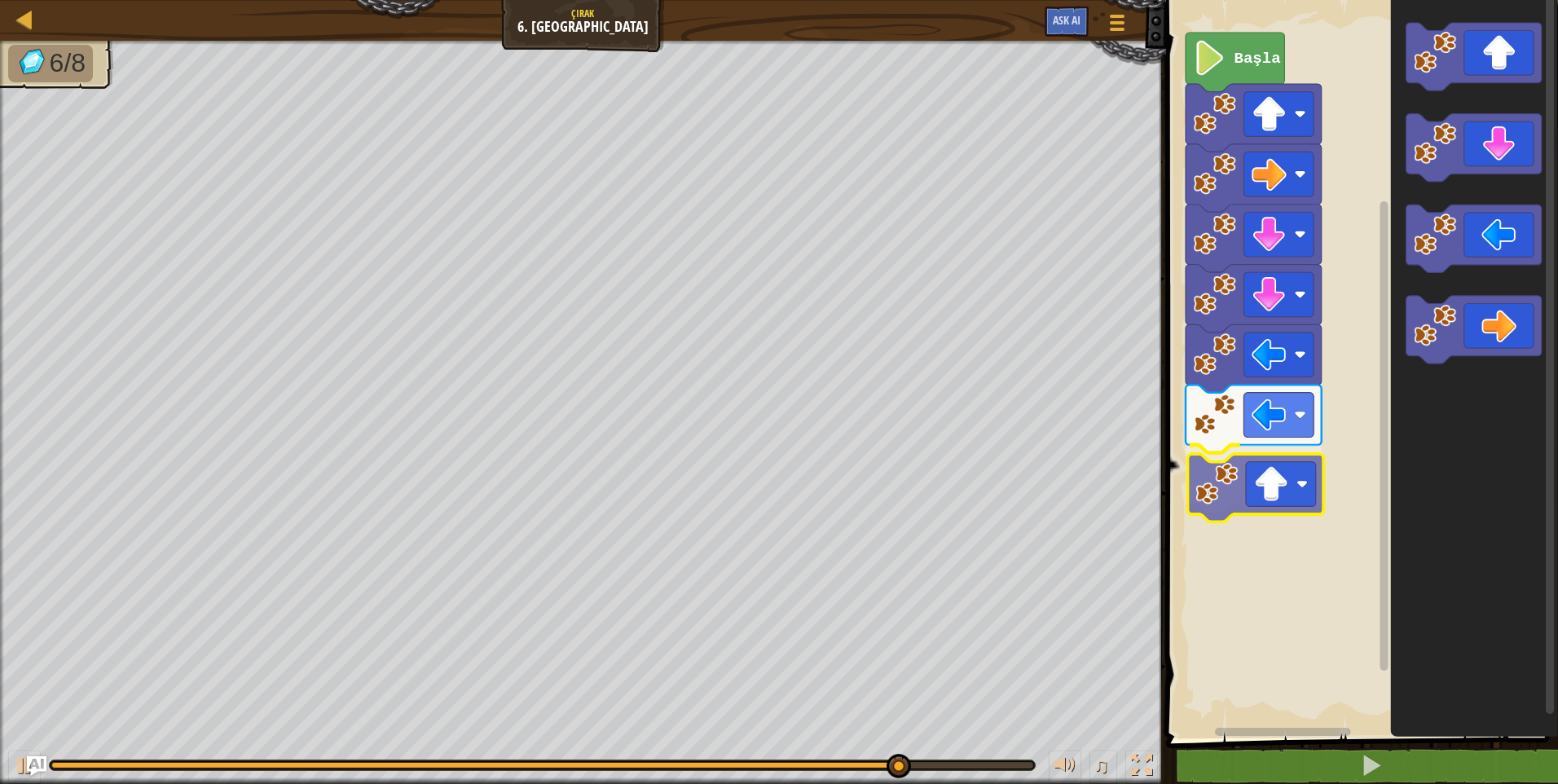
click at [1255, 499] on div "Başla" at bounding box center [1359, 365] width 397 height 746
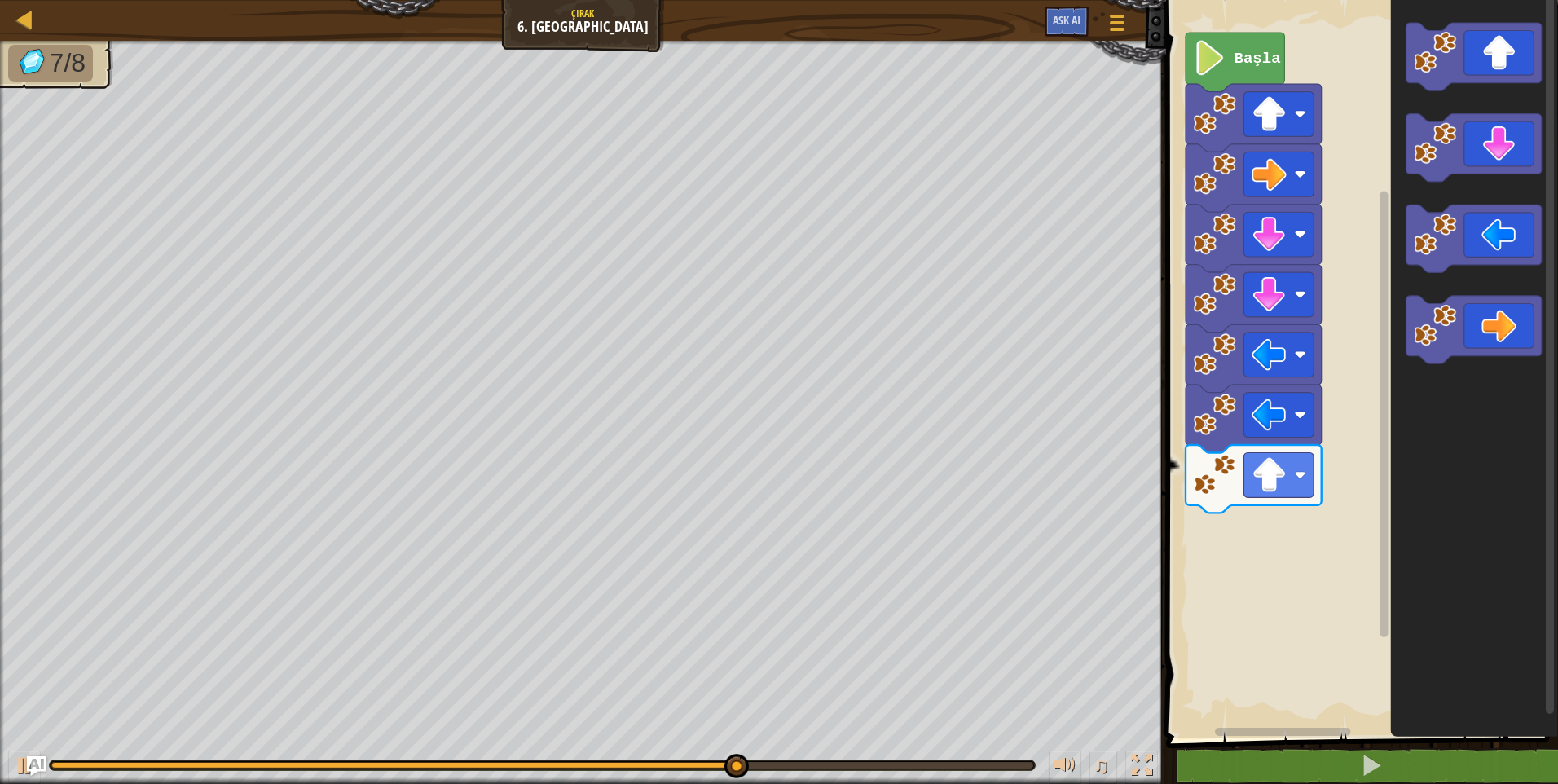
click at [1319, 529] on div "Başla" at bounding box center [1359, 365] width 397 height 746
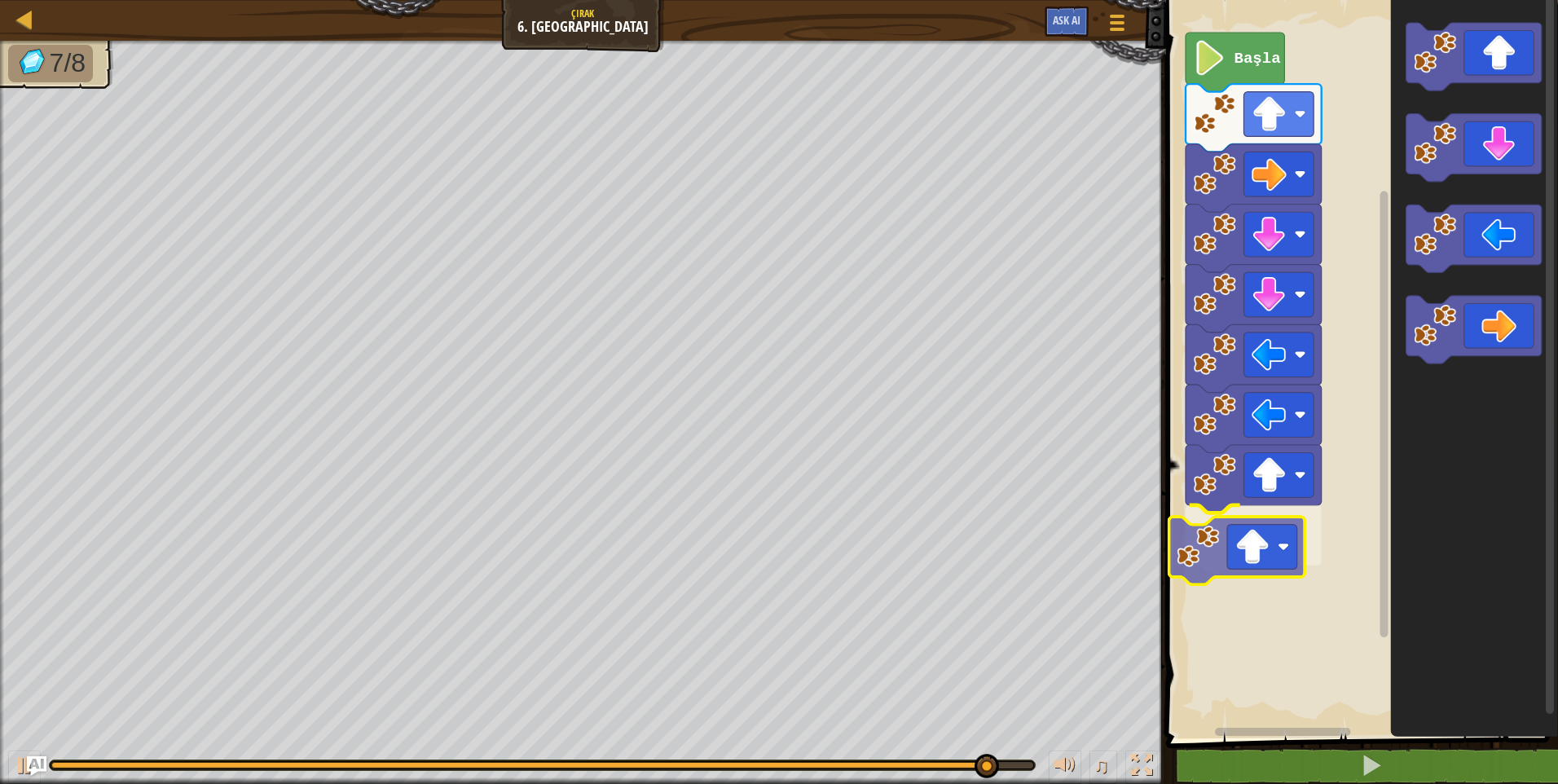
click at [1249, 560] on div "Başla" at bounding box center [1359, 365] width 397 height 746
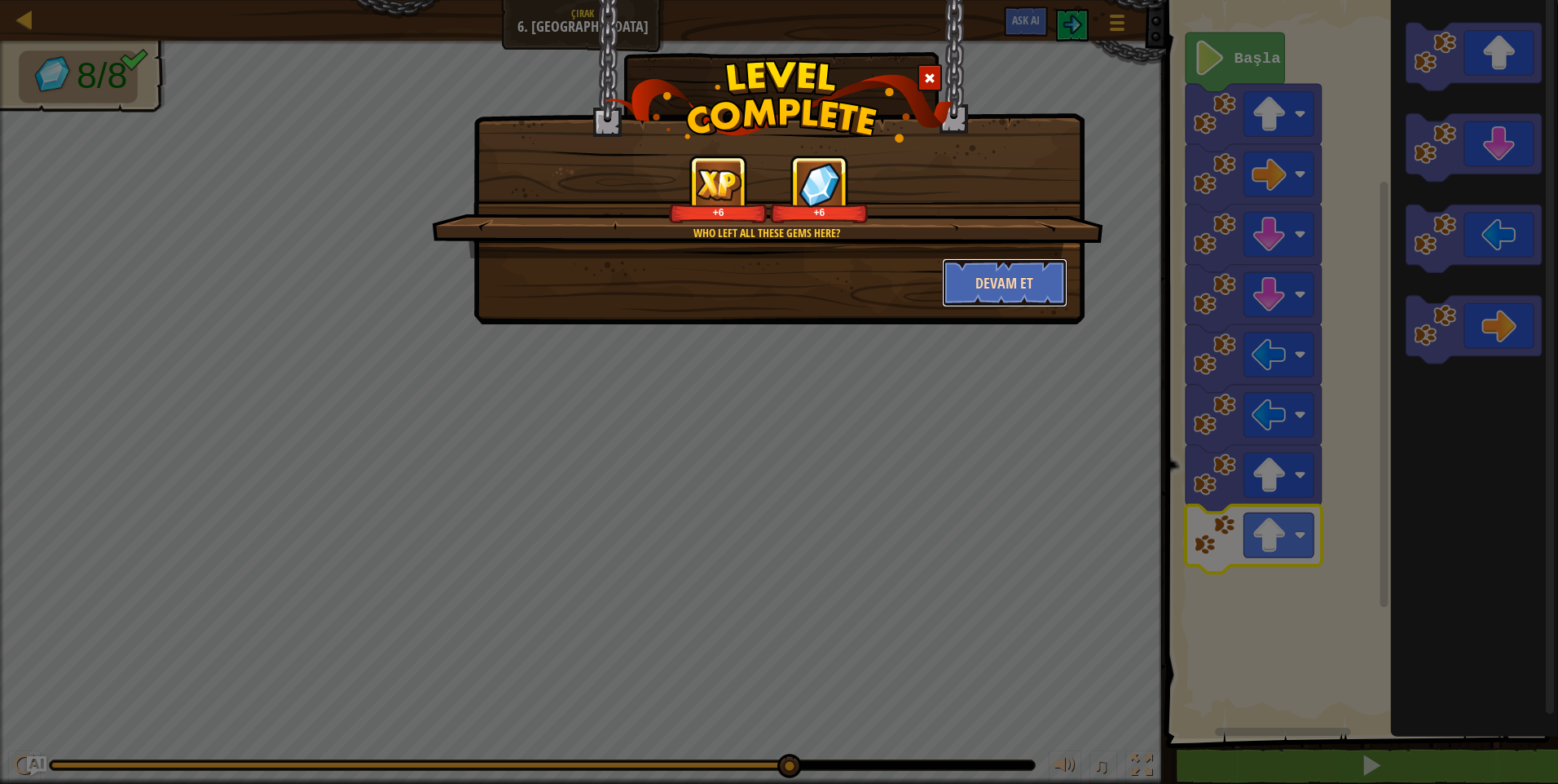
click at [1023, 300] on button "Devam et" at bounding box center [1005, 283] width 127 height 49
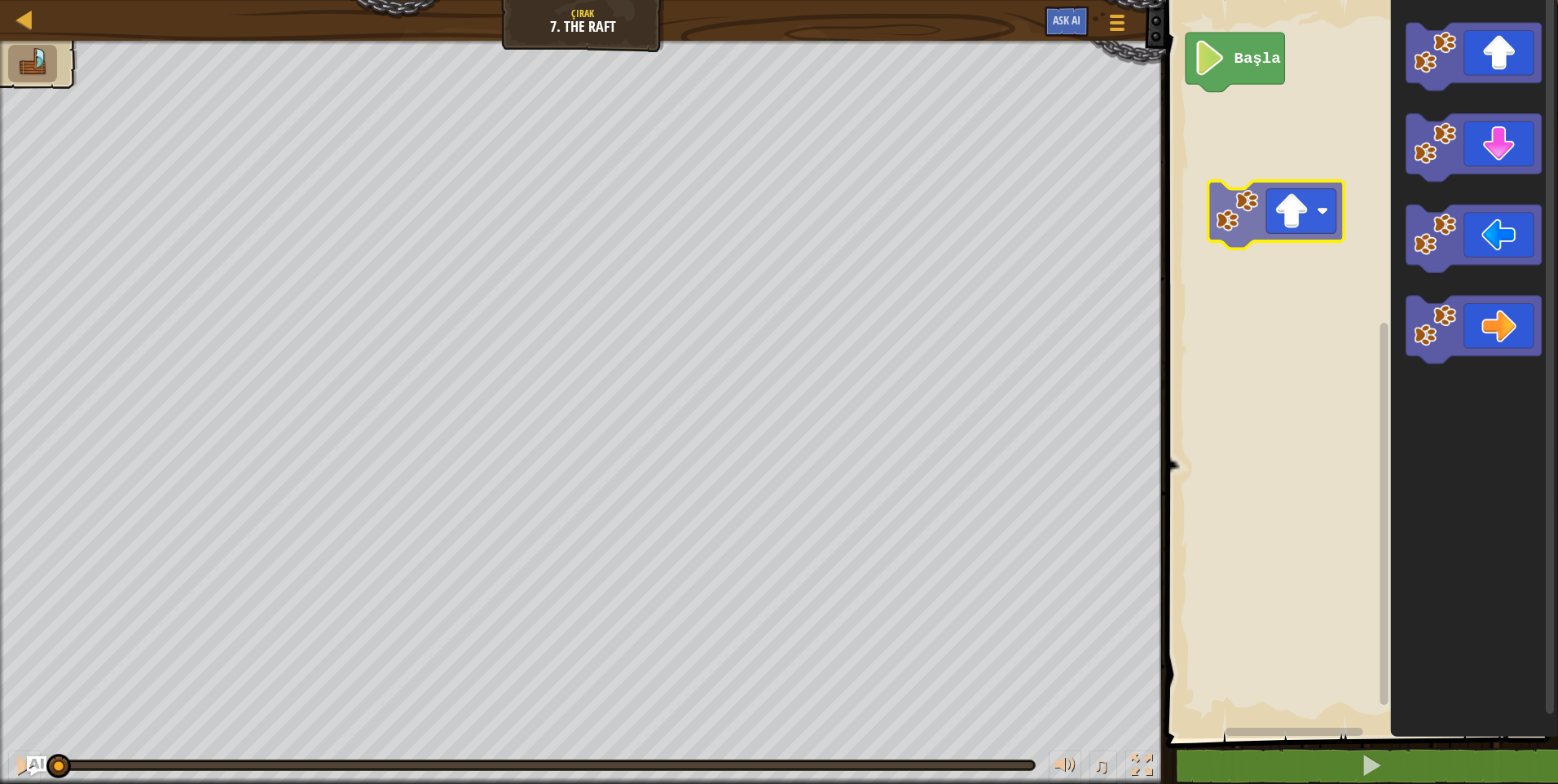
click at [1381, 193] on div "Başla" at bounding box center [1359, 365] width 397 height 746
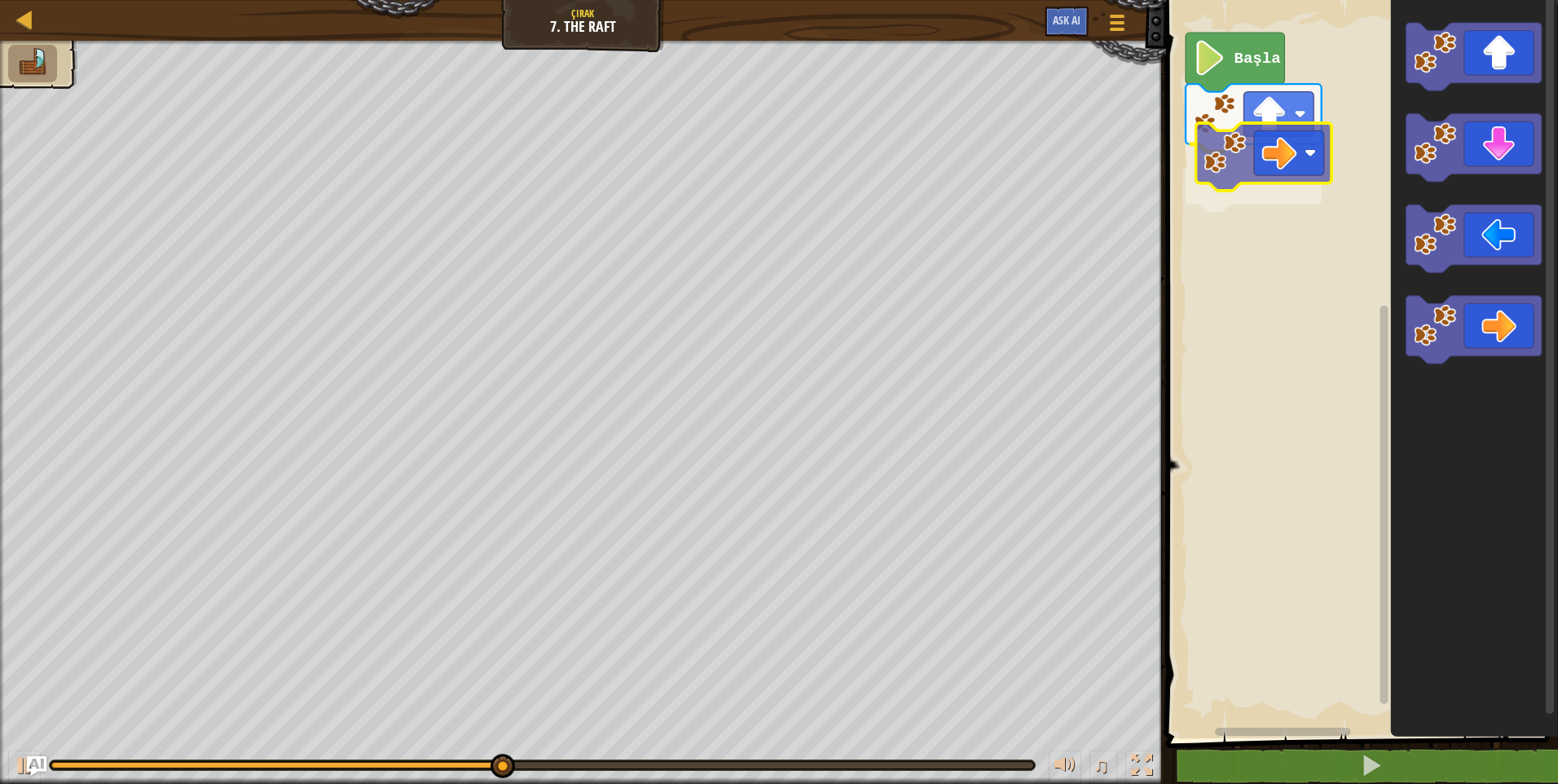
click at [1237, 154] on div "Başla" at bounding box center [1359, 365] width 397 height 746
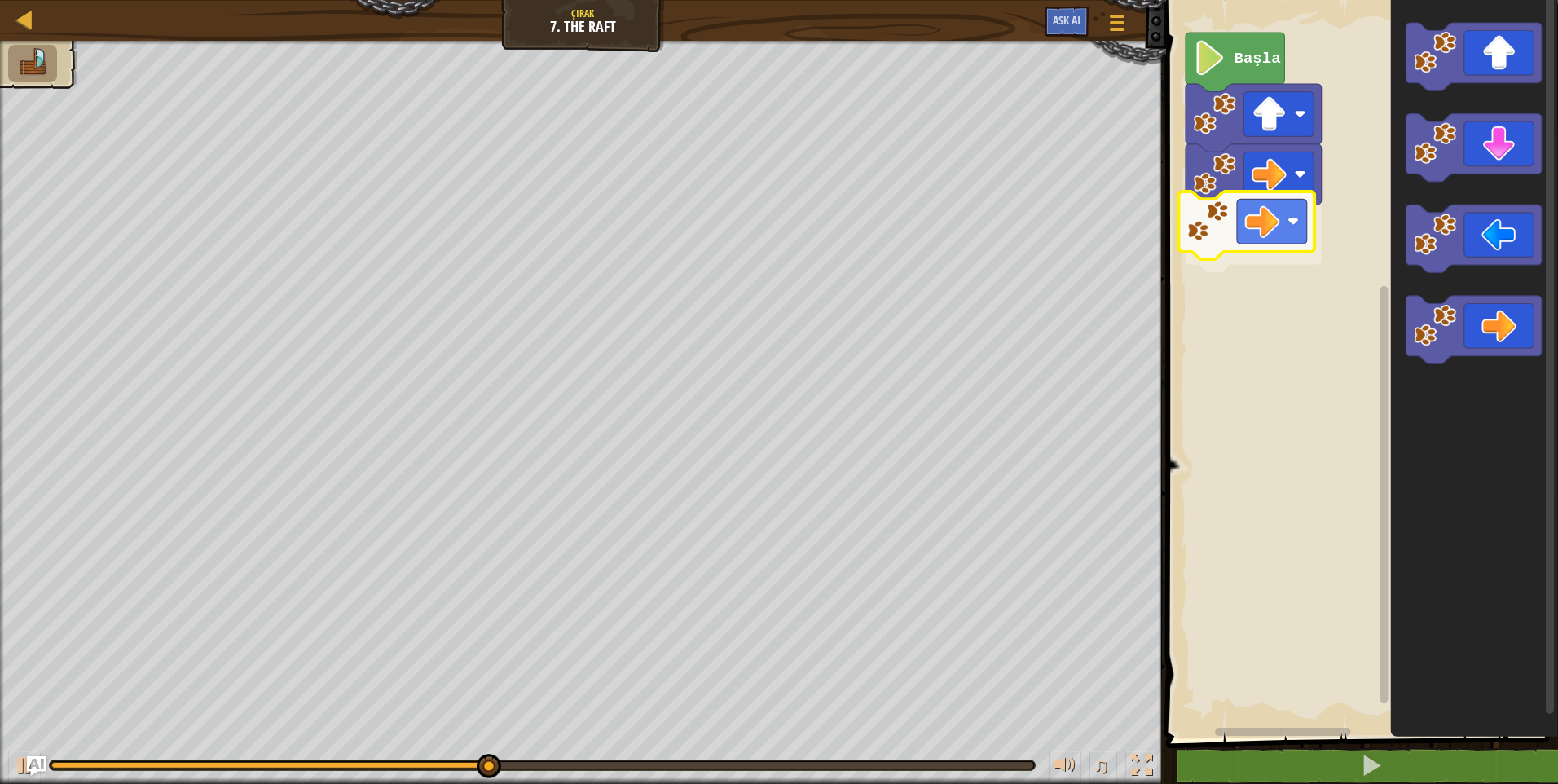
click at [1297, 228] on div "Başla" at bounding box center [1359, 365] width 397 height 746
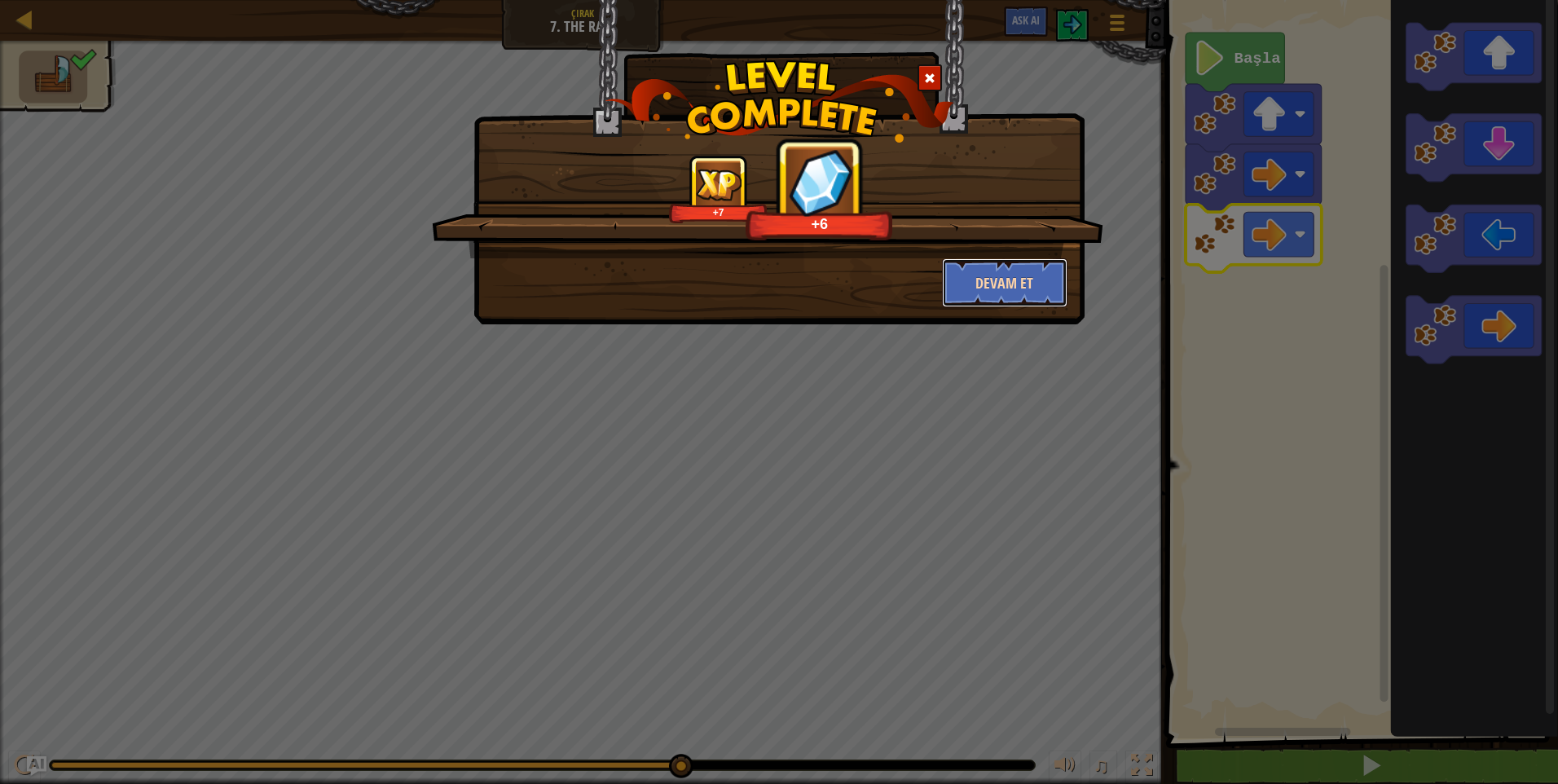
click at [1053, 286] on button "Devam et" at bounding box center [1005, 283] width 127 height 49
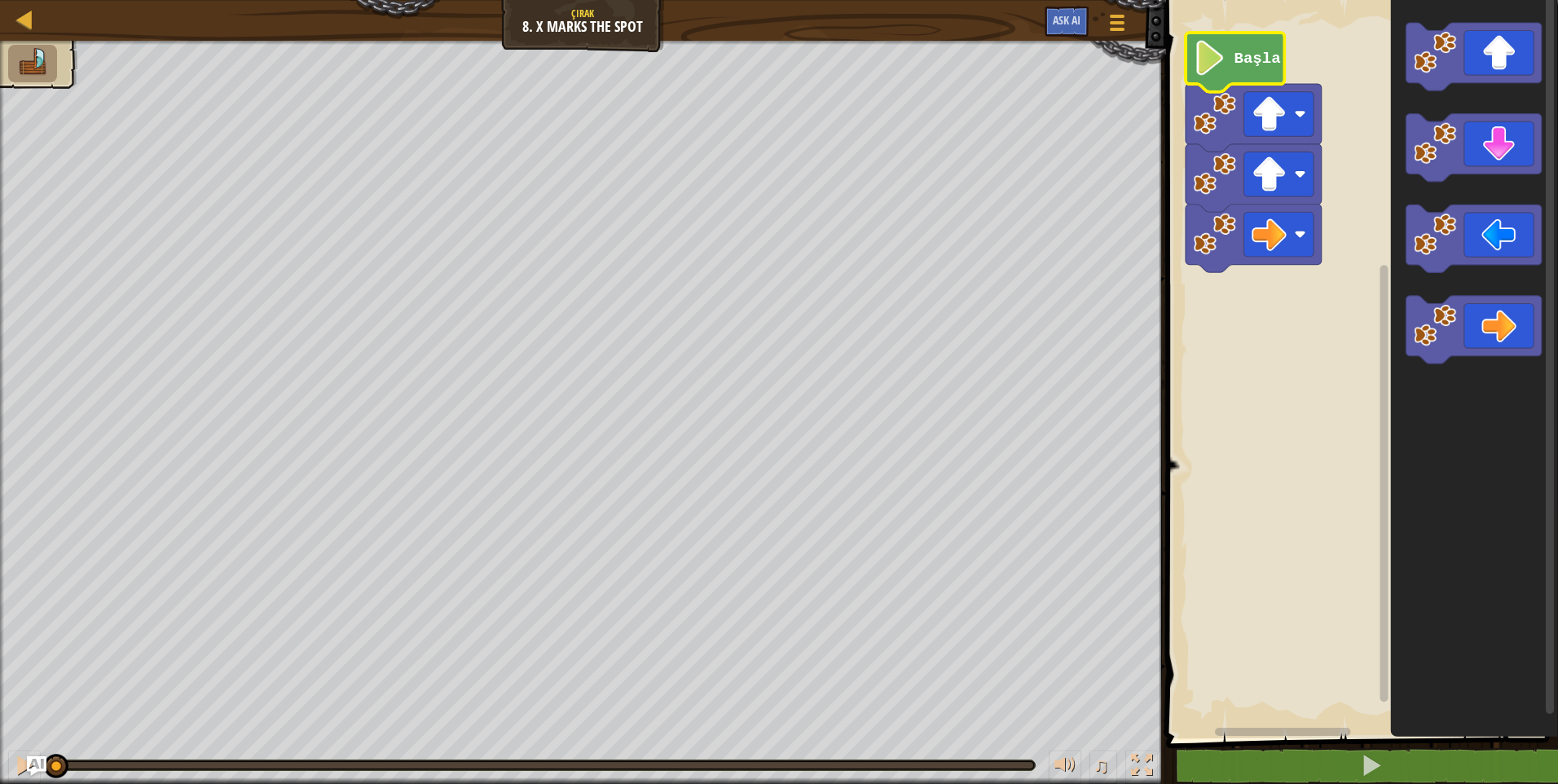
click at [1206, 49] on image "Blockly Çalışma Alanı" at bounding box center [1209, 59] width 33 height 35
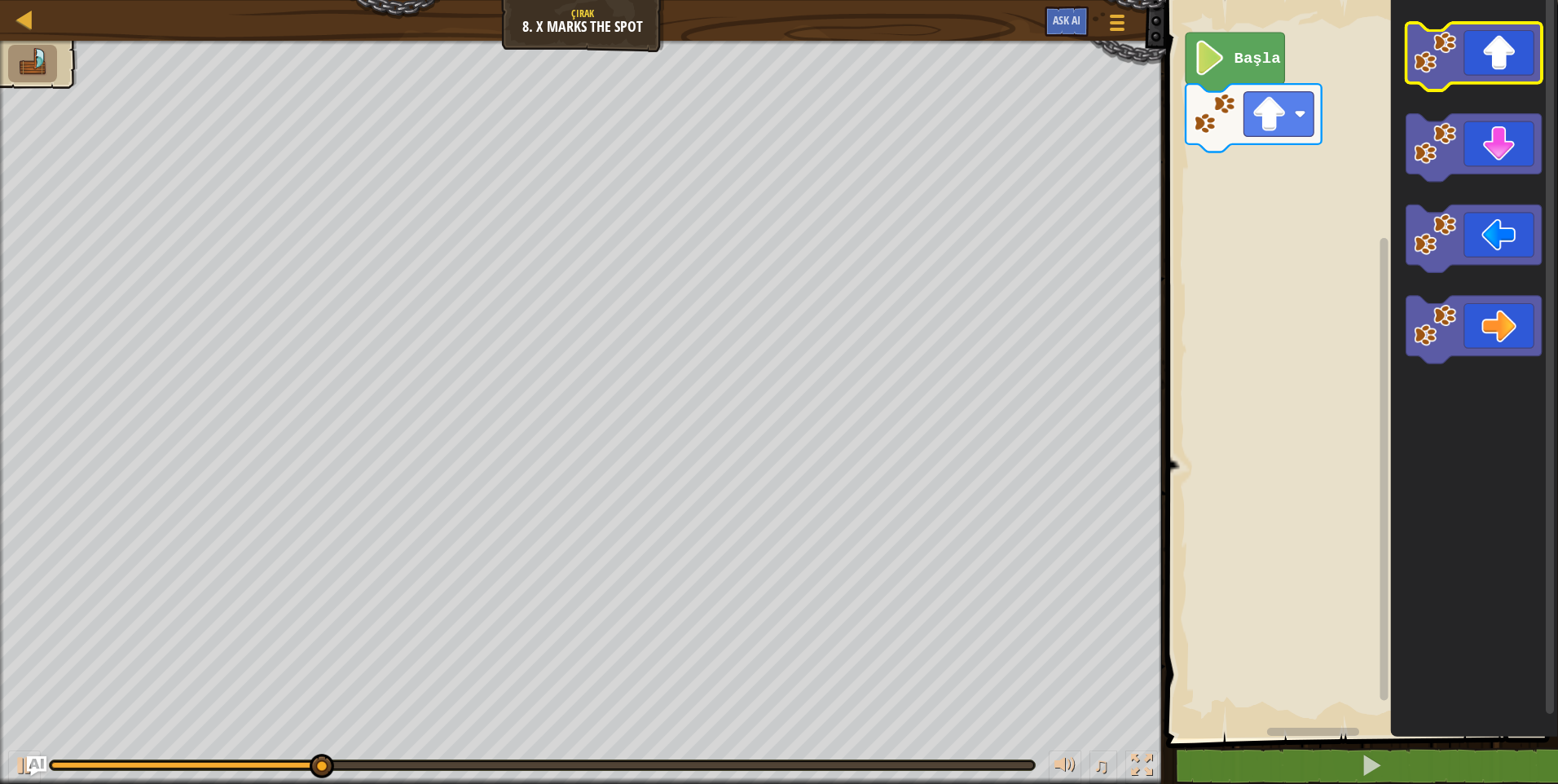
click at [1439, 63] on icon "Blockly Çalışma Alanı" at bounding box center [1473, 365] width 167 height 746
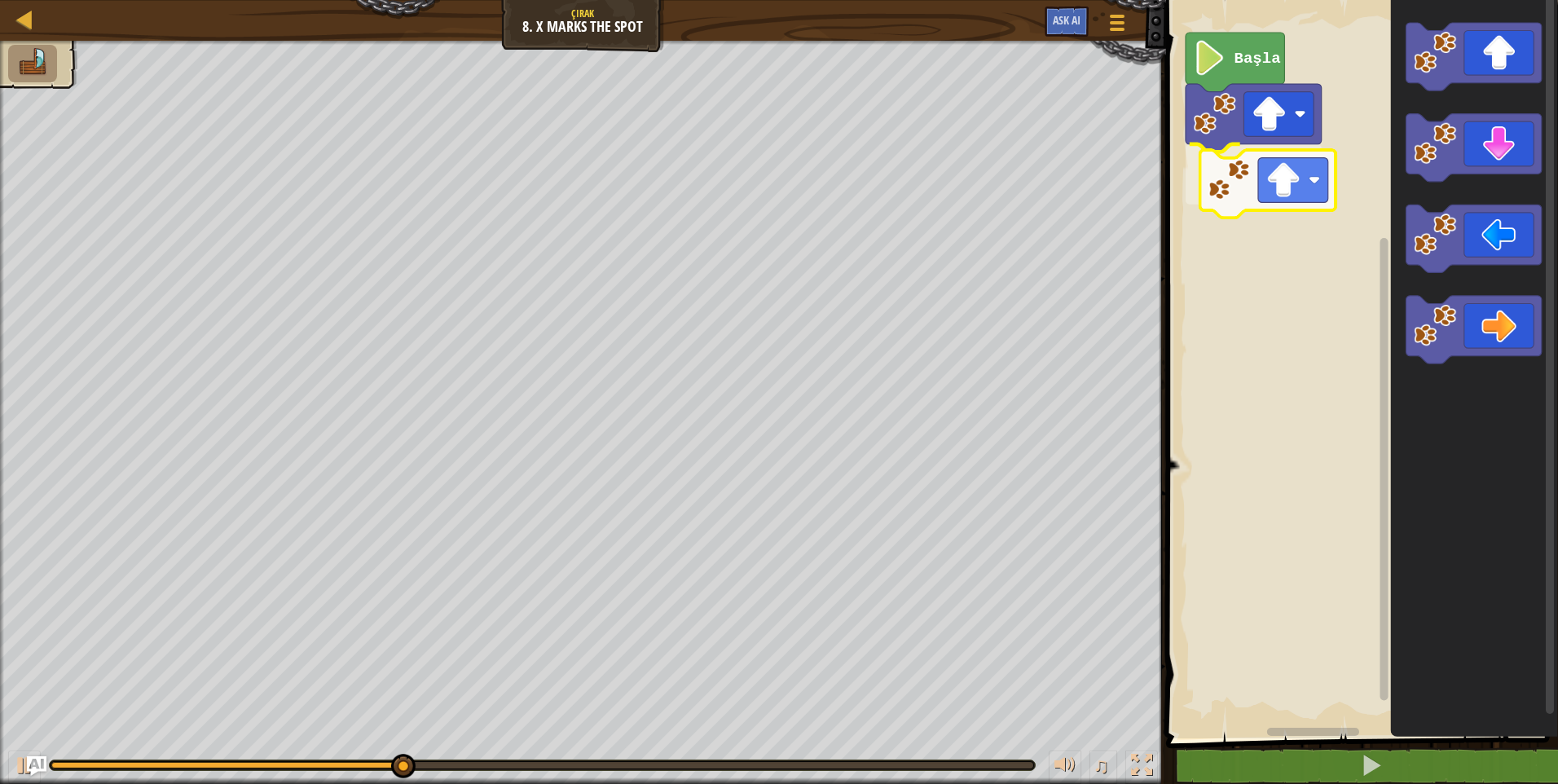
click at [1235, 190] on div "Başla" at bounding box center [1359, 365] width 397 height 746
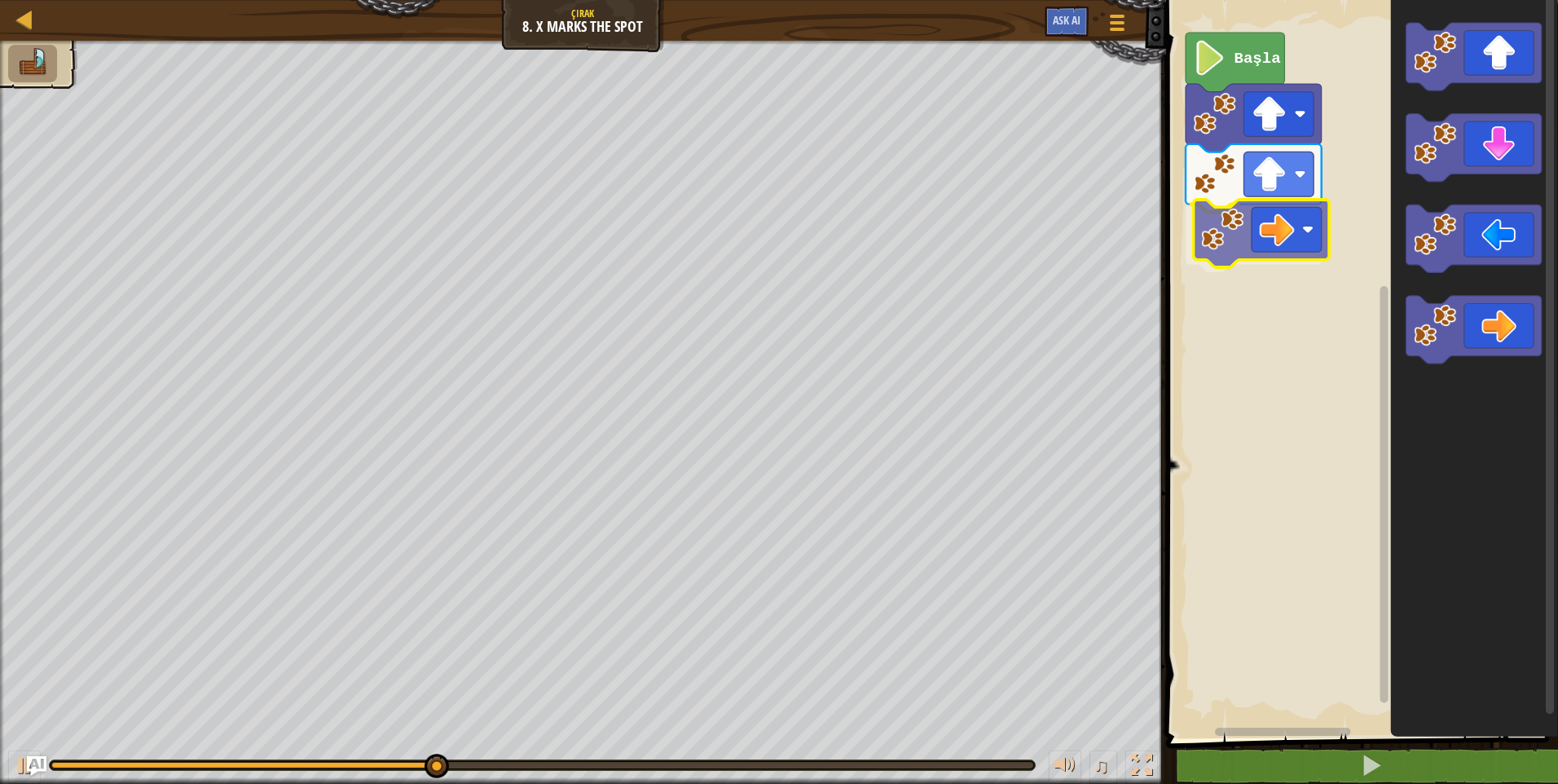
click at [1308, 226] on div "Başla" at bounding box center [1359, 365] width 397 height 746
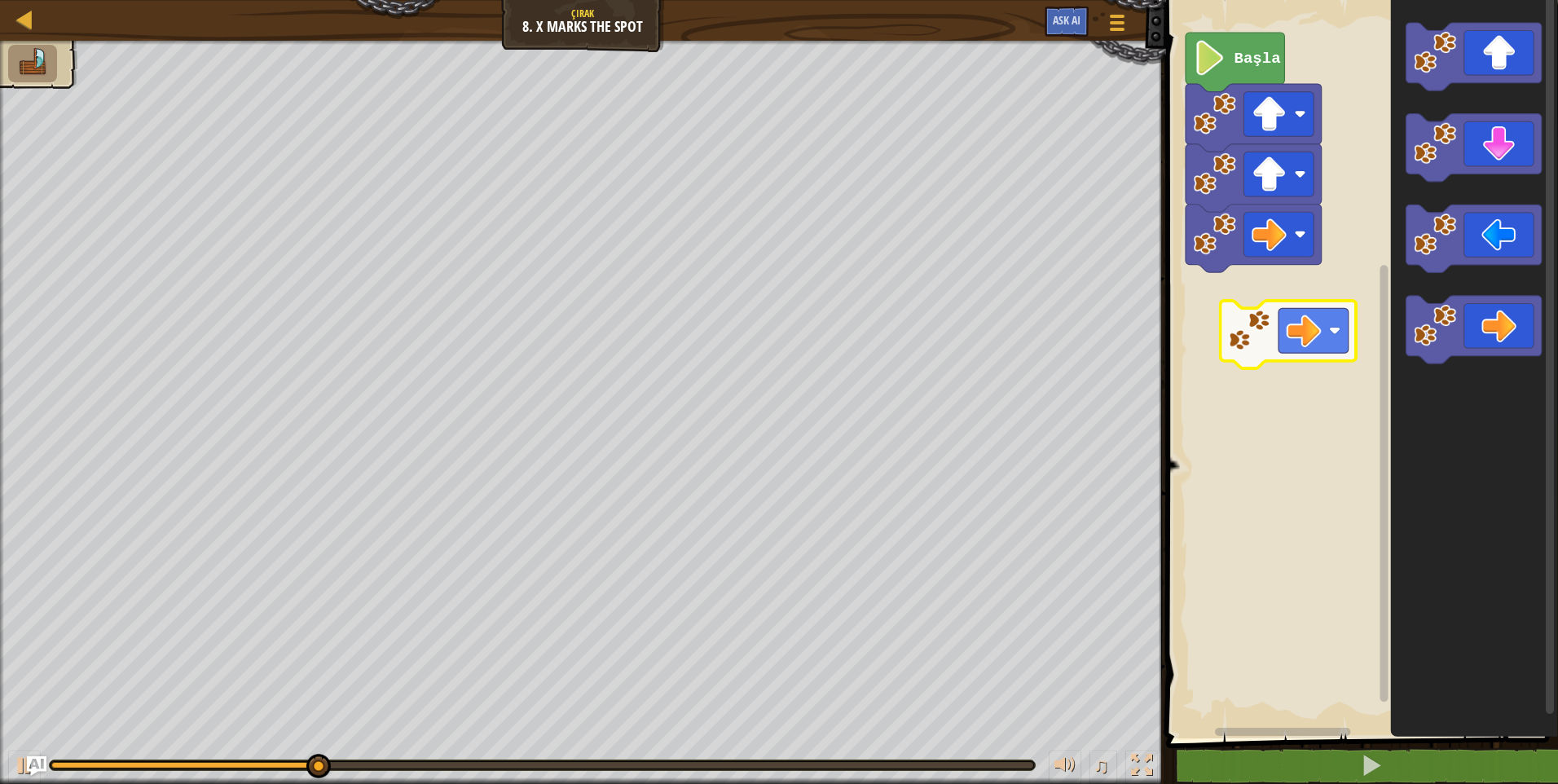
click at [1231, 304] on div "Başla" at bounding box center [1359, 365] width 397 height 746
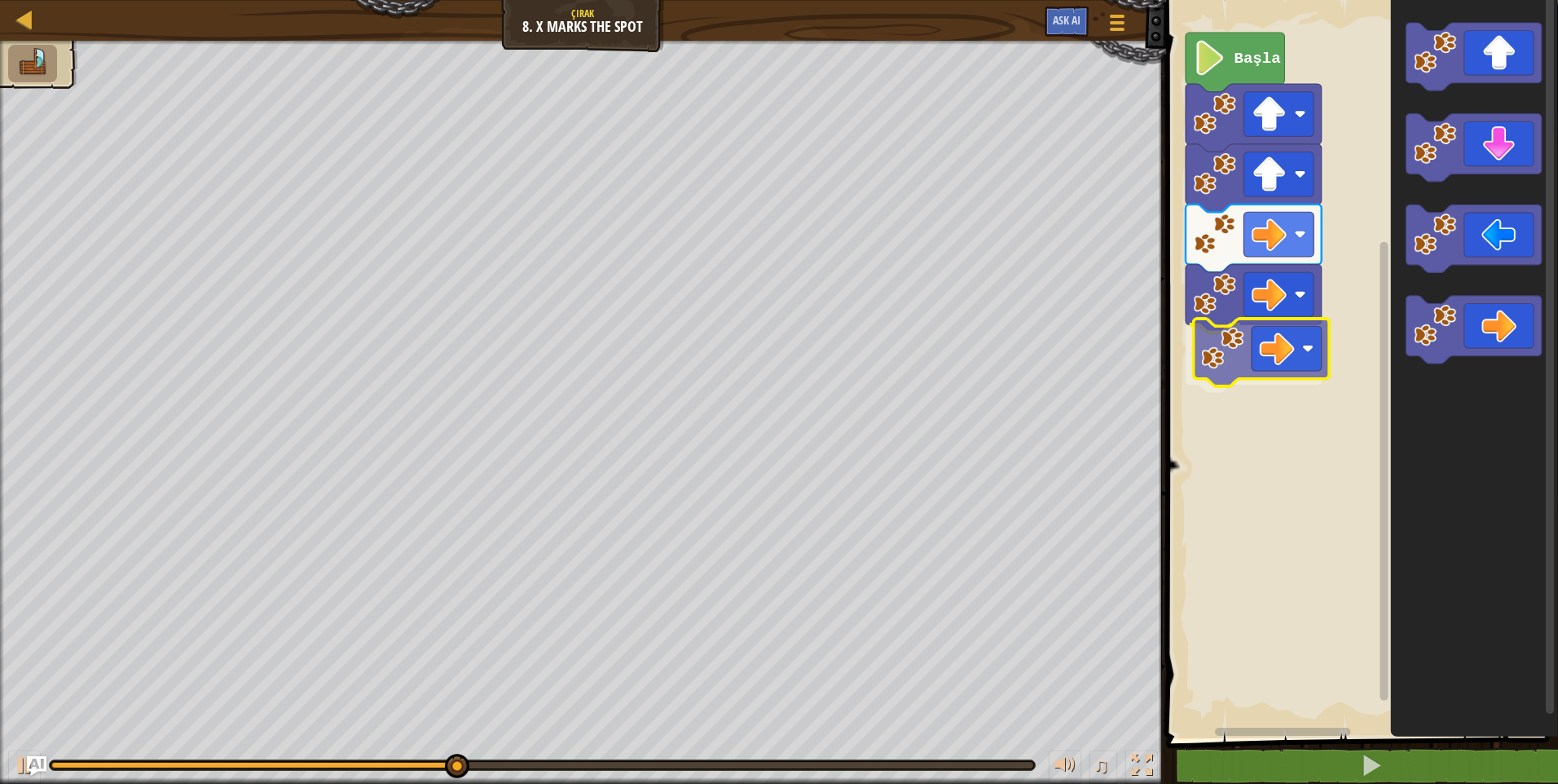
click at [1249, 378] on div "Başla" at bounding box center [1359, 365] width 397 height 746
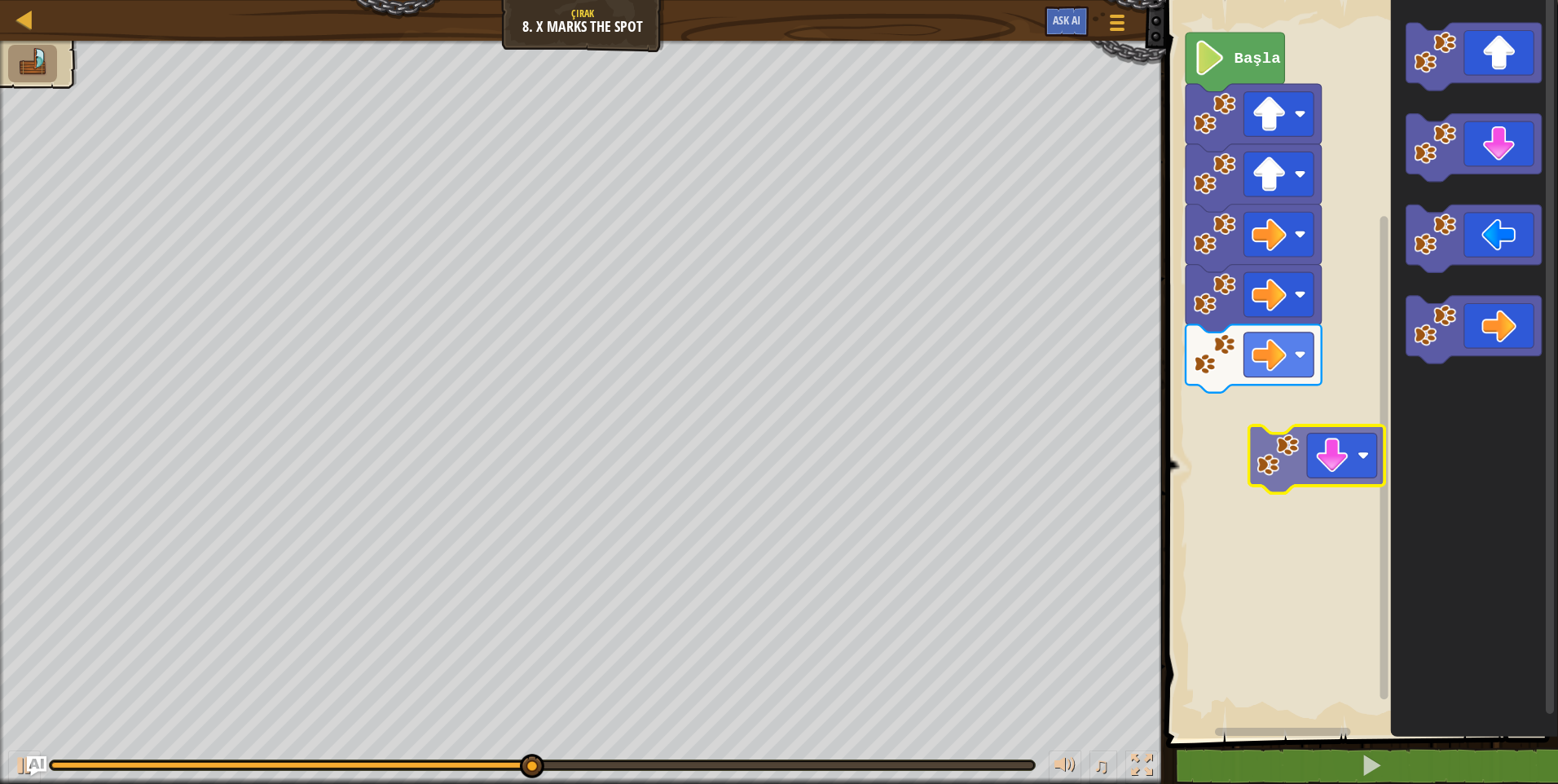
click at [1279, 439] on div "Başla" at bounding box center [1359, 365] width 397 height 746
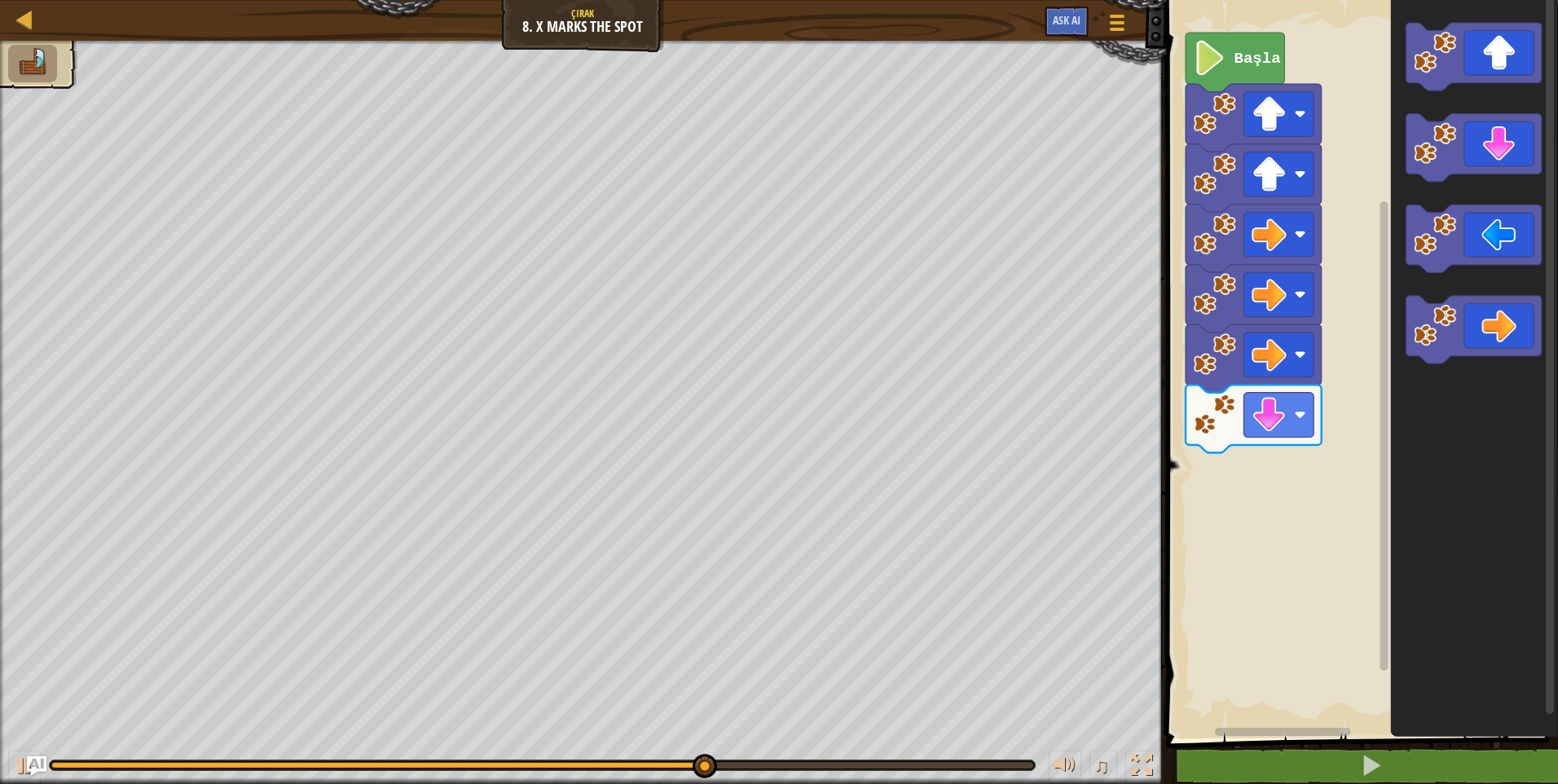
click at [1337, 435] on div "Başla" at bounding box center [1359, 365] width 397 height 746
click at [1337, 435] on rect "Blockly Çalışma Alanı" at bounding box center [1359, 365] width 397 height 746
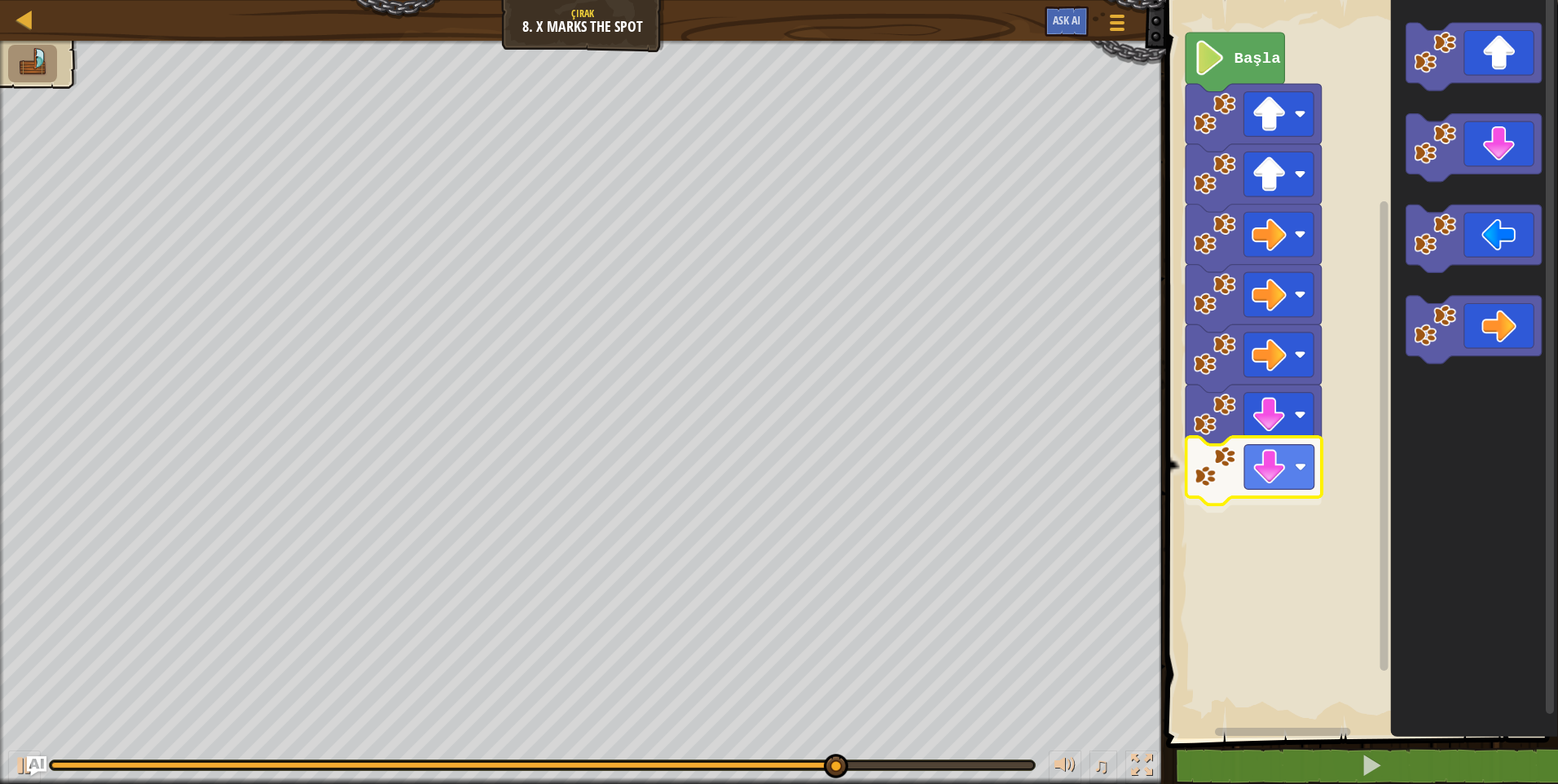
click at [1284, 459] on div "Başla" at bounding box center [1359, 365] width 397 height 746
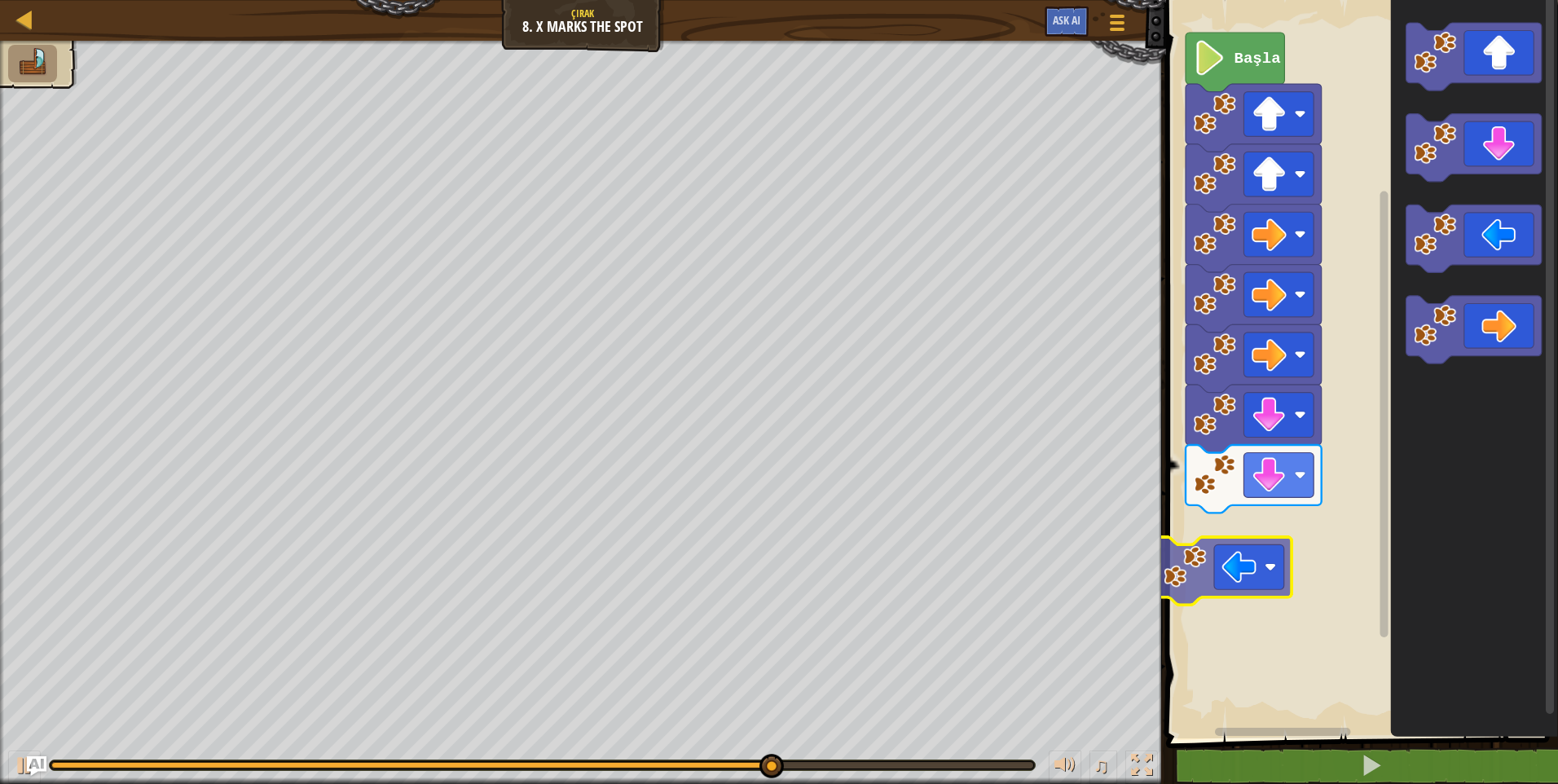
click at [1251, 557] on div "Başla" at bounding box center [1359, 365] width 397 height 746
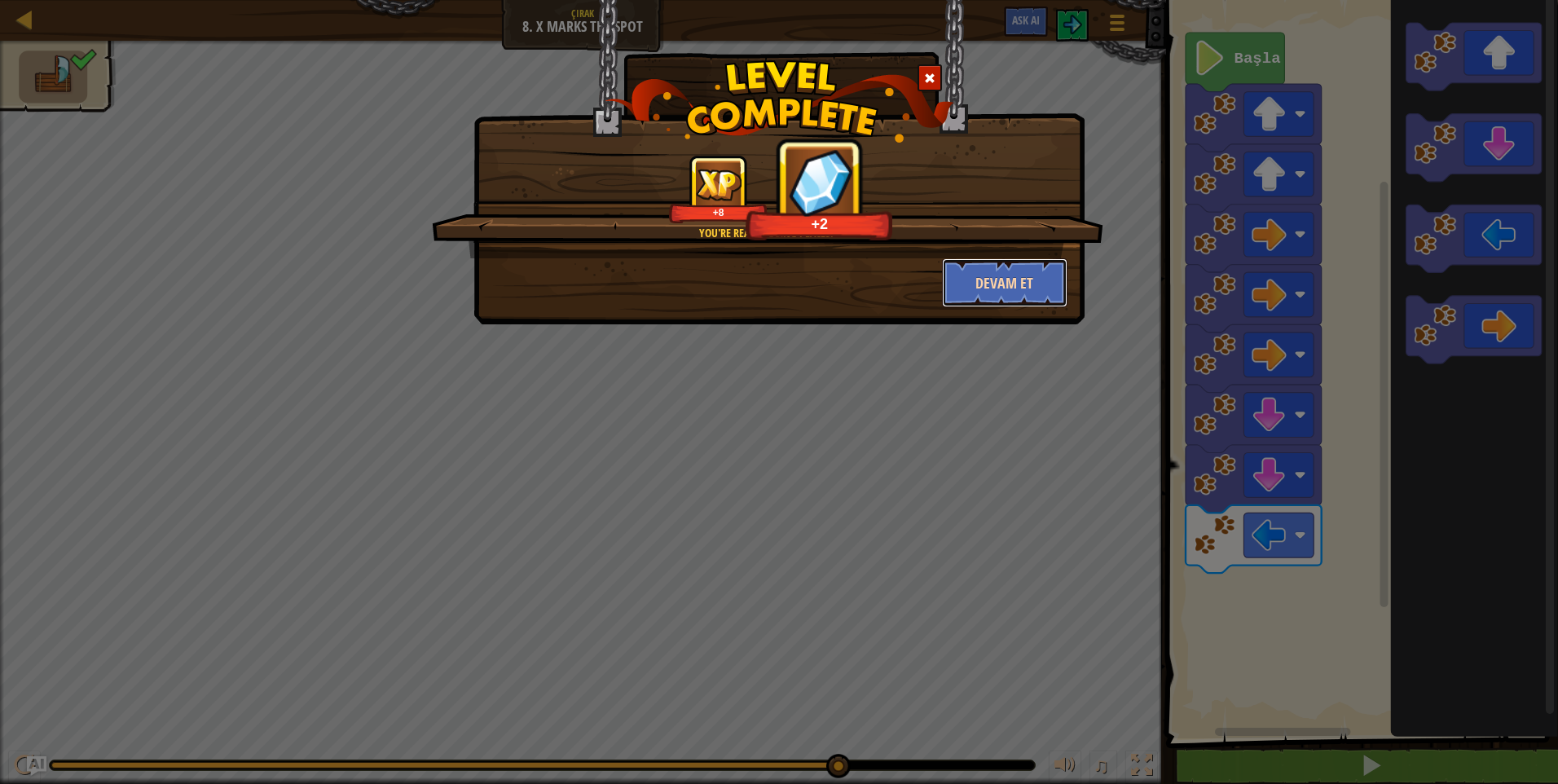
click at [1030, 290] on button "Devam et" at bounding box center [1005, 283] width 127 height 49
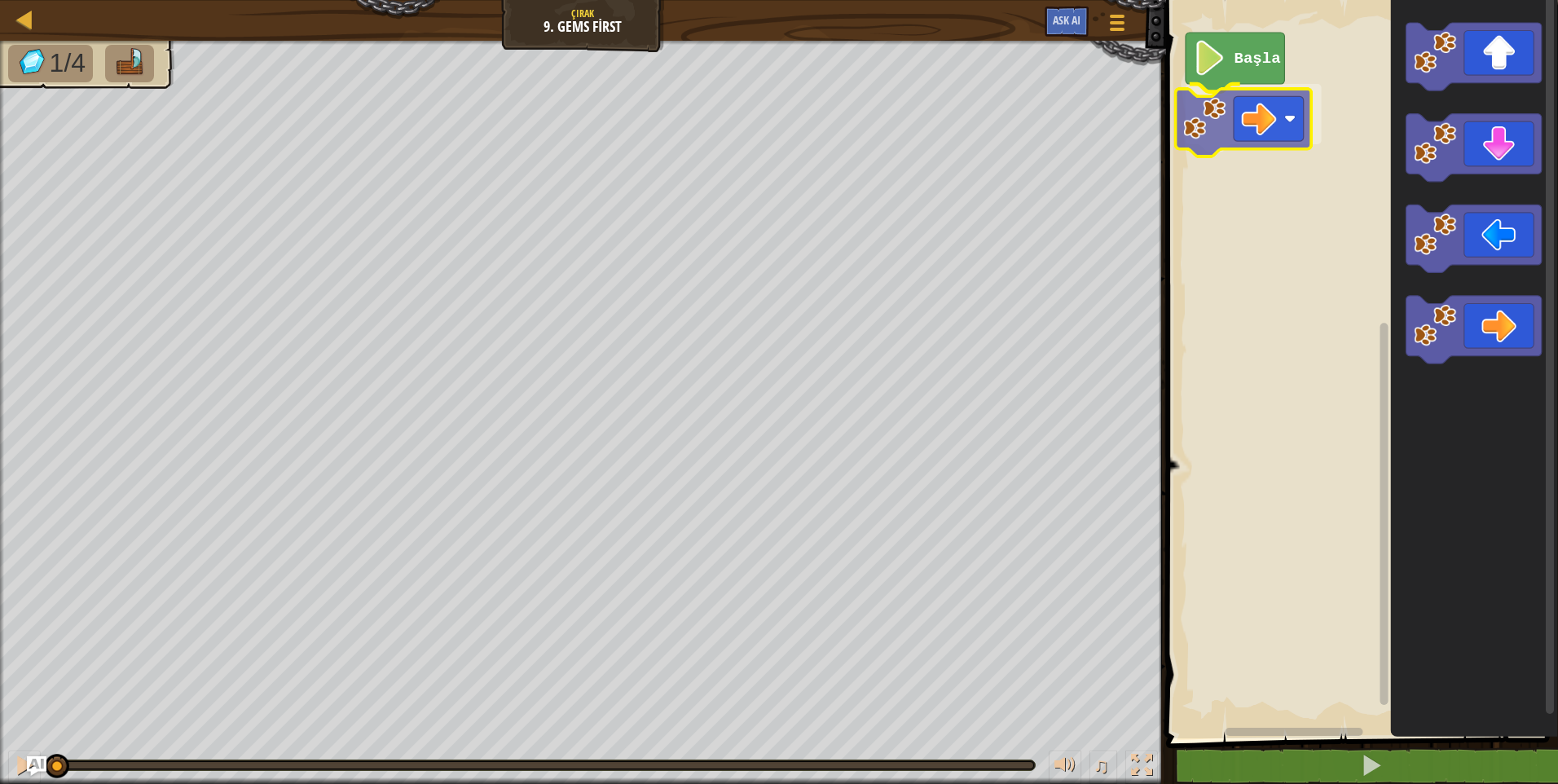
click at [1255, 124] on div "Başla" at bounding box center [1359, 365] width 397 height 746
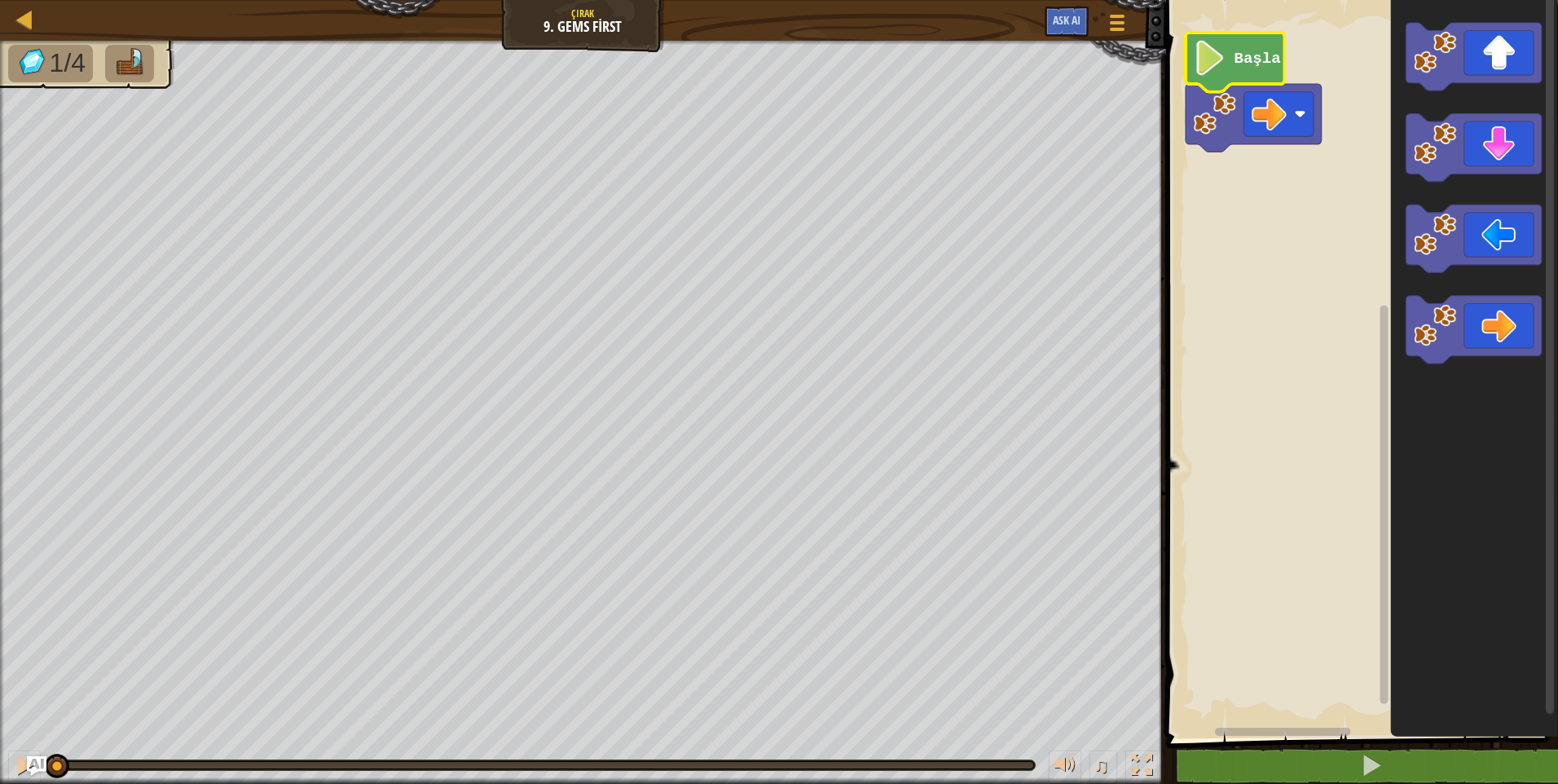
click at [1229, 50] on icon "Blockly Çalışma Alanı" at bounding box center [1235, 62] width 99 height 60
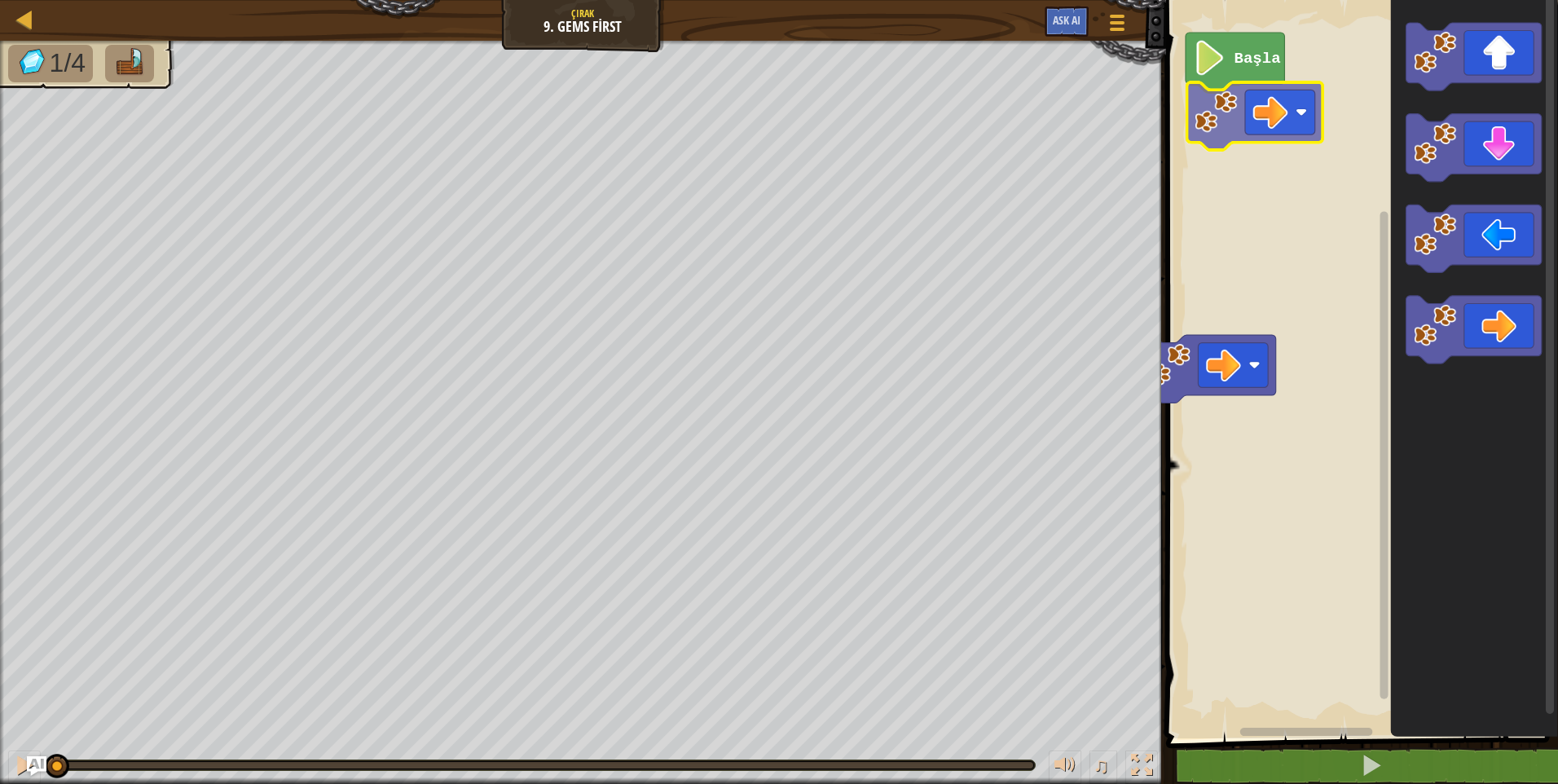
click at [1275, 114] on div "Başla" at bounding box center [1359, 365] width 397 height 746
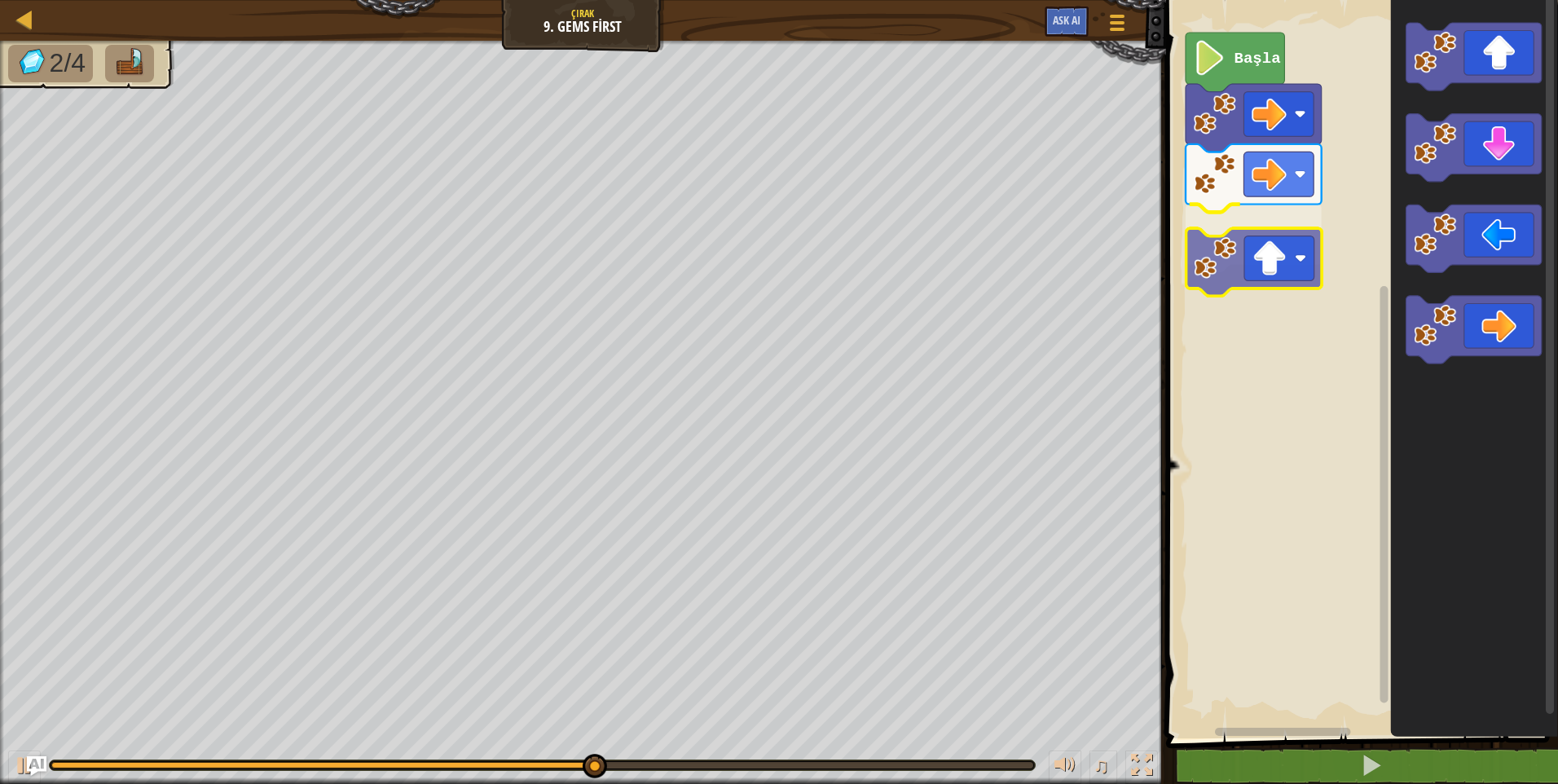
click at [1272, 275] on div "Başla" at bounding box center [1359, 365] width 397 height 746
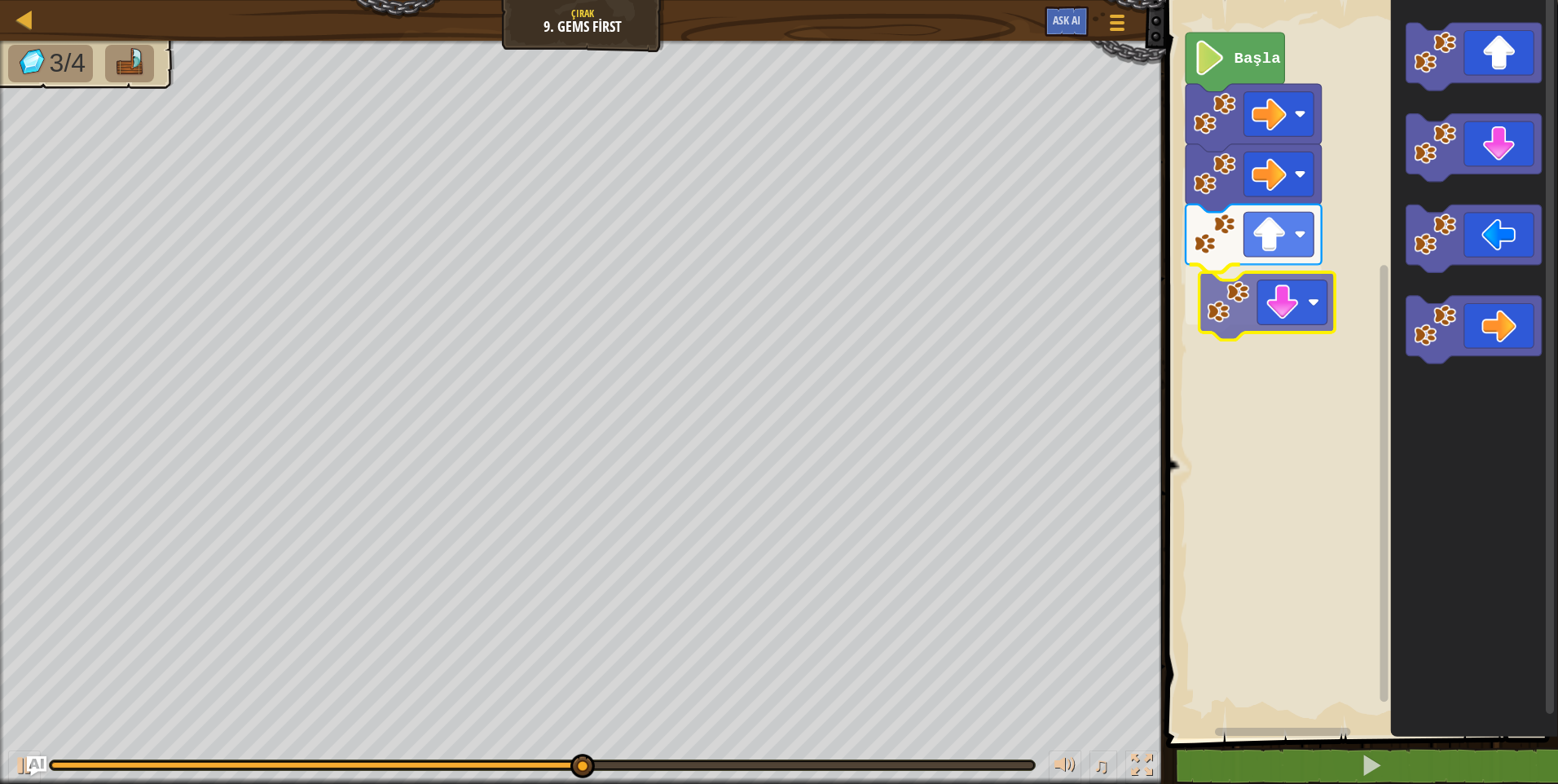
click at [1303, 332] on div "Başla" at bounding box center [1359, 365] width 397 height 746
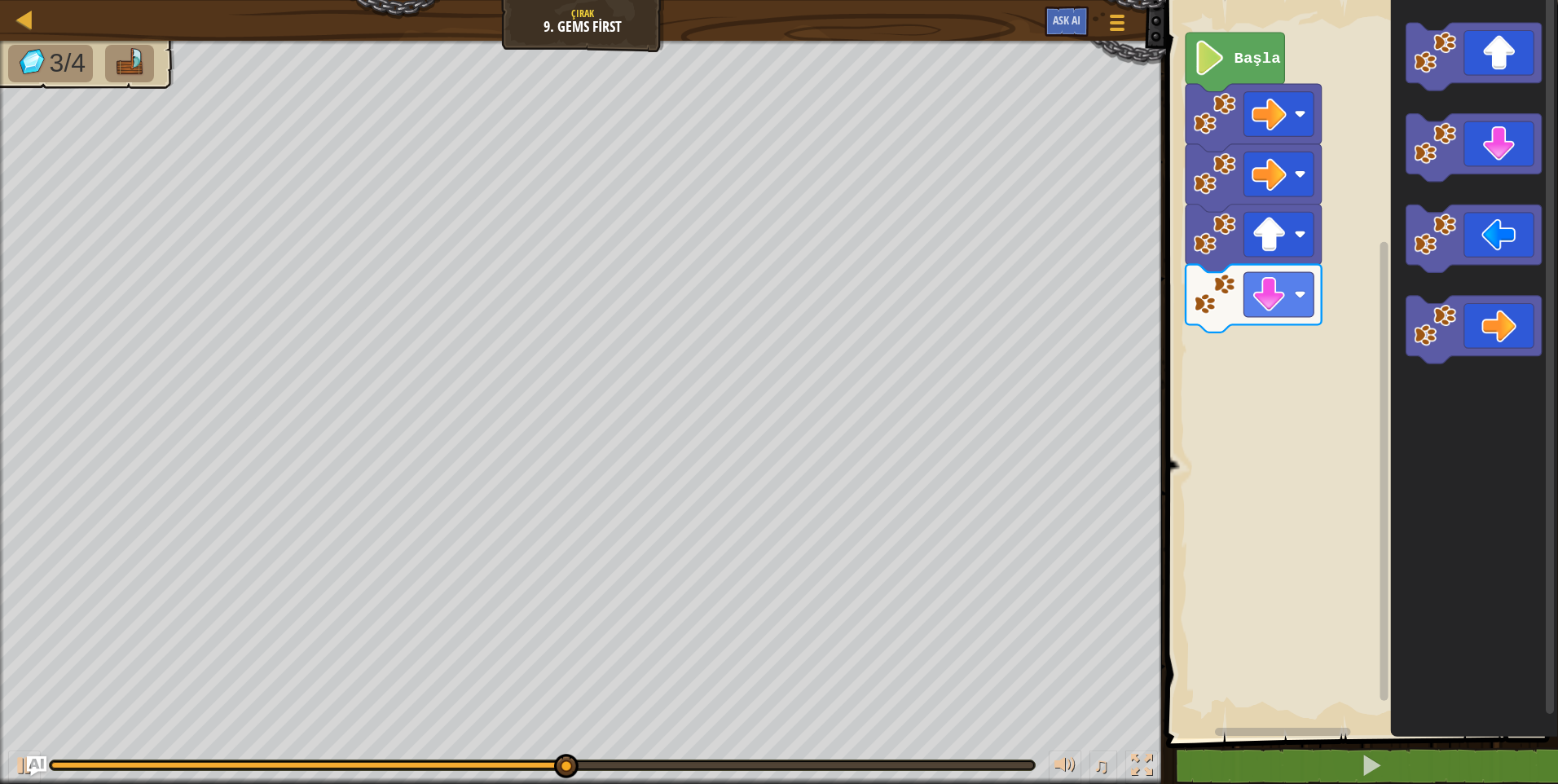
click at [1309, 371] on div "Başla" at bounding box center [1359, 365] width 397 height 746
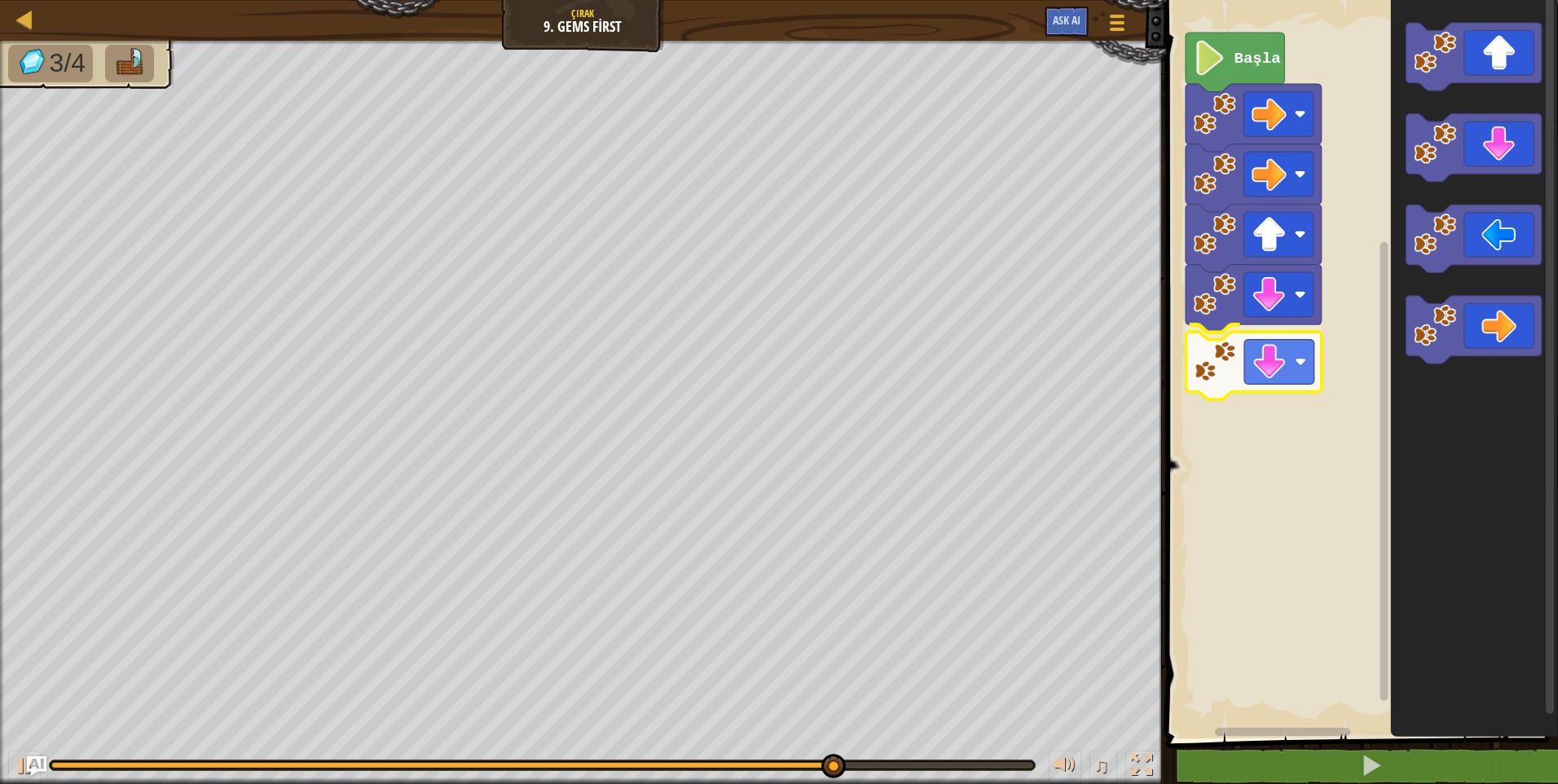
click at [1304, 371] on div "Başla" at bounding box center [1359, 365] width 397 height 746
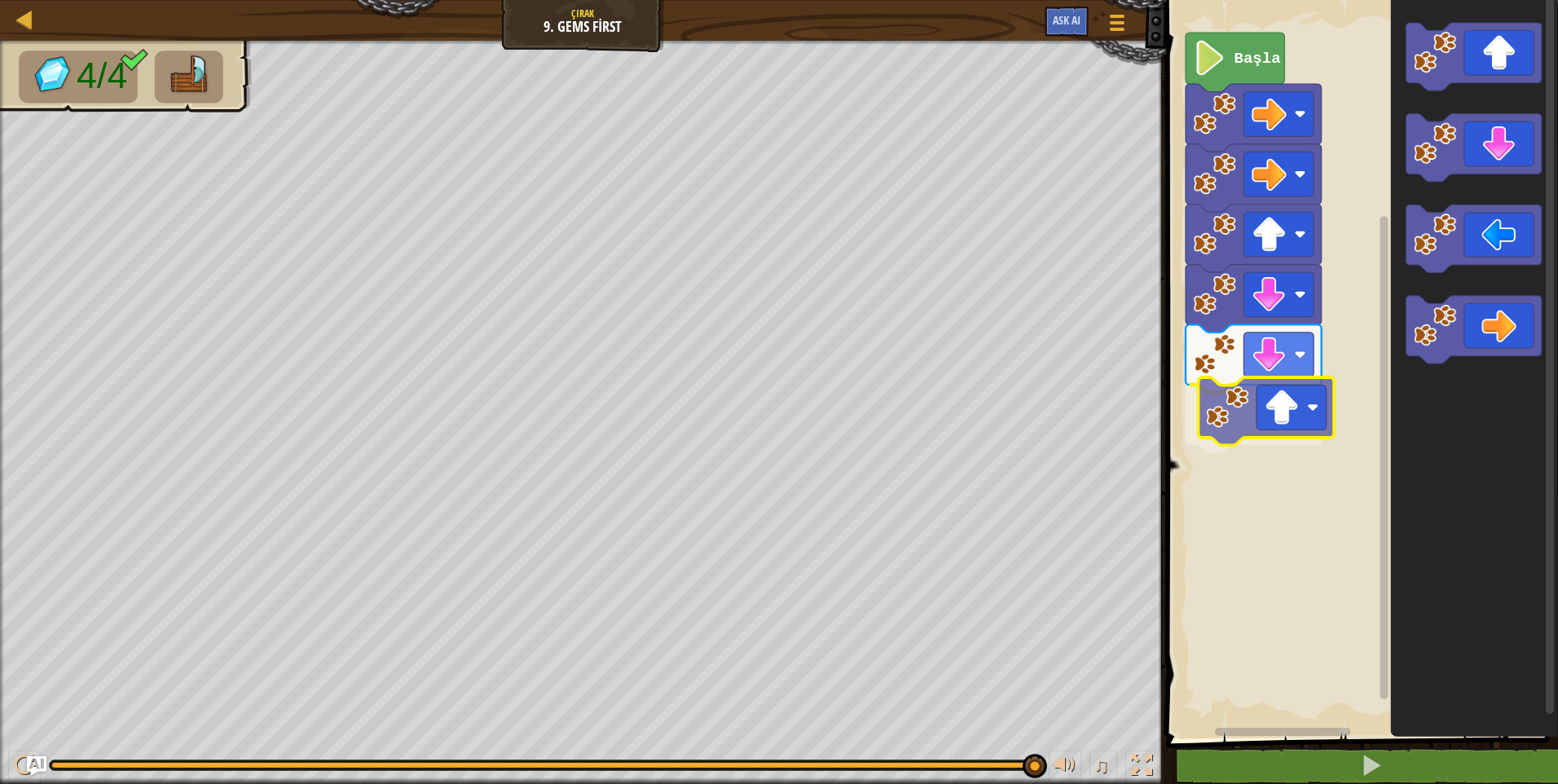
click at [1279, 407] on div "Başla" at bounding box center [1359, 365] width 397 height 746
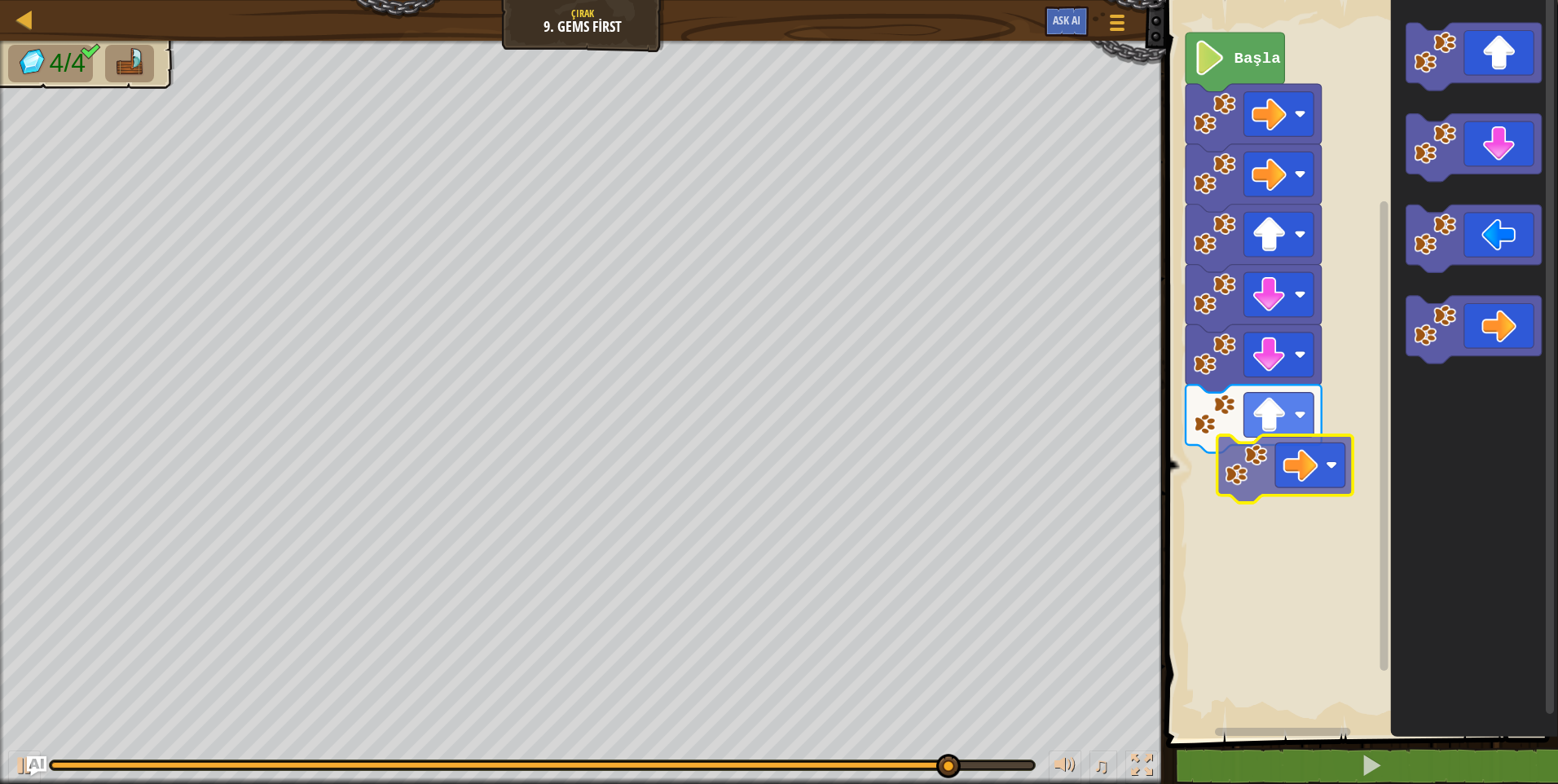
click at [1310, 476] on div "Başla" at bounding box center [1359, 365] width 397 height 746
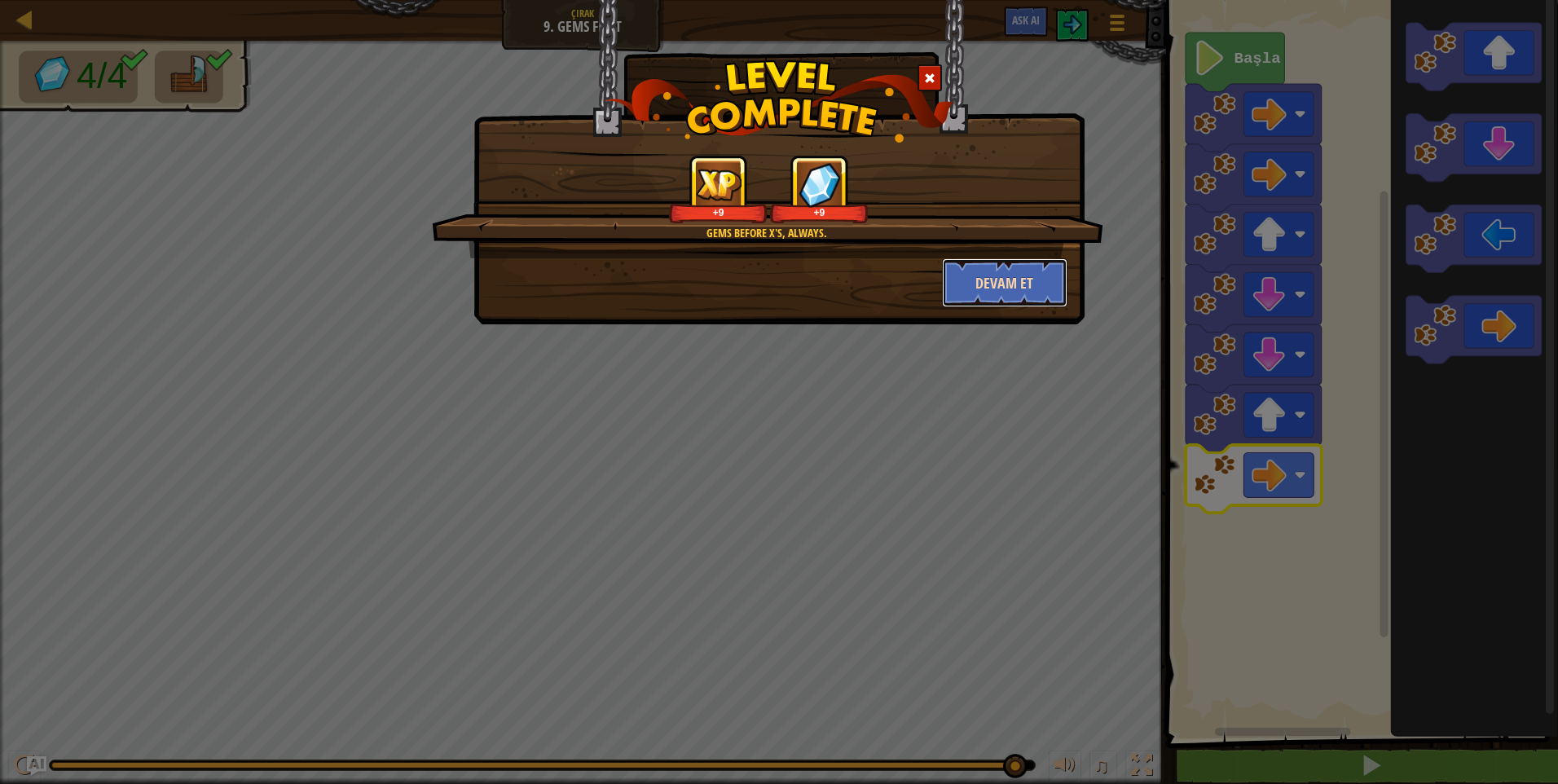
click at [981, 278] on button "Devam et" at bounding box center [1005, 283] width 127 height 49
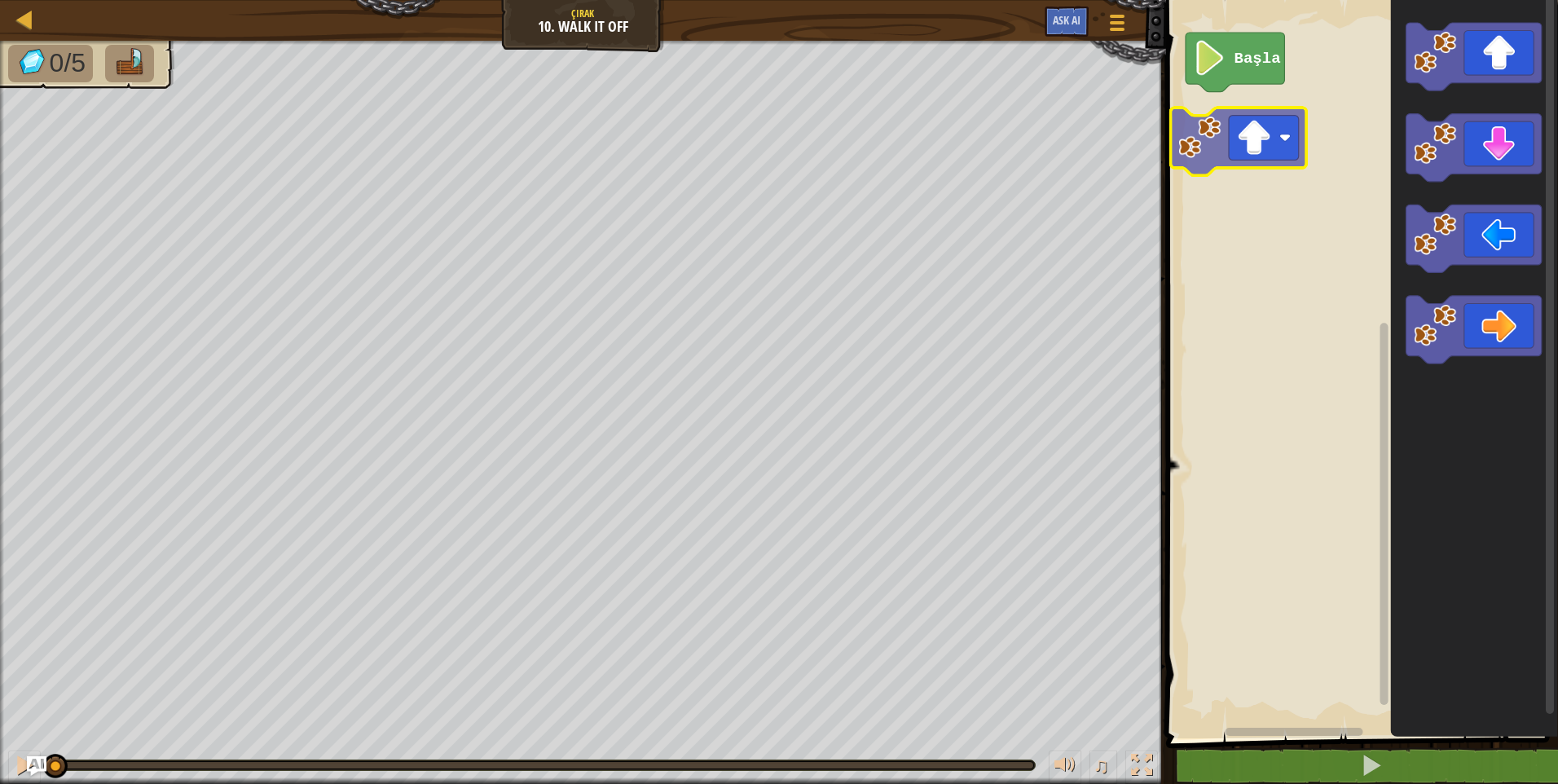
click at [1287, 145] on div "Başla" at bounding box center [1359, 365] width 397 height 746
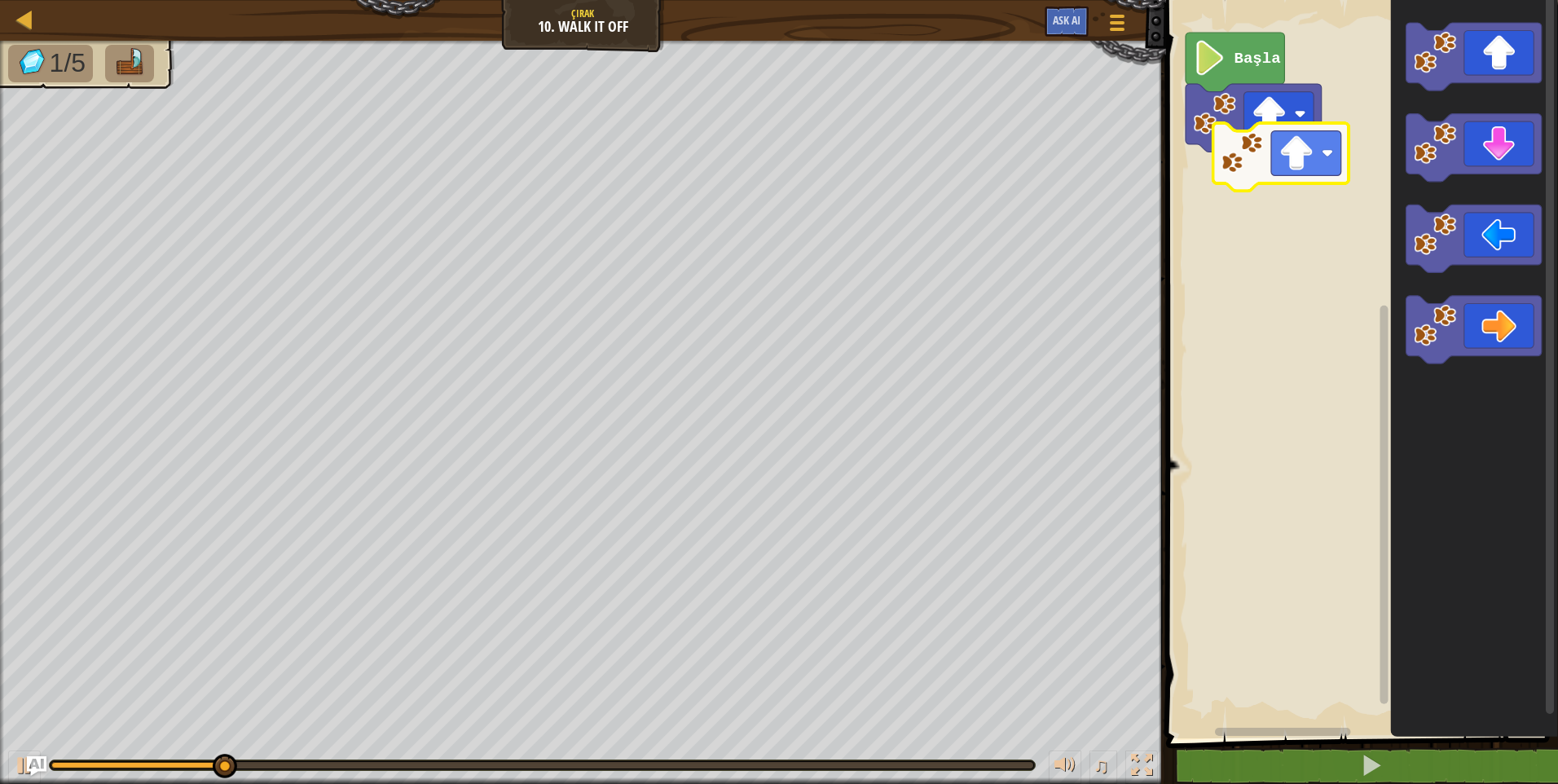
click at [1313, 143] on div "Başla" at bounding box center [1359, 365] width 397 height 746
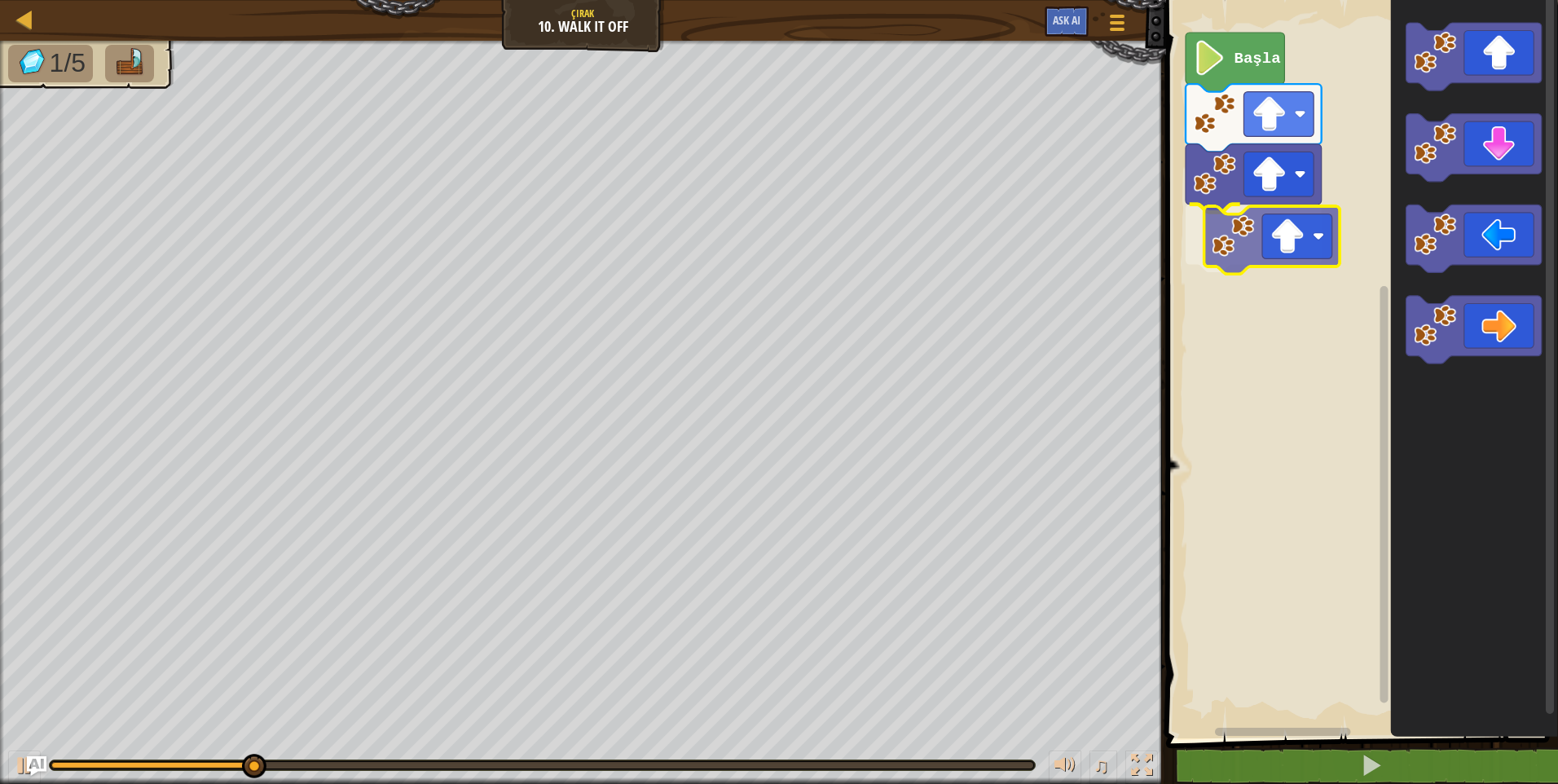
click at [1230, 239] on div "Başla" at bounding box center [1359, 365] width 397 height 746
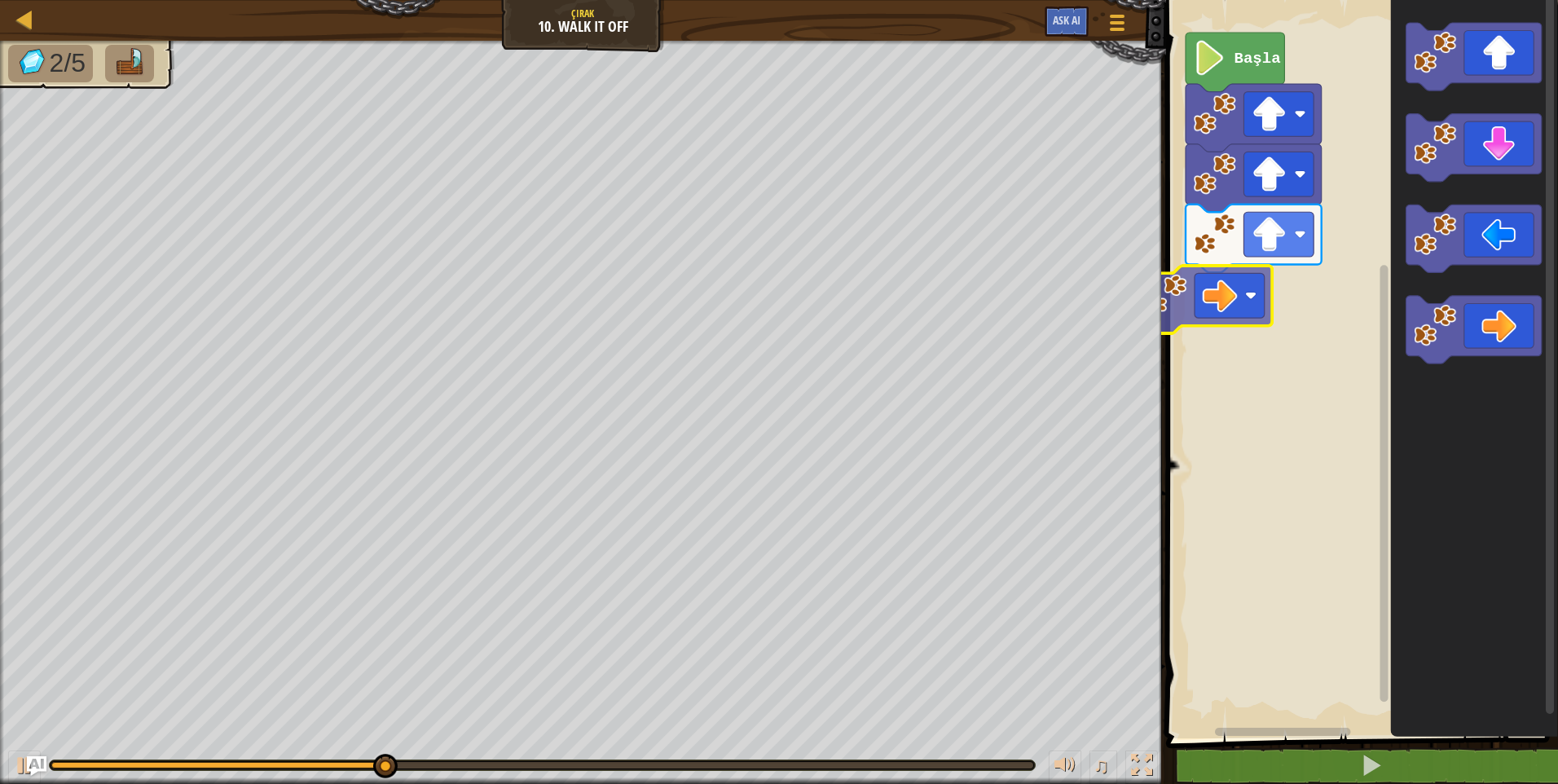
click at [1227, 279] on div "Başla" at bounding box center [1359, 365] width 397 height 746
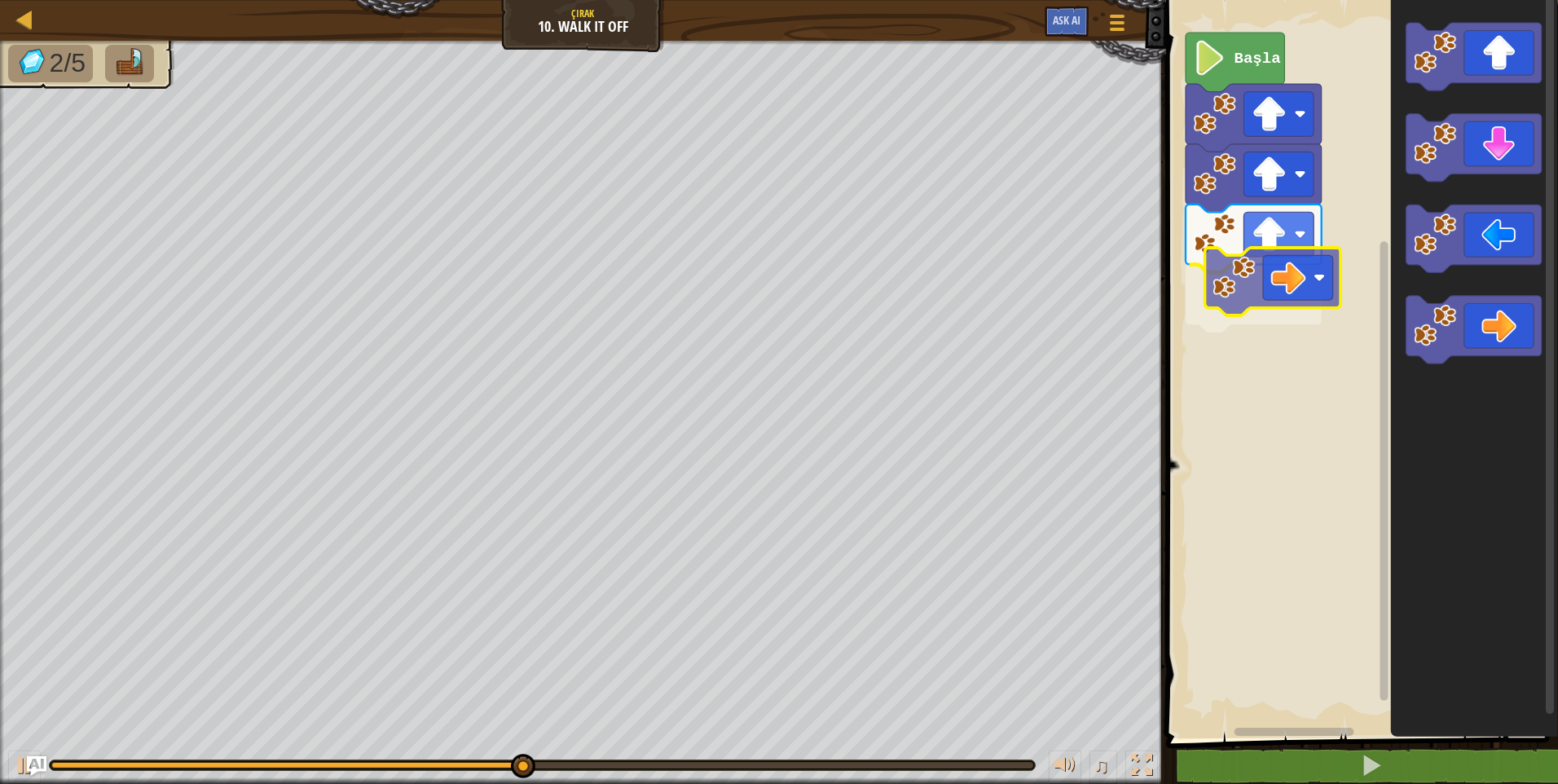
click at [1270, 273] on div "Başla" at bounding box center [1359, 365] width 397 height 746
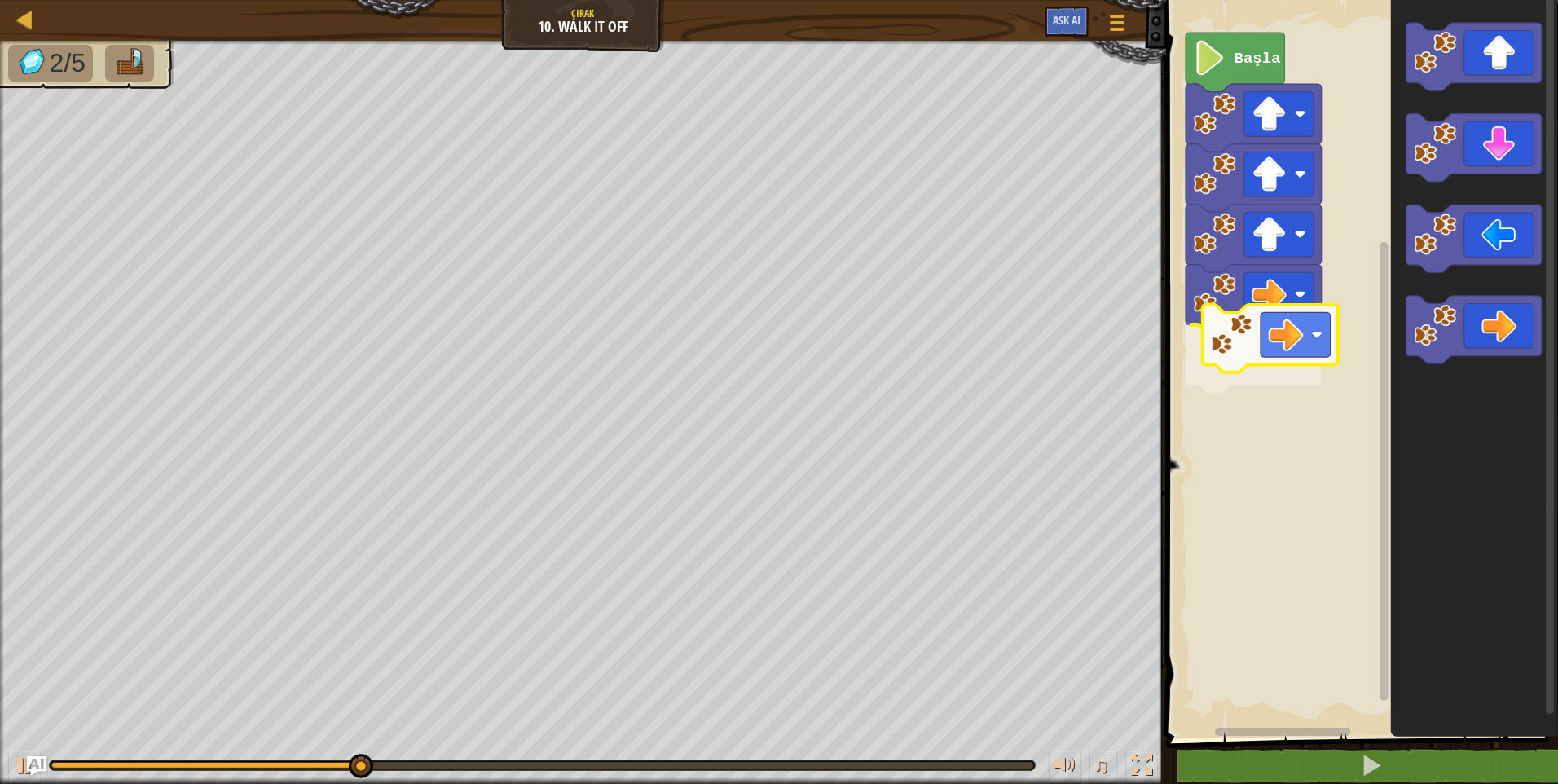
click at [1253, 330] on div "Başla" at bounding box center [1359, 365] width 397 height 746
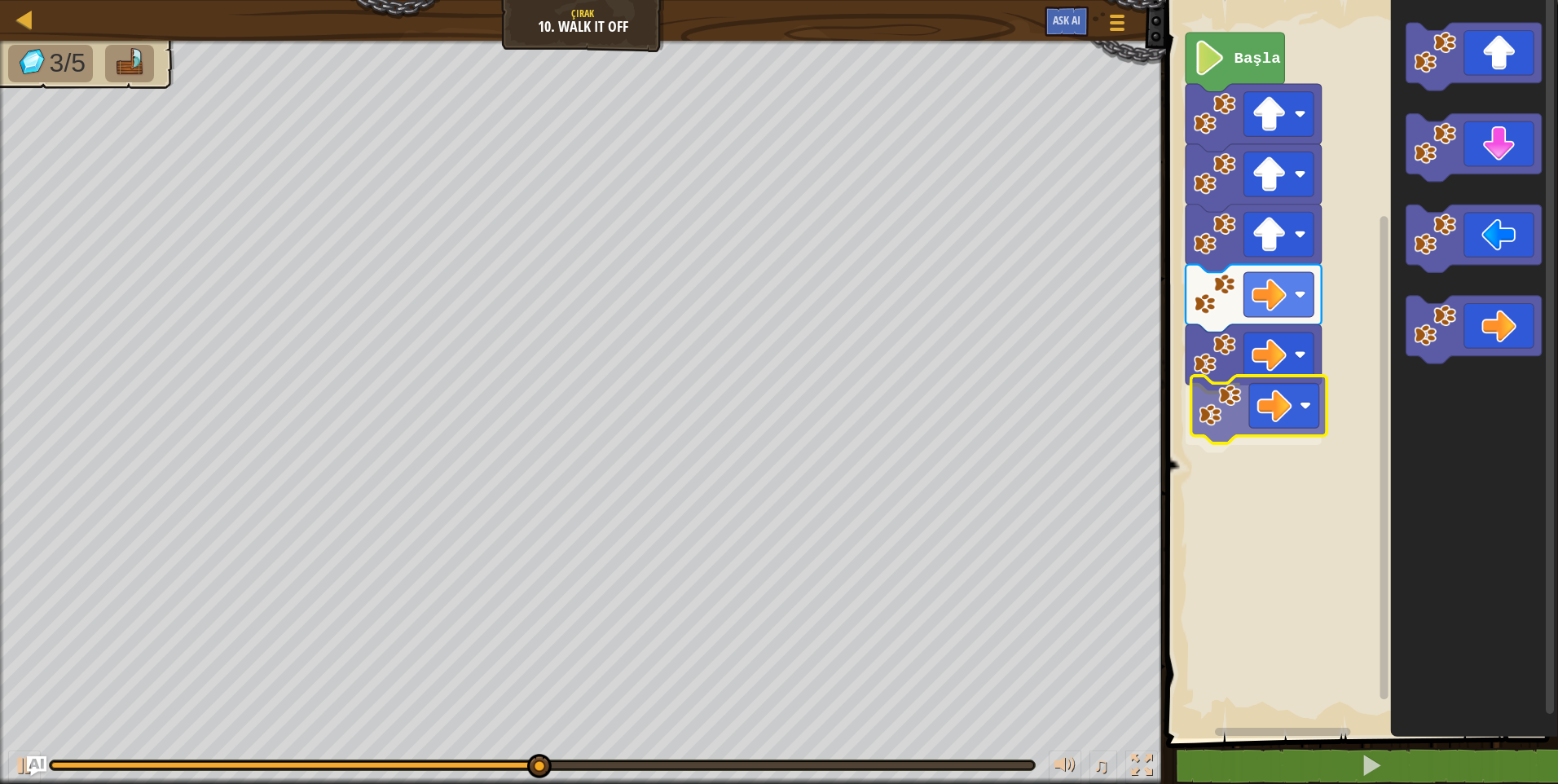
click at [1275, 406] on div "Başla" at bounding box center [1359, 365] width 397 height 746
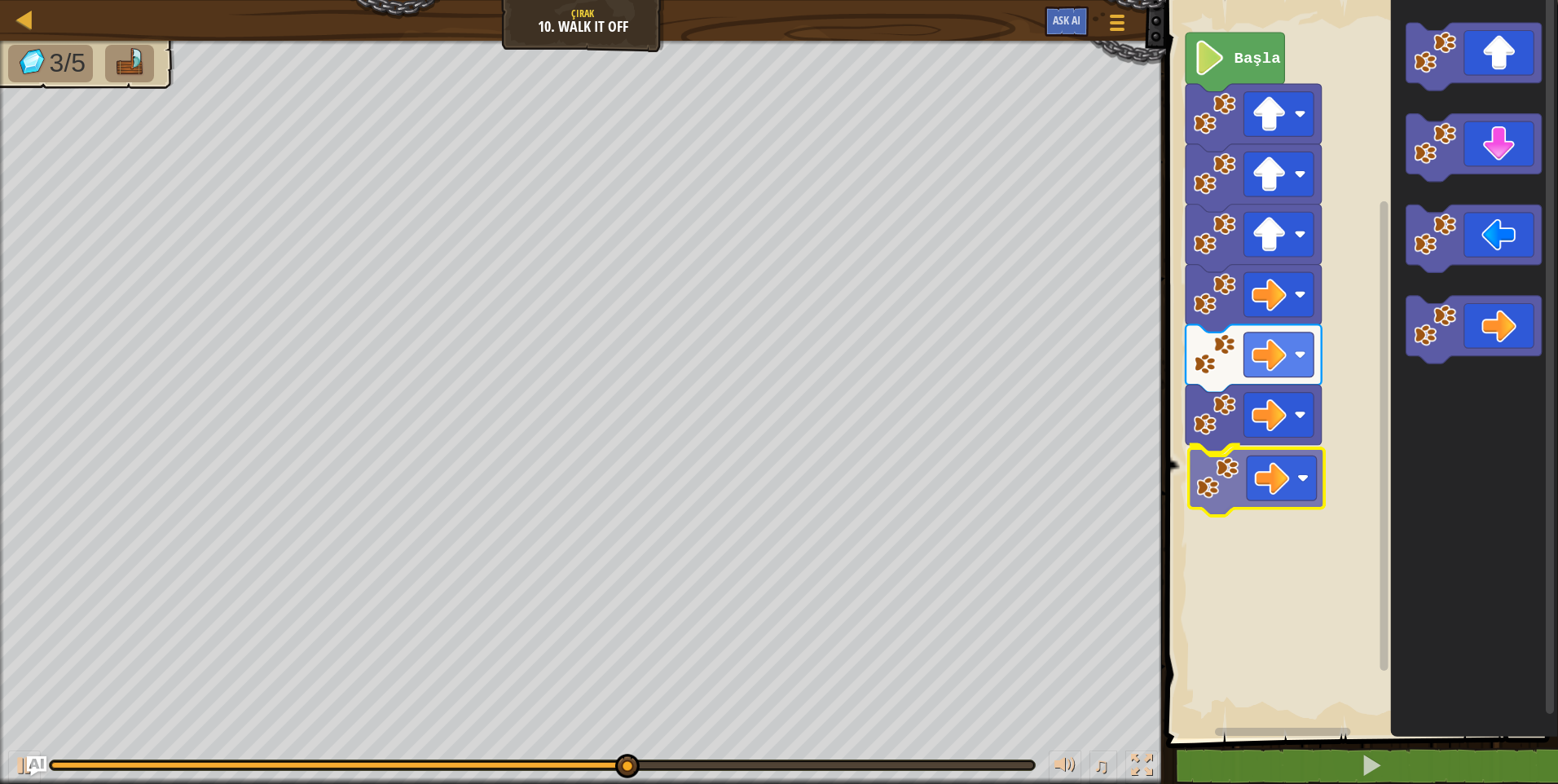
click at [1223, 495] on div "Başla" at bounding box center [1359, 365] width 397 height 746
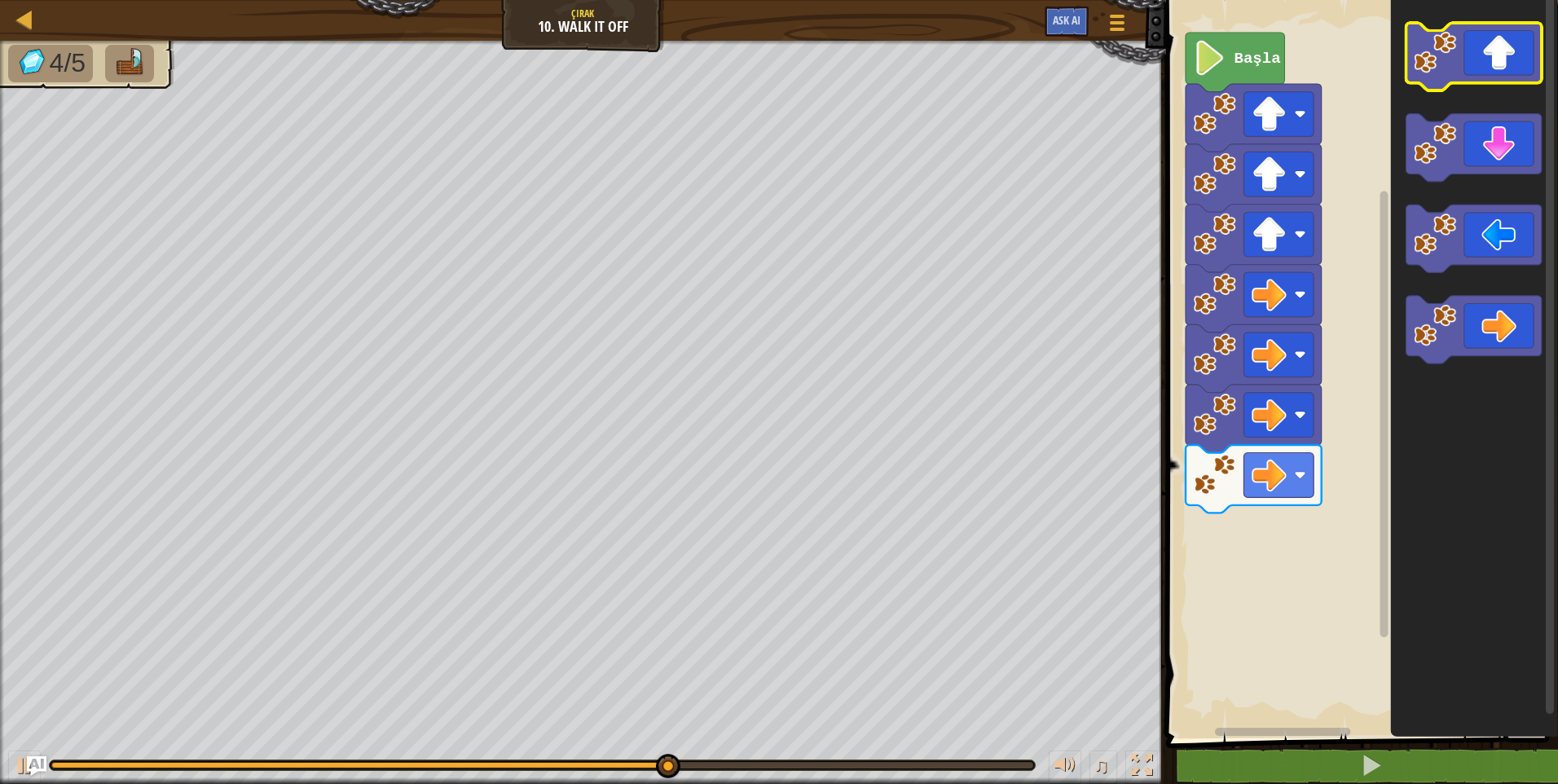
click at [1477, 85] on rect "Blockly Çalışma Alanı" at bounding box center [1473, 56] width 136 height 68
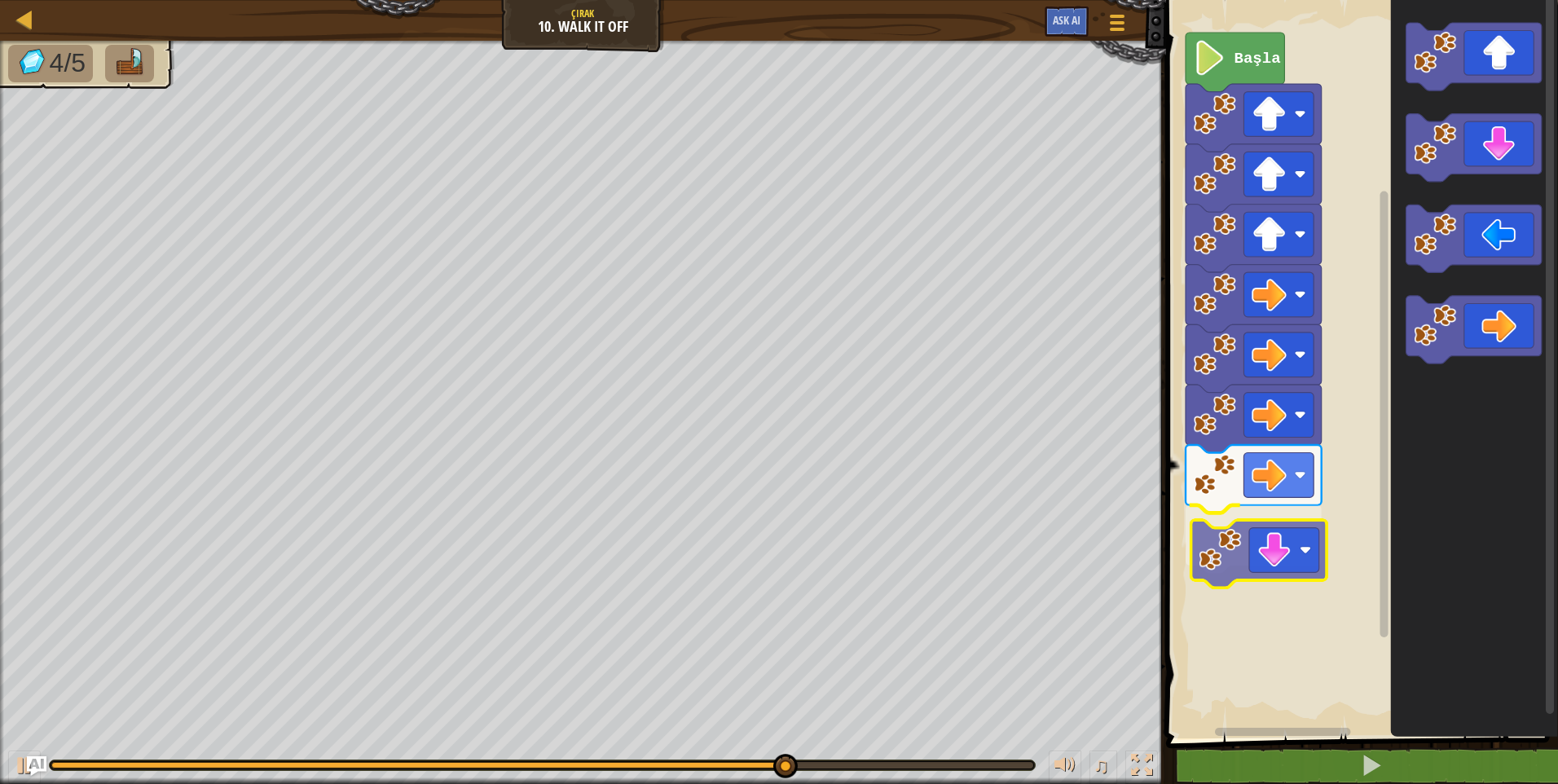
click at [1265, 544] on div "Başla" at bounding box center [1359, 365] width 397 height 746
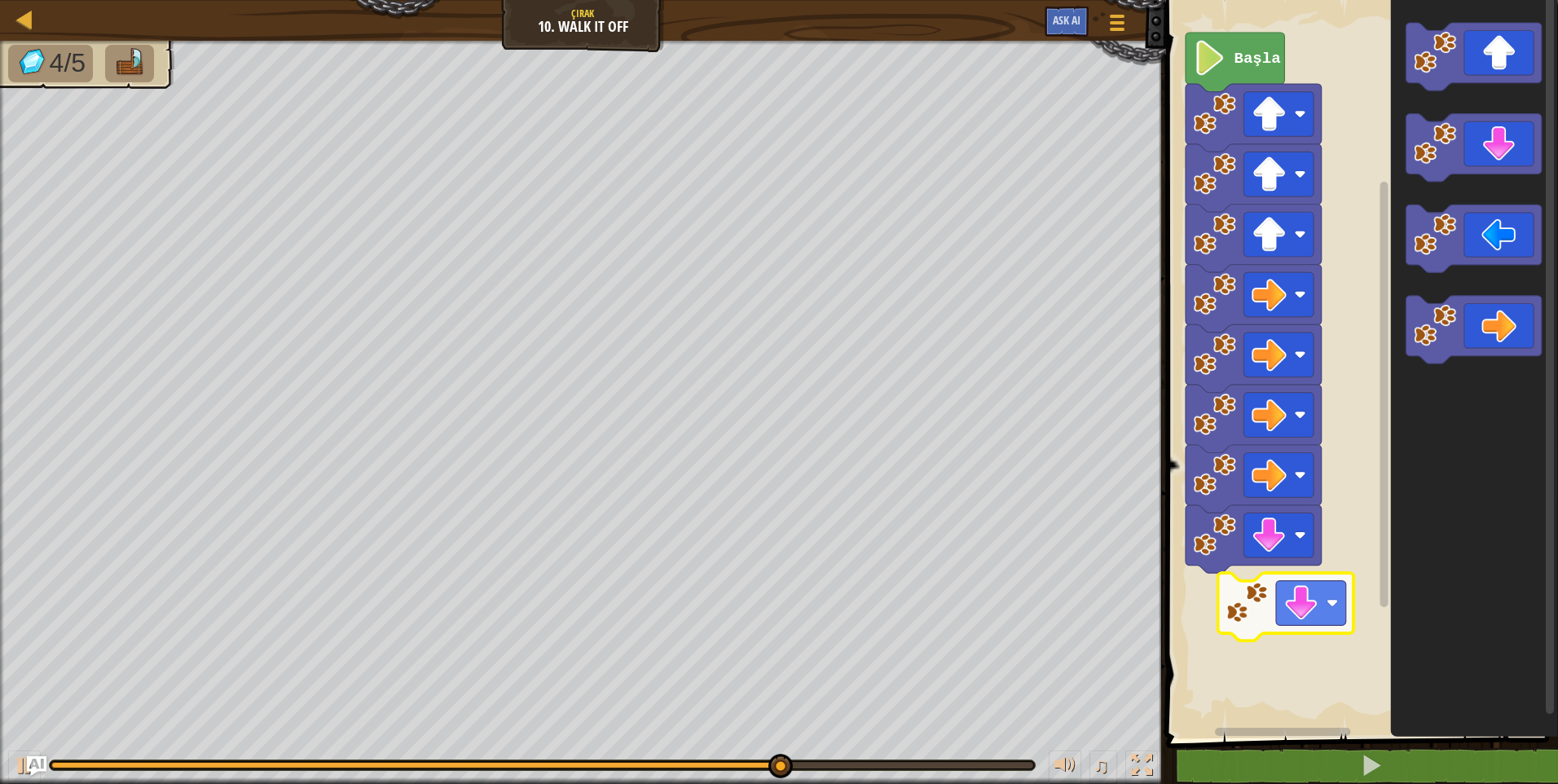
click at [1247, 615] on div "Başla" at bounding box center [1359, 365] width 397 height 746
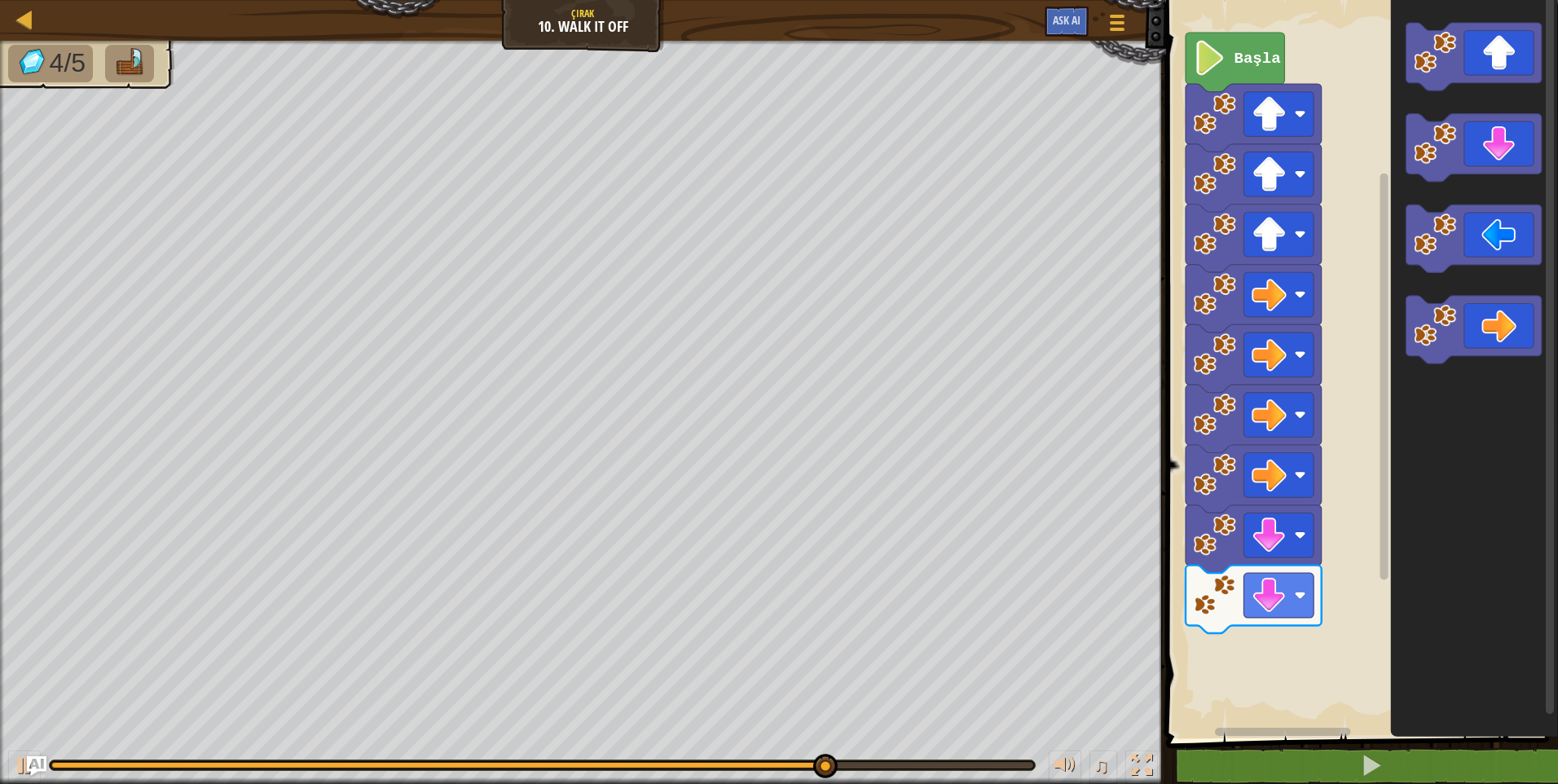
click at [1358, 449] on div "Başla" at bounding box center [1359, 365] width 397 height 746
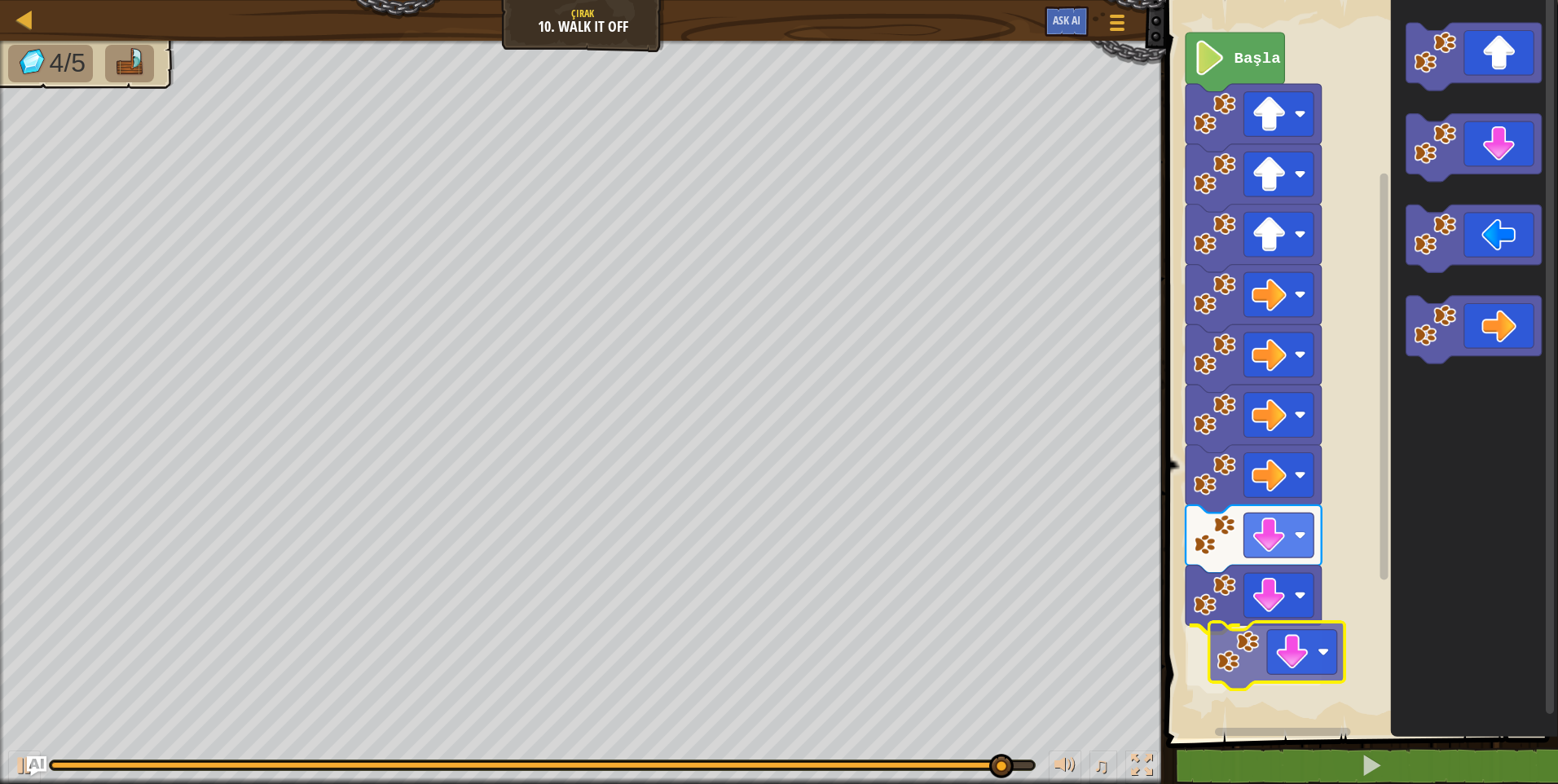
click at [1267, 678] on div "Başla" at bounding box center [1359, 365] width 397 height 746
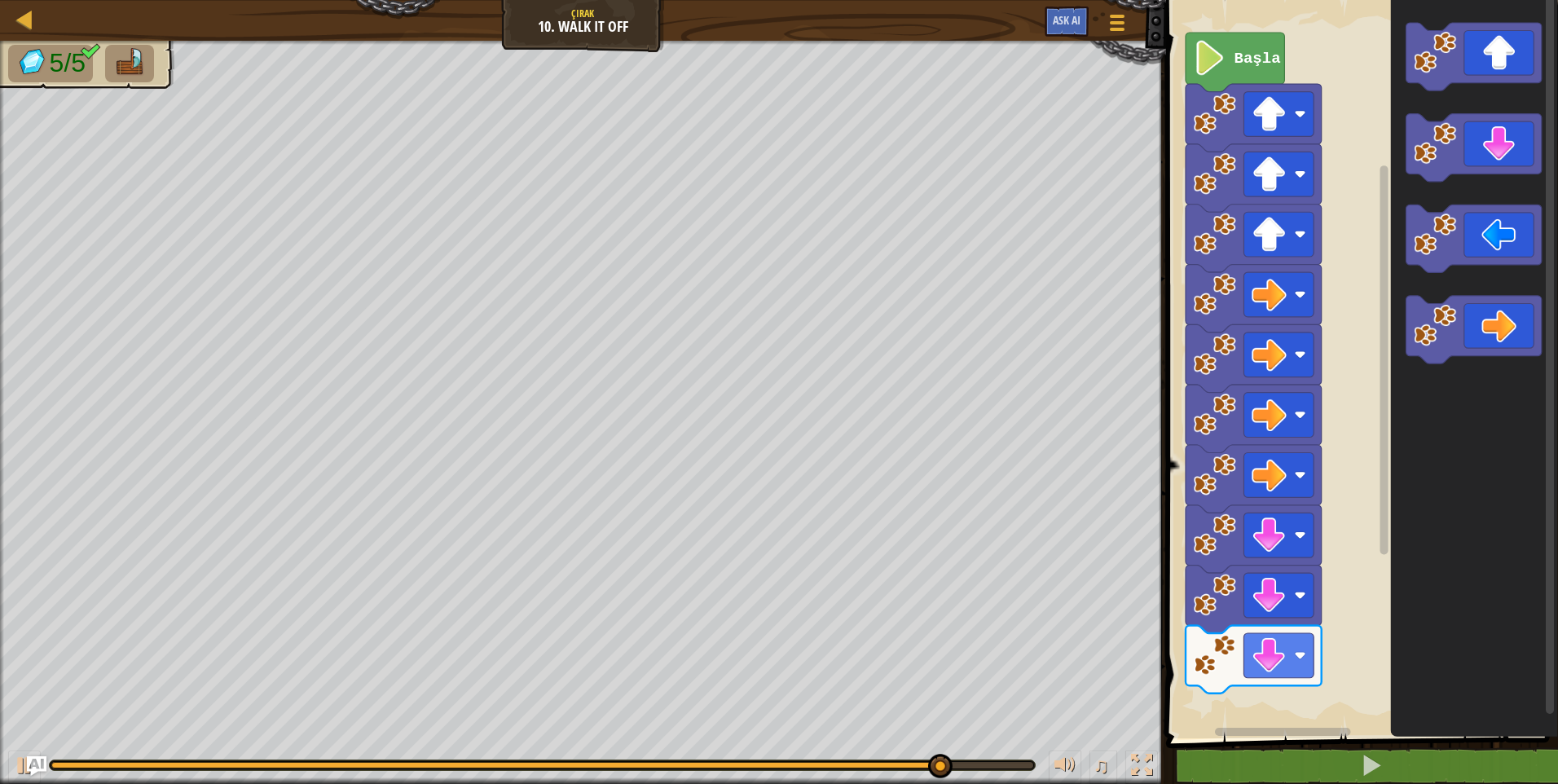
click at [1342, 594] on div "Başla" at bounding box center [1359, 365] width 397 height 746
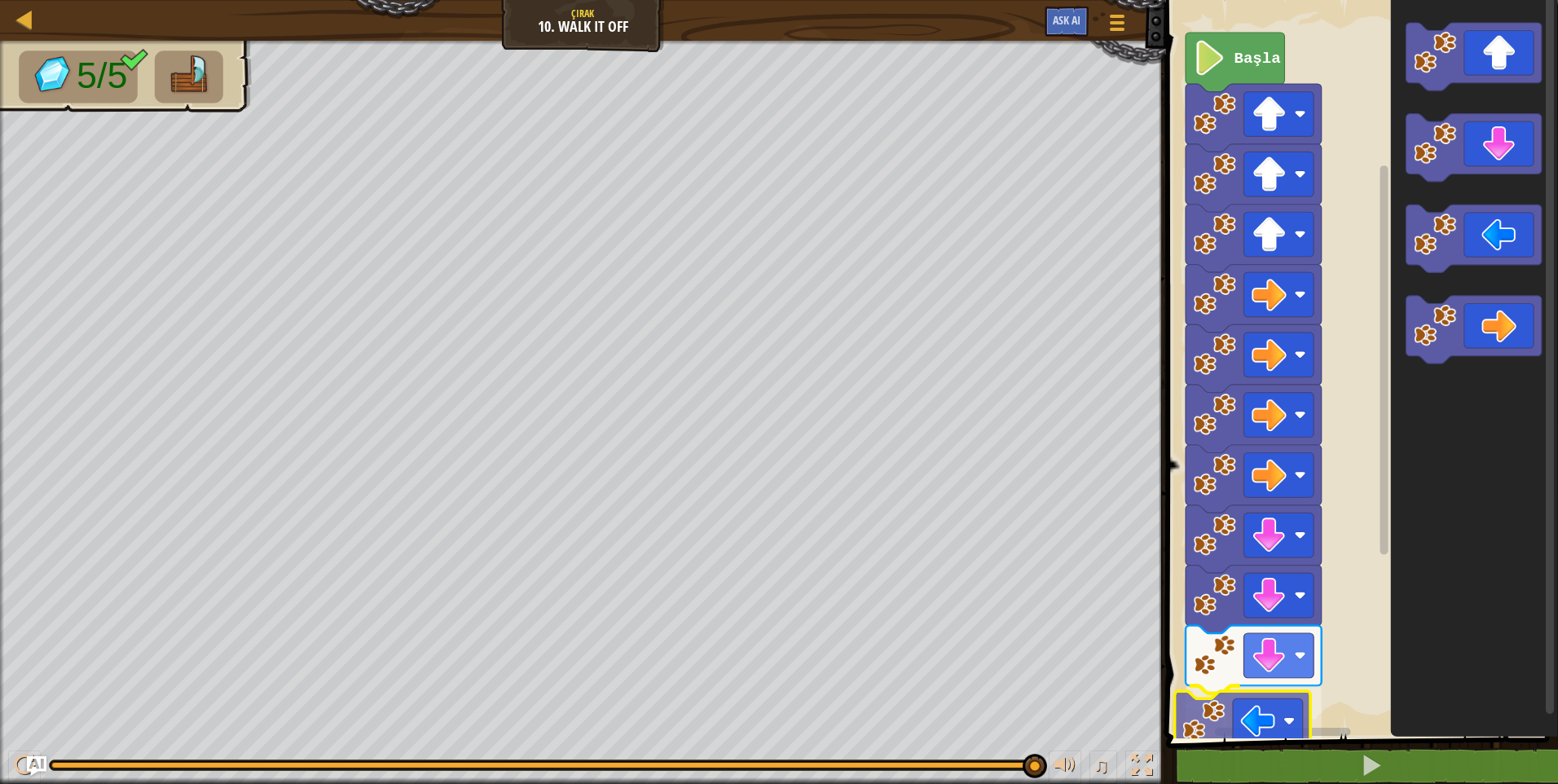
click at [1285, 718] on div "Başla" at bounding box center [1359, 365] width 397 height 746
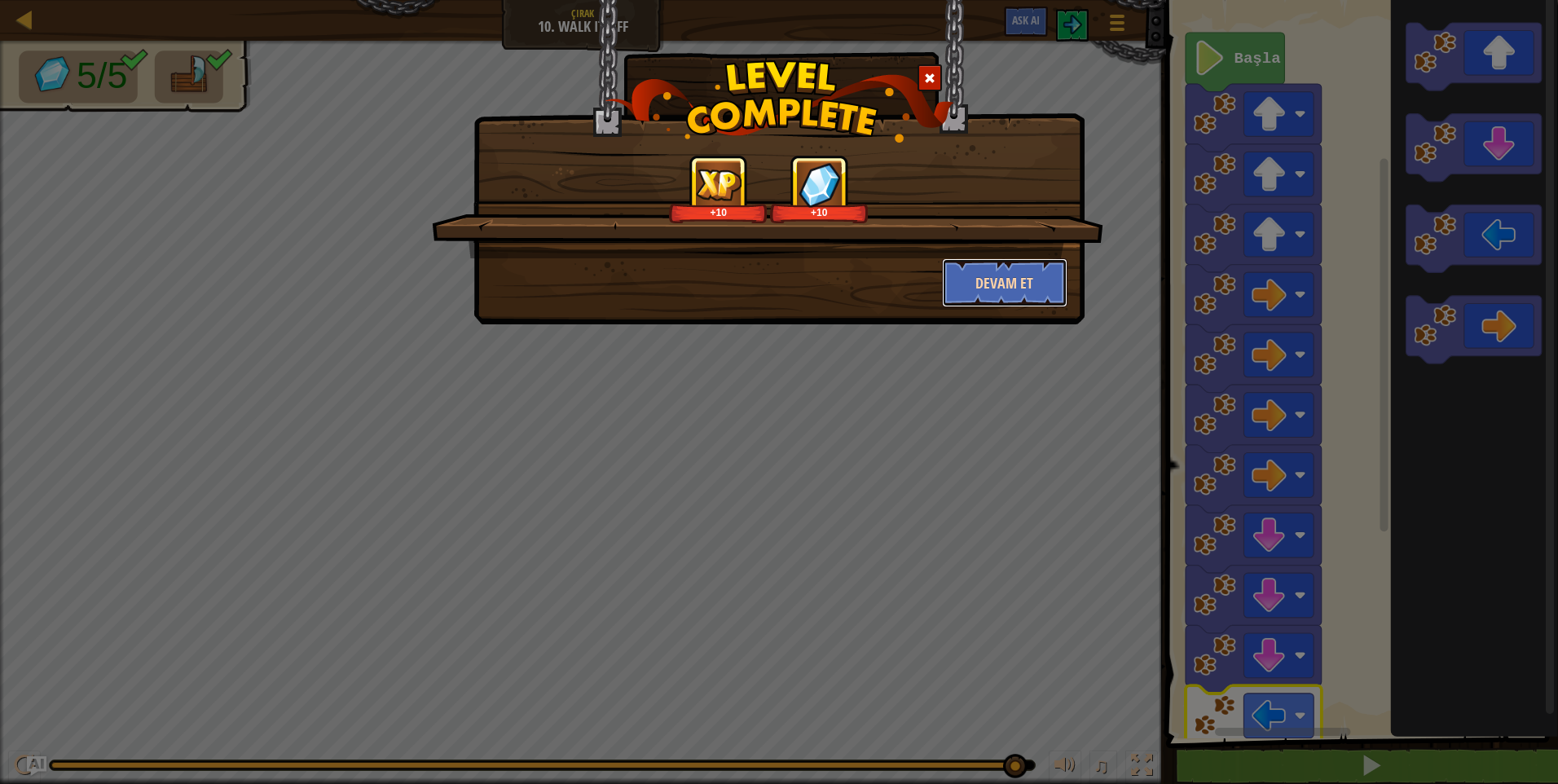
click at [1027, 266] on button "Devam et" at bounding box center [1005, 283] width 127 height 49
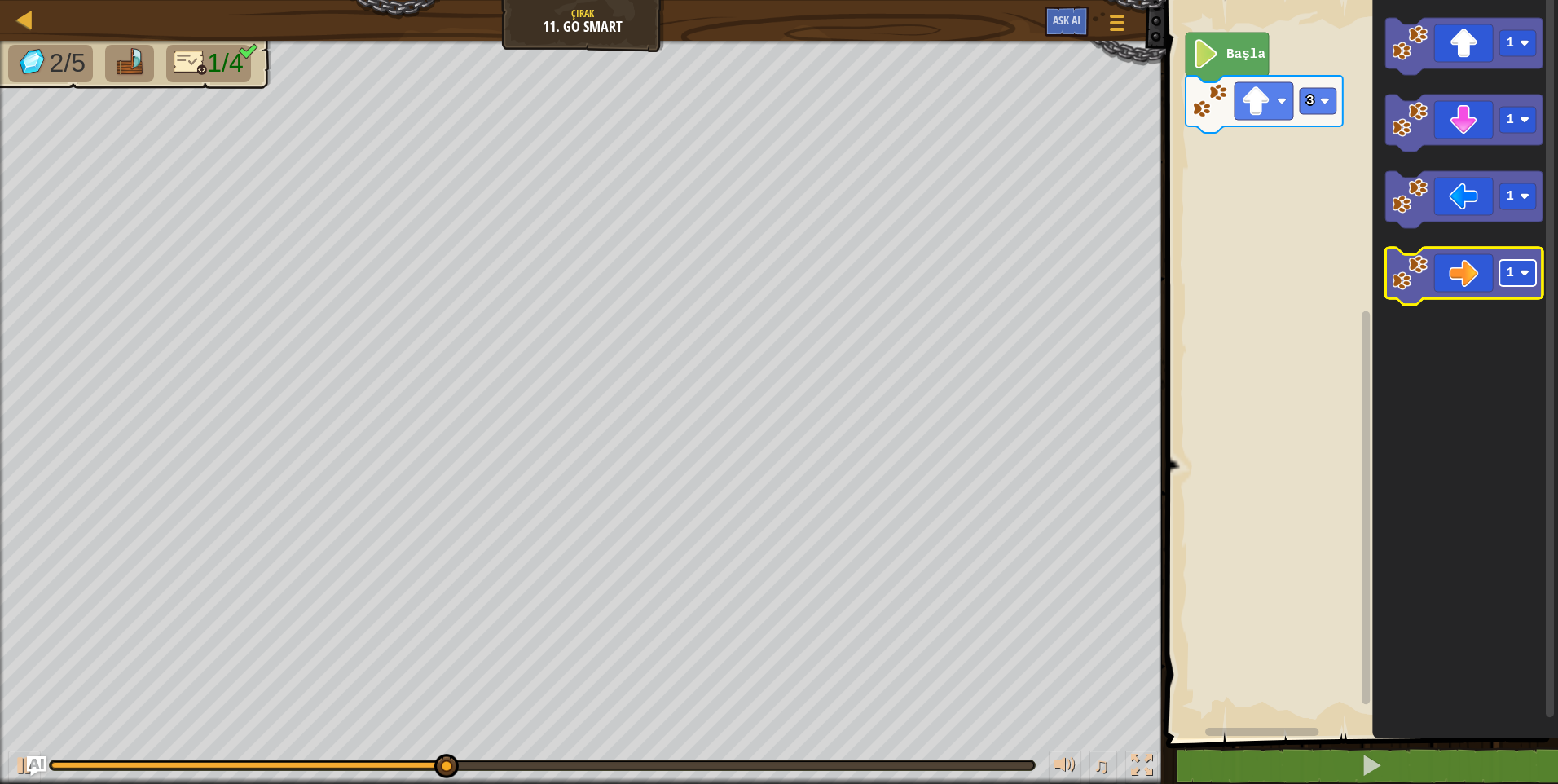
click at [1506, 274] on text "1" at bounding box center [1510, 273] width 8 height 14
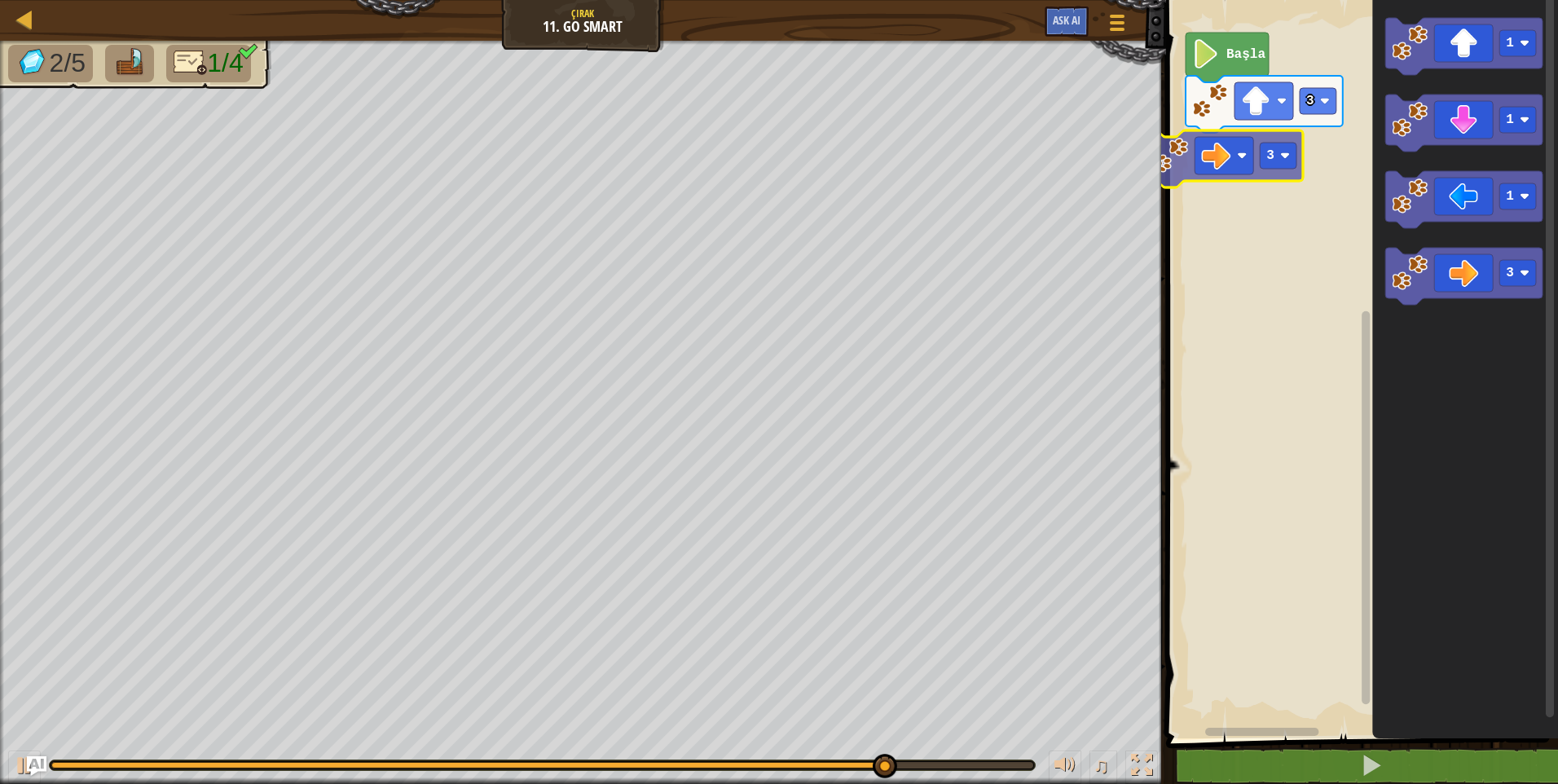
click at [1244, 135] on div "3 Başla 1 1 1 3 3" at bounding box center [1359, 365] width 397 height 746
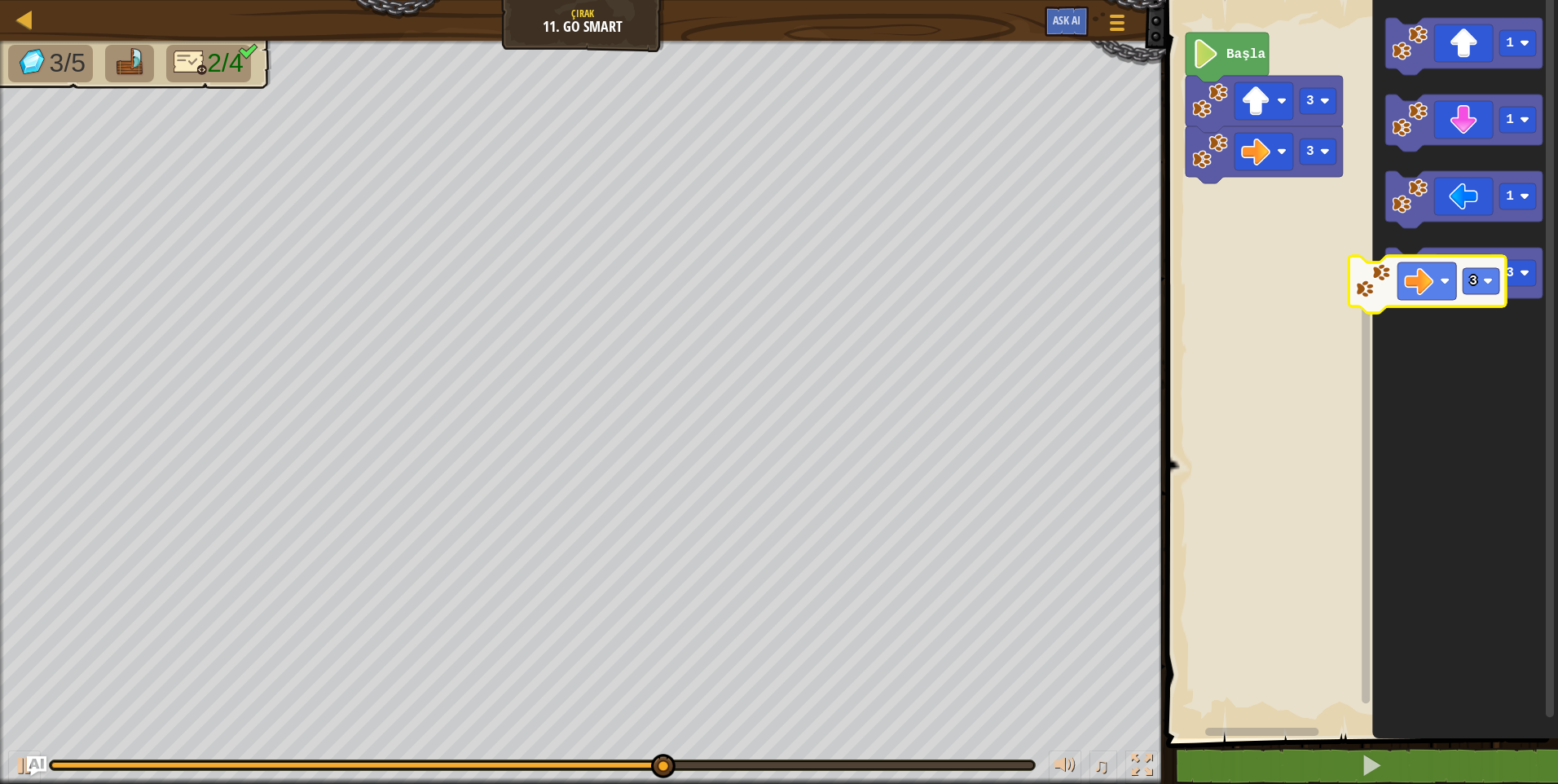
click at [1433, 278] on icon "Blockly Çalışma Alanı" at bounding box center [1464, 276] width 158 height 57
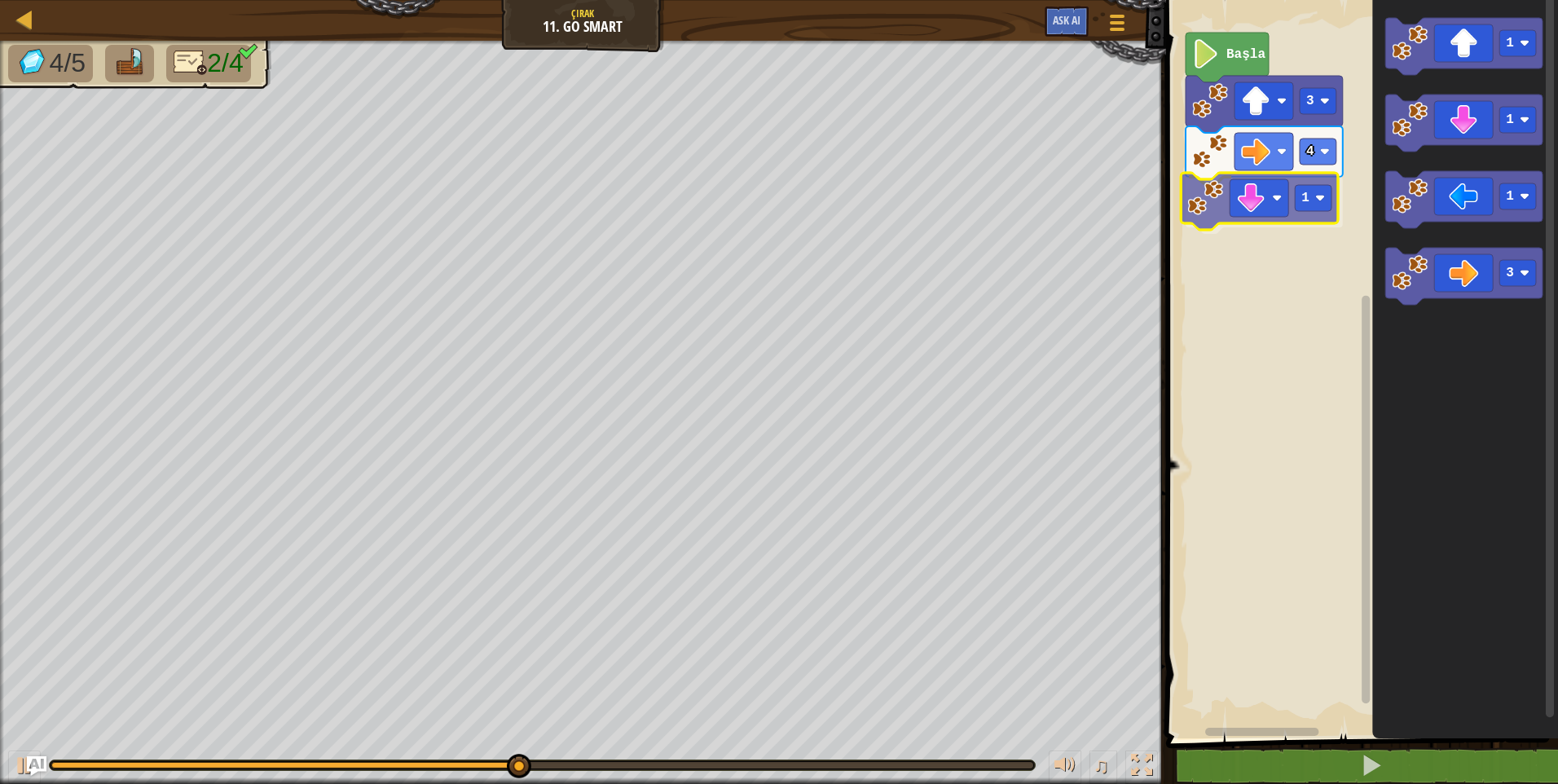
click at [1243, 214] on div "Başla 3 4 1 1 1 1 3 1" at bounding box center [1359, 365] width 397 height 746
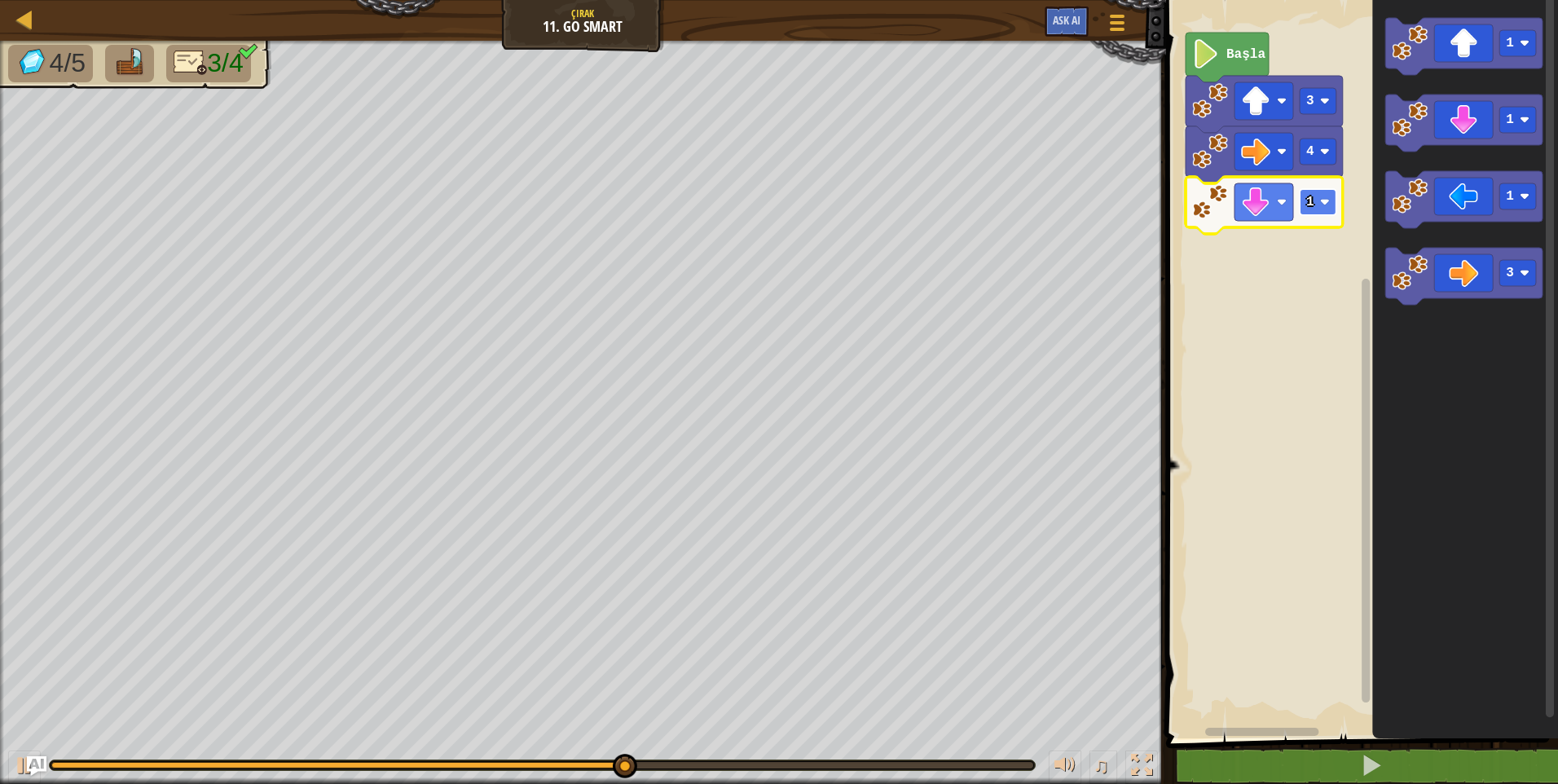
click at [1316, 198] on rect "Blockly Çalışma Alanı" at bounding box center [1318, 201] width 37 height 26
click at [1323, 192] on rect "Blockly Çalışma Alanı" at bounding box center [1318, 201] width 37 height 26
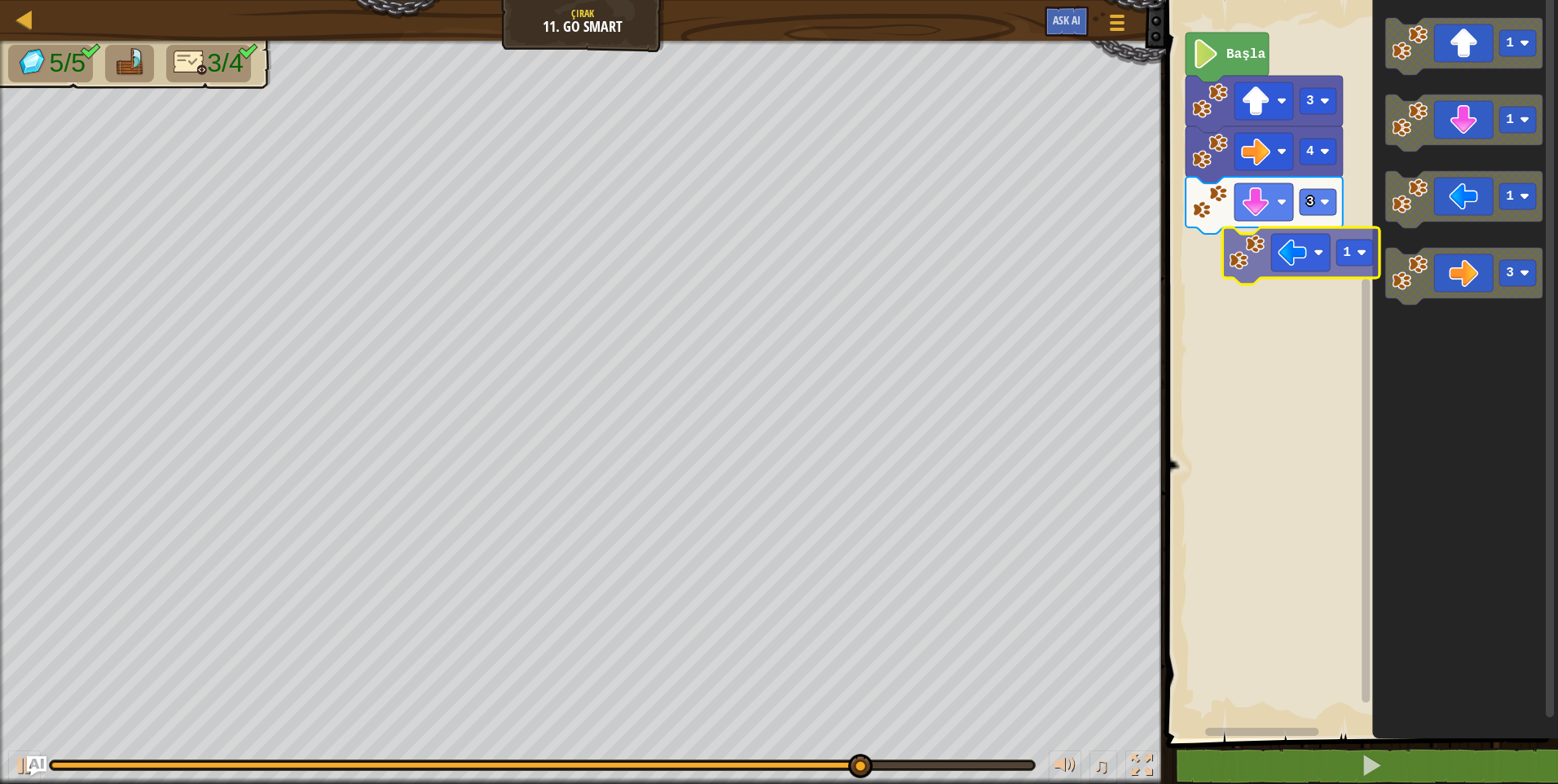
click at [1301, 247] on div "Başla 3 4 3 1 1 1 3 1" at bounding box center [1359, 365] width 397 height 746
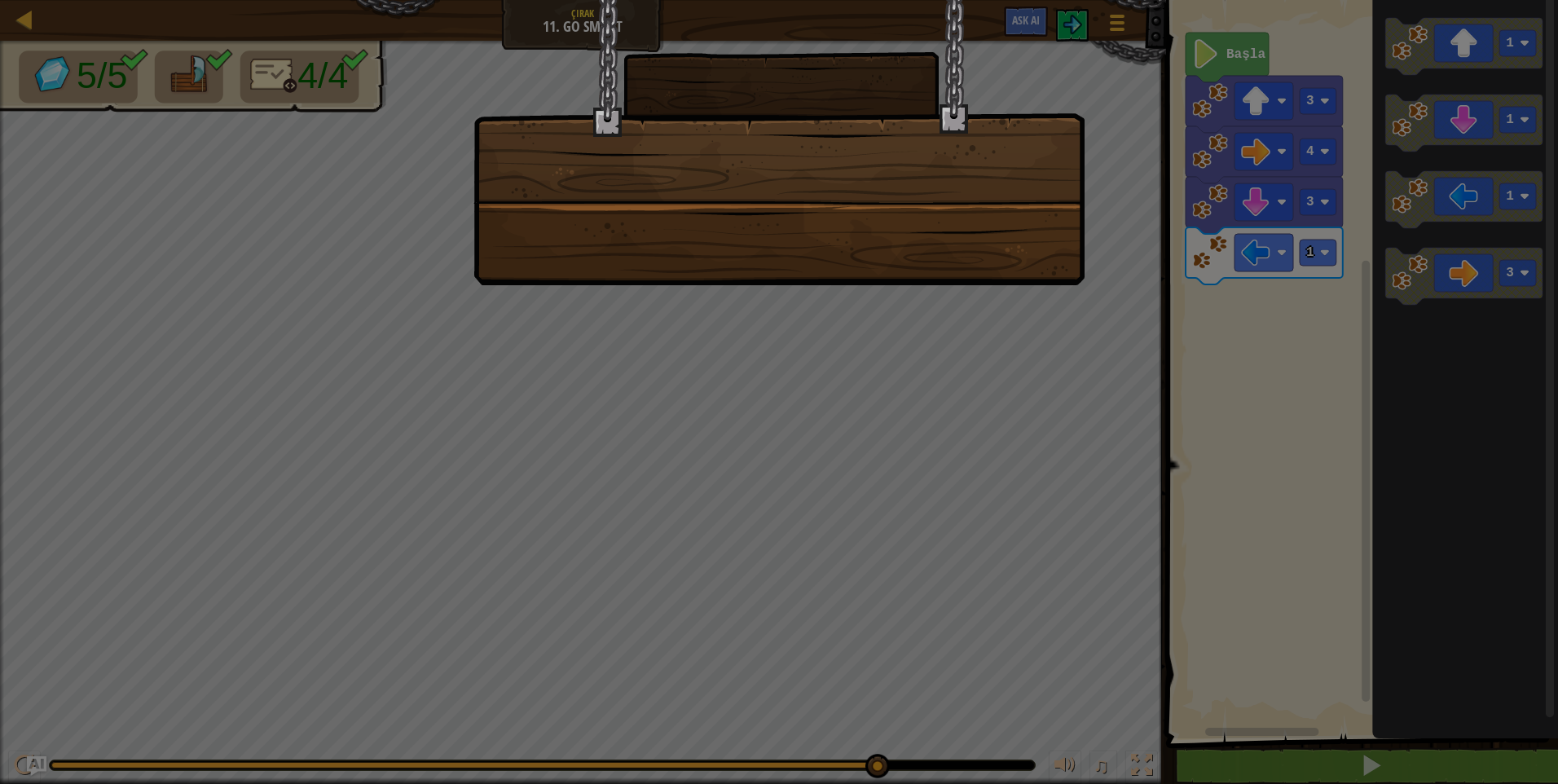
click at [1184, 304] on div at bounding box center [779, 392] width 1558 height 784
